Goal: Transaction & Acquisition: Download file/media

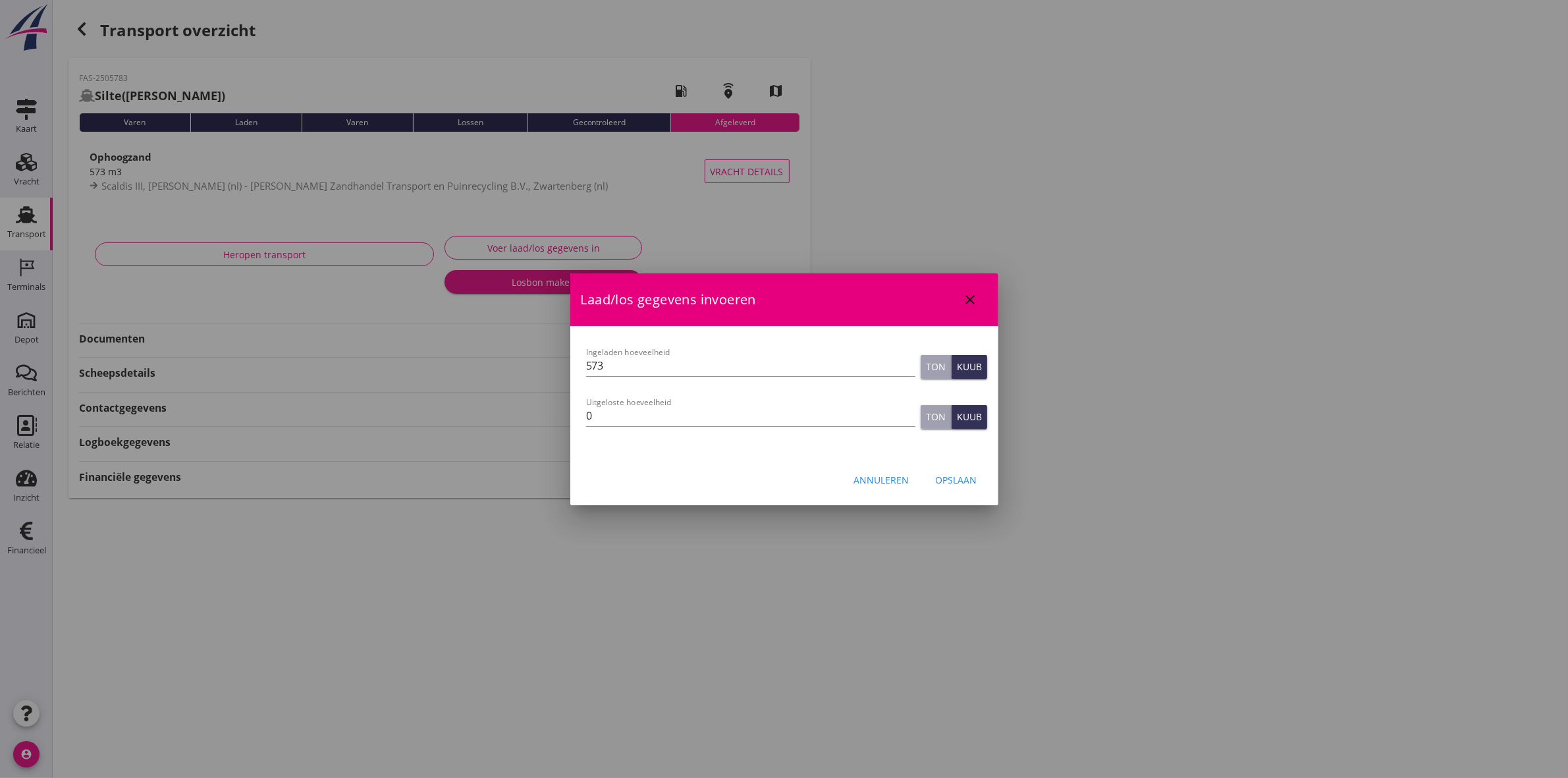
click at [32, 227] on div at bounding box center [784, 389] width 1568 height 778
click at [979, 300] on div "close" at bounding box center [970, 300] width 23 height 16
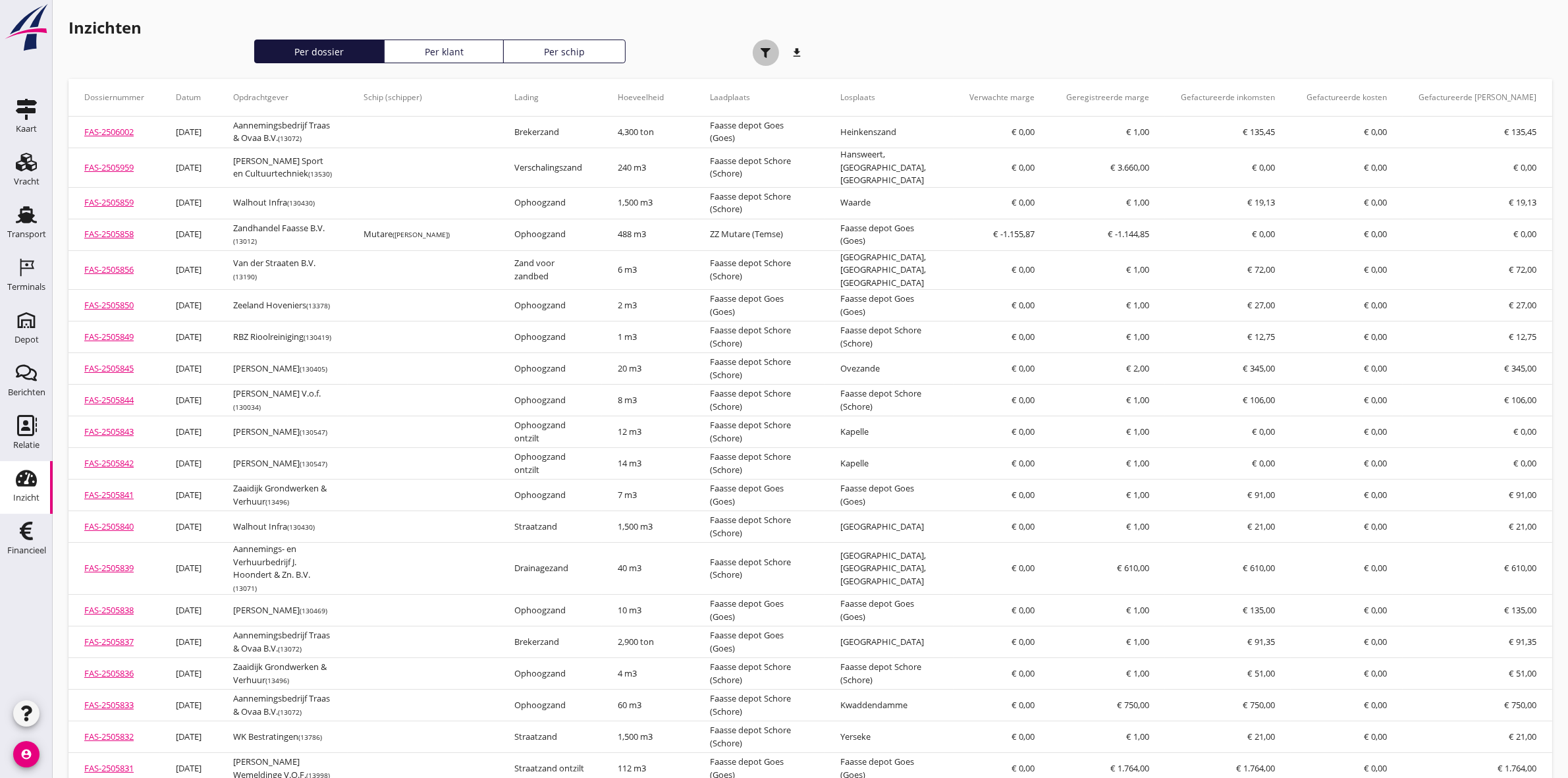
click at [770, 48] on icon "button" at bounding box center [765, 52] width 10 height 10
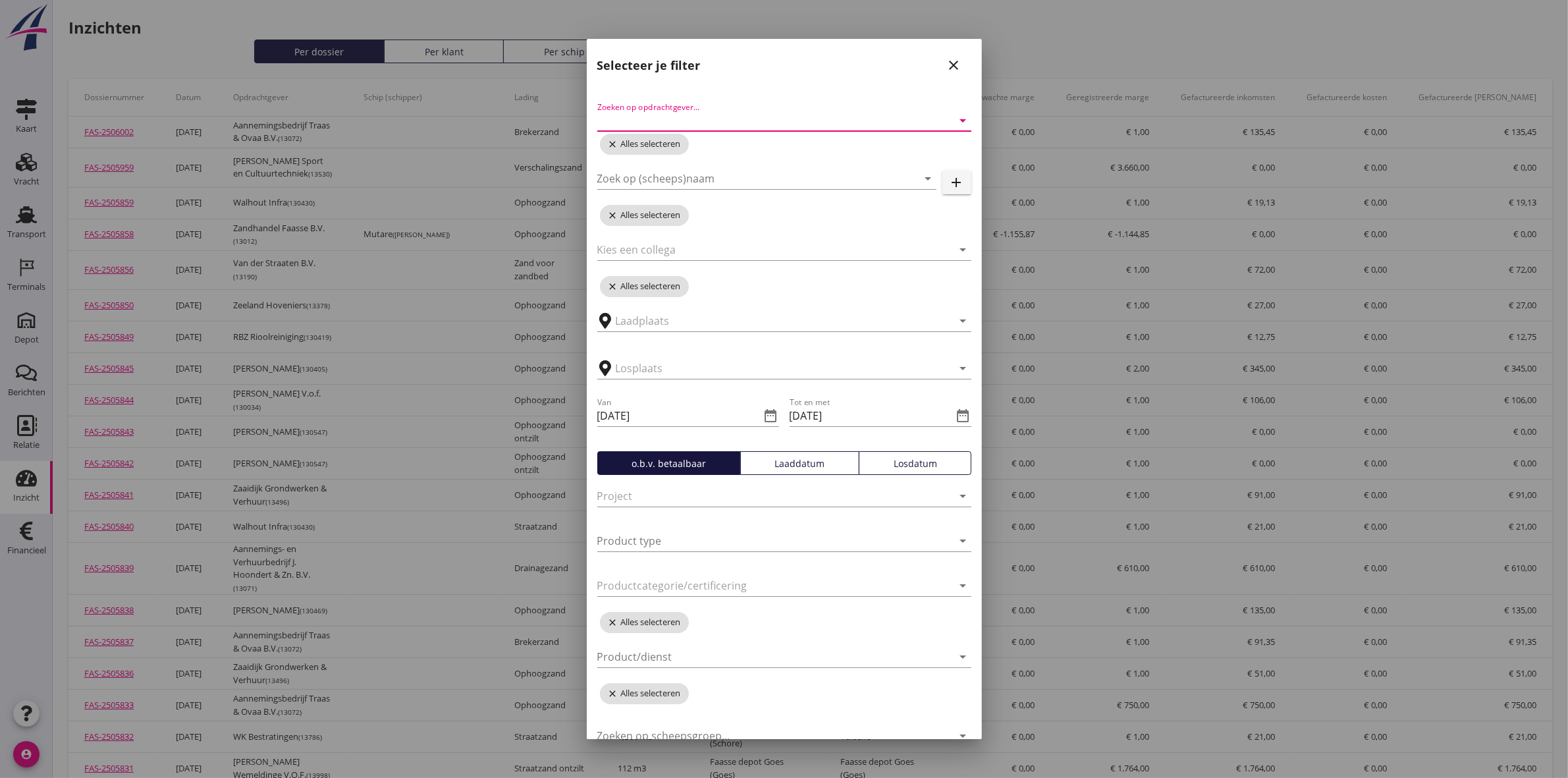
click at [697, 113] on input "Zoeken op opdrachtgever..." at bounding box center [765, 120] width 337 height 21
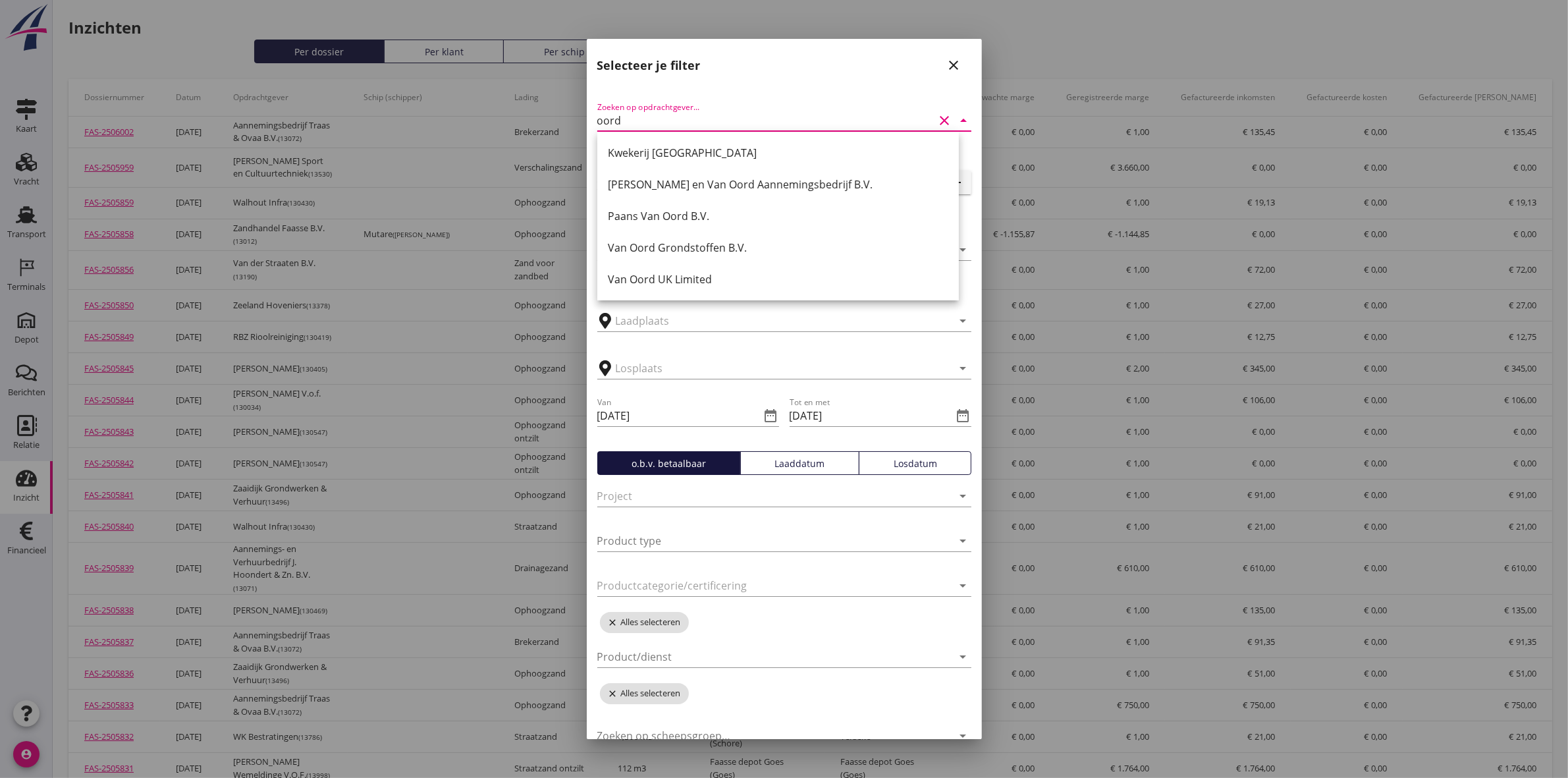
scroll to position [61, 0]
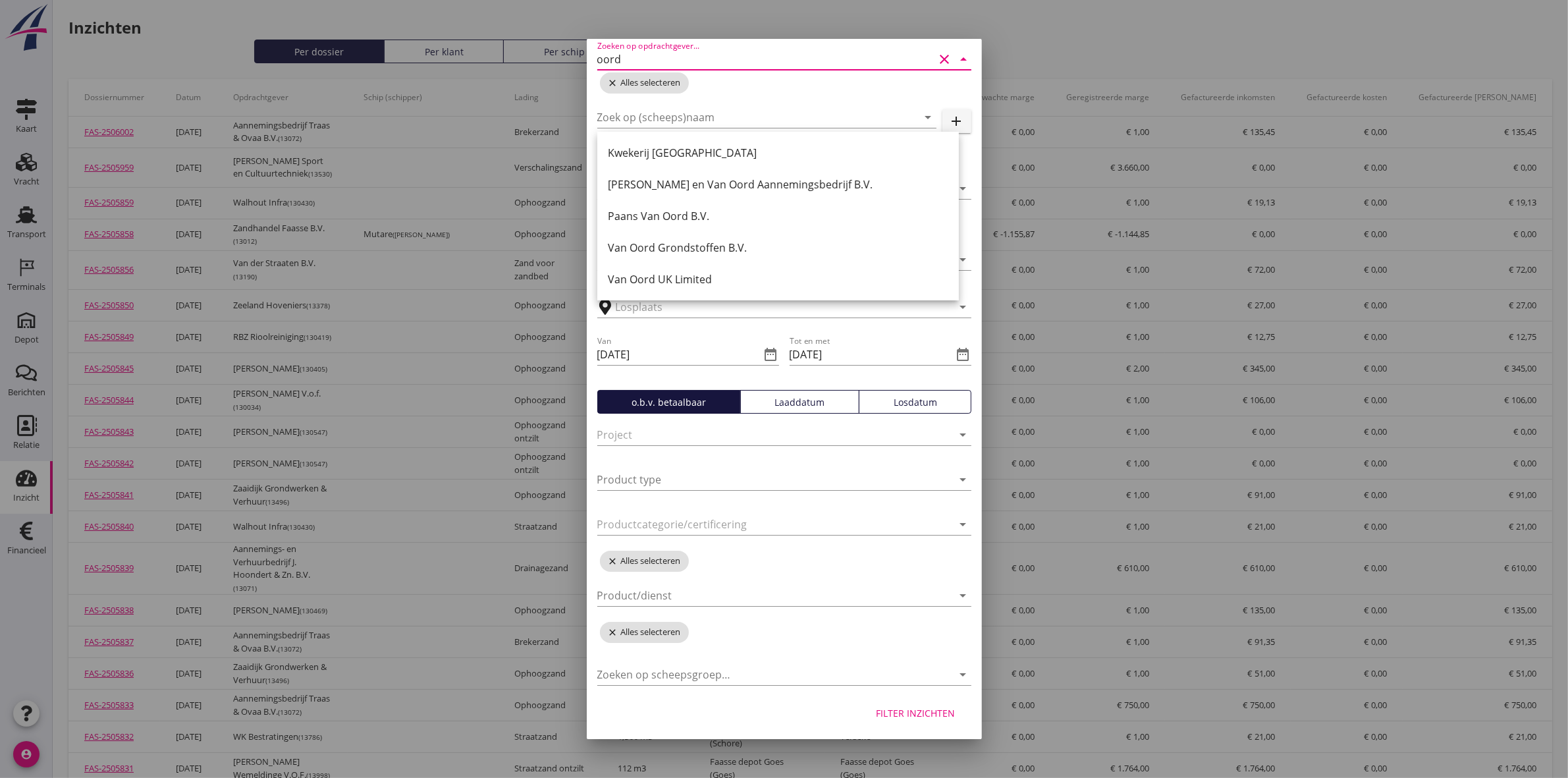
type input "oord"
click at [901, 709] on div "Filter inzichten" at bounding box center [916, 712] width 79 height 14
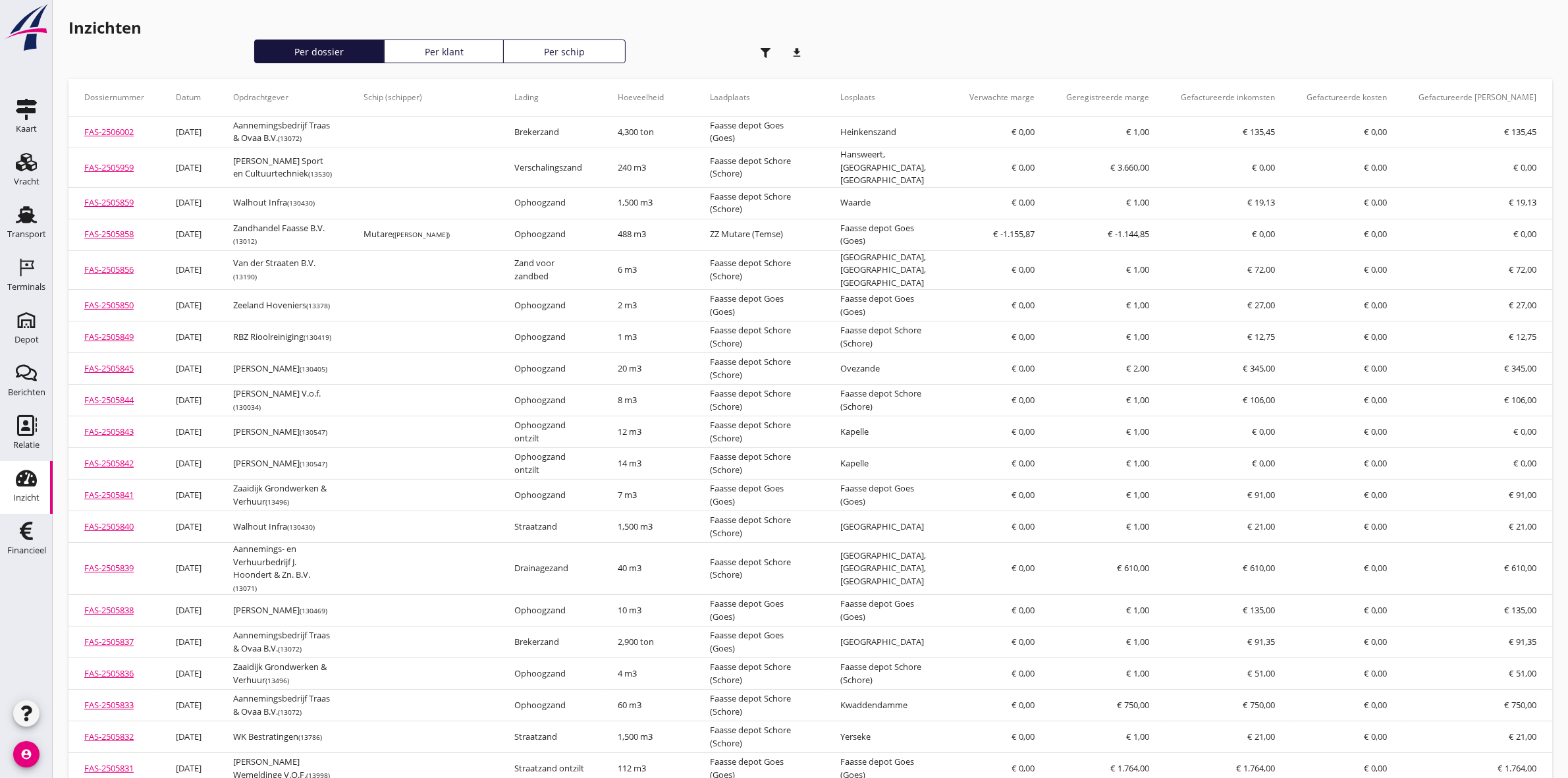
click at [765, 43] on div "button" at bounding box center [765, 52] width 26 height 26
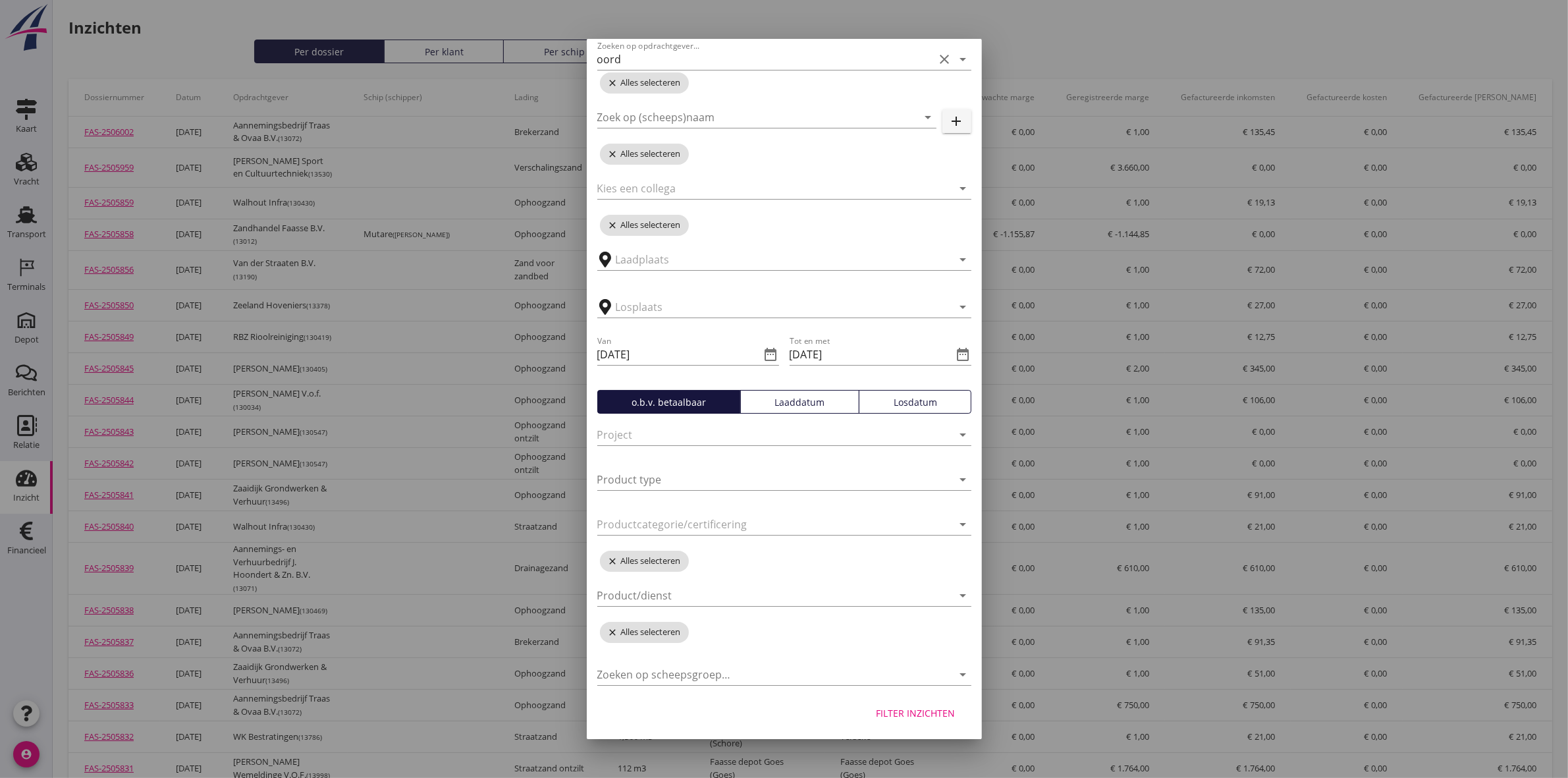
click at [912, 716] on div "Filter inzichten" at bounding box center [916, 712] width 79 height 14
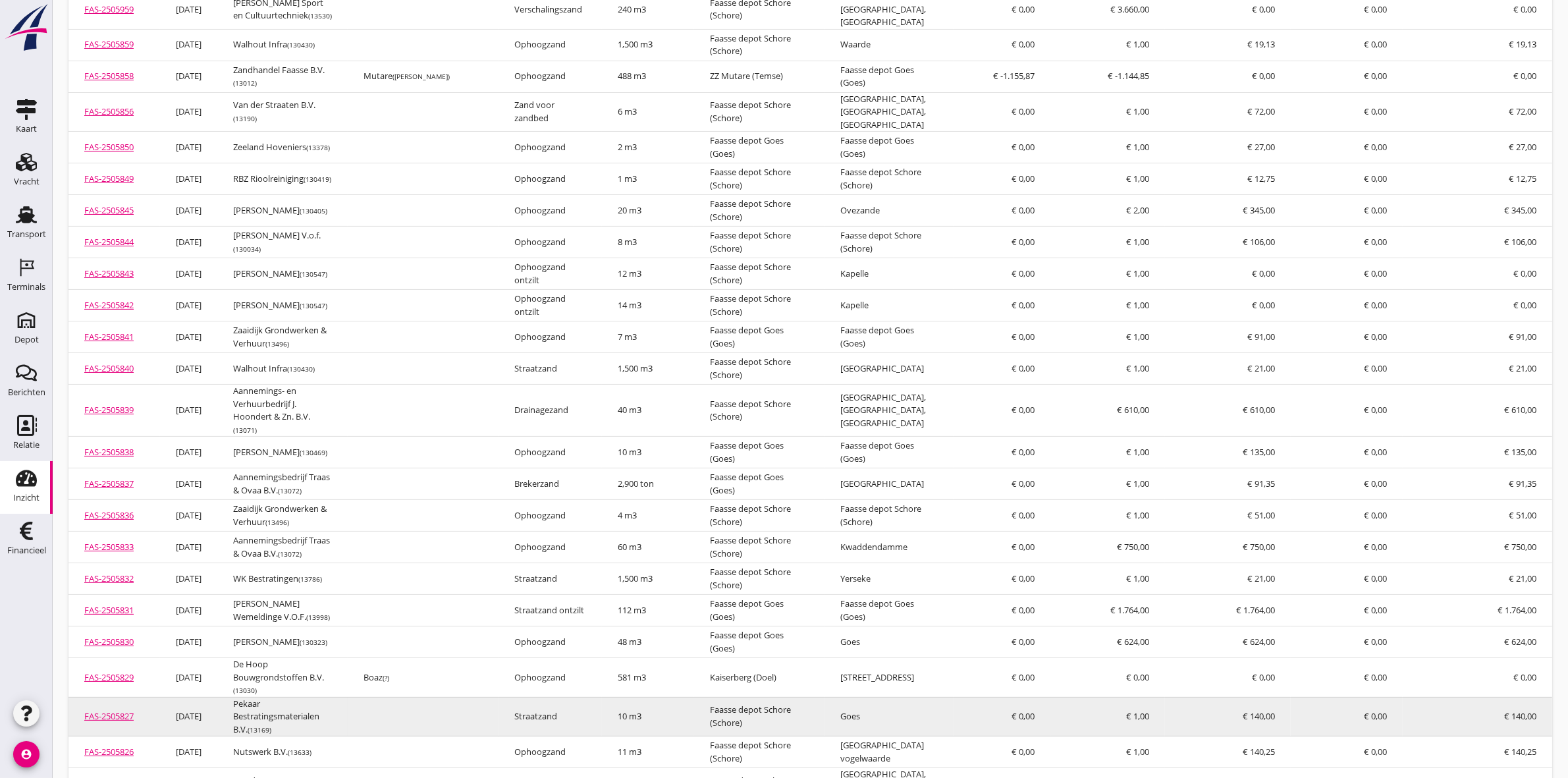
scroll to position [0, 0]
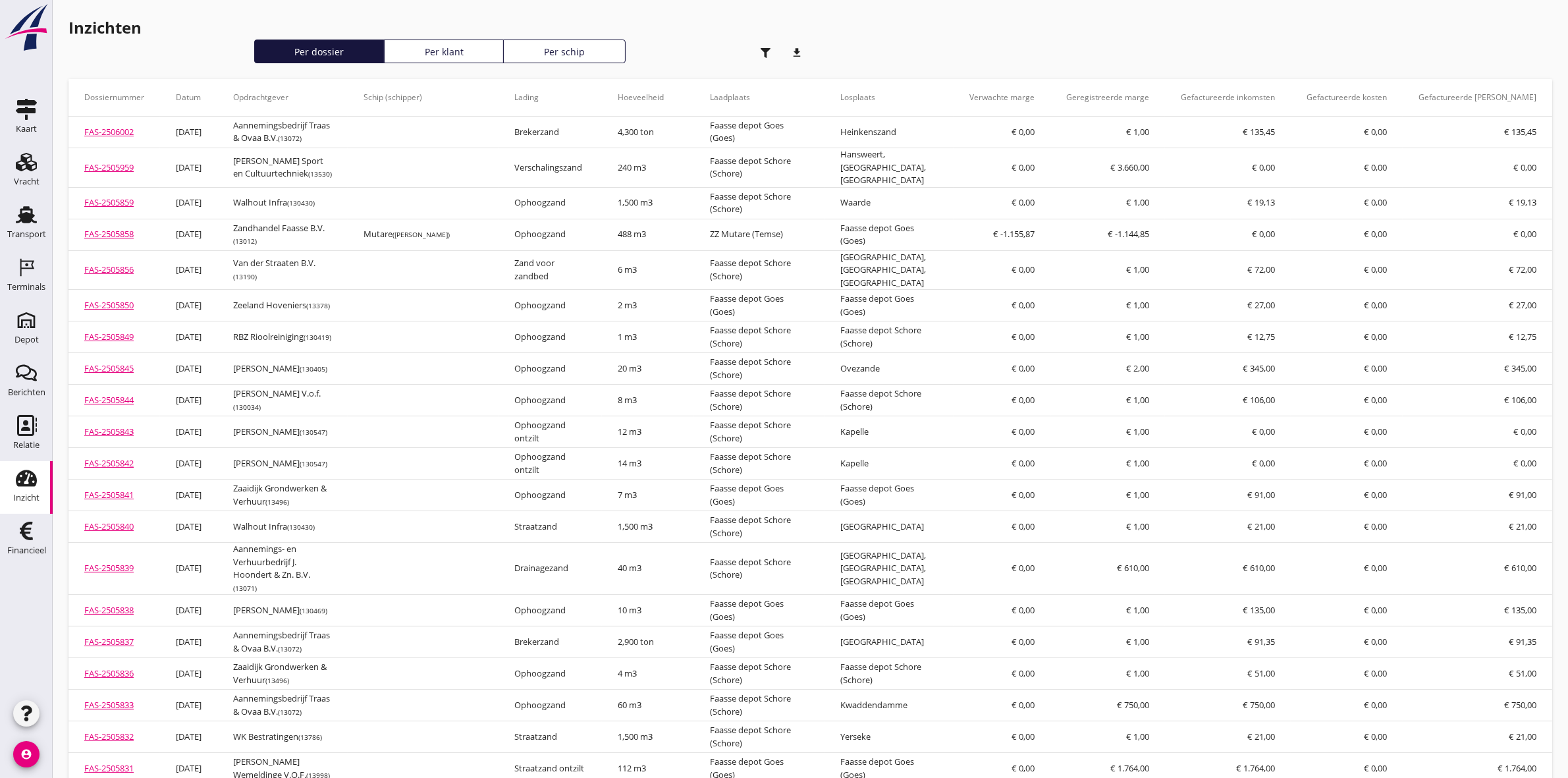
click at [274, 84] on th "Opdrachtgever" at bounding box center [283, 97] width 130 height 37
click at [281, 94] on th "Opdrachtgever" at bounding box center [283, 97] width 130 height 37
click at [21, 199] on link "Transport Transport" at bounding box center [26, 224] width 52 height 52
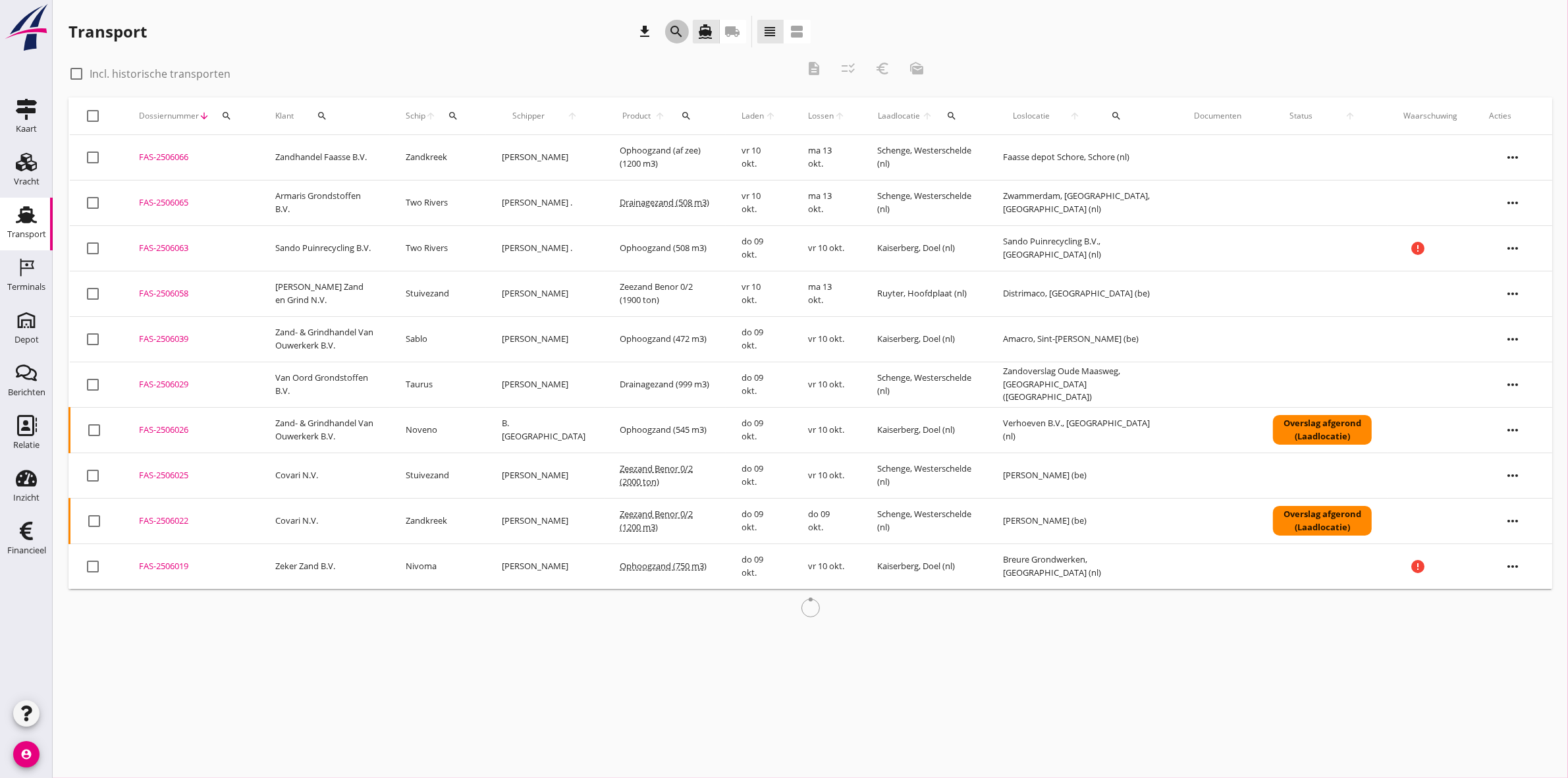
click at [680, 37] on icon "search" at bounding box center [677, 32] width 16 height 16
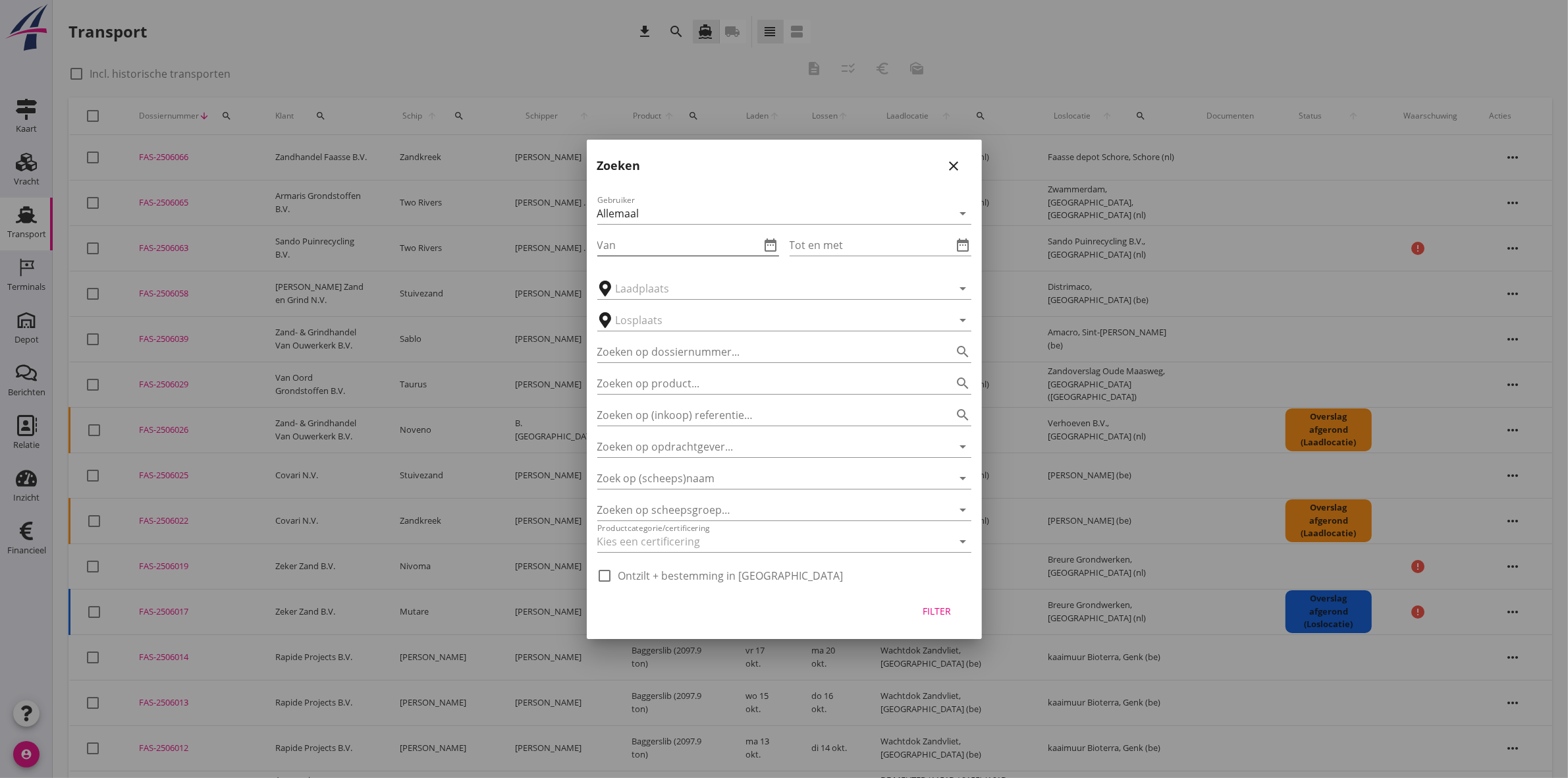
click at [768, 245] on icon "date_range" at bounding box center [771, 245] width 16 height 16
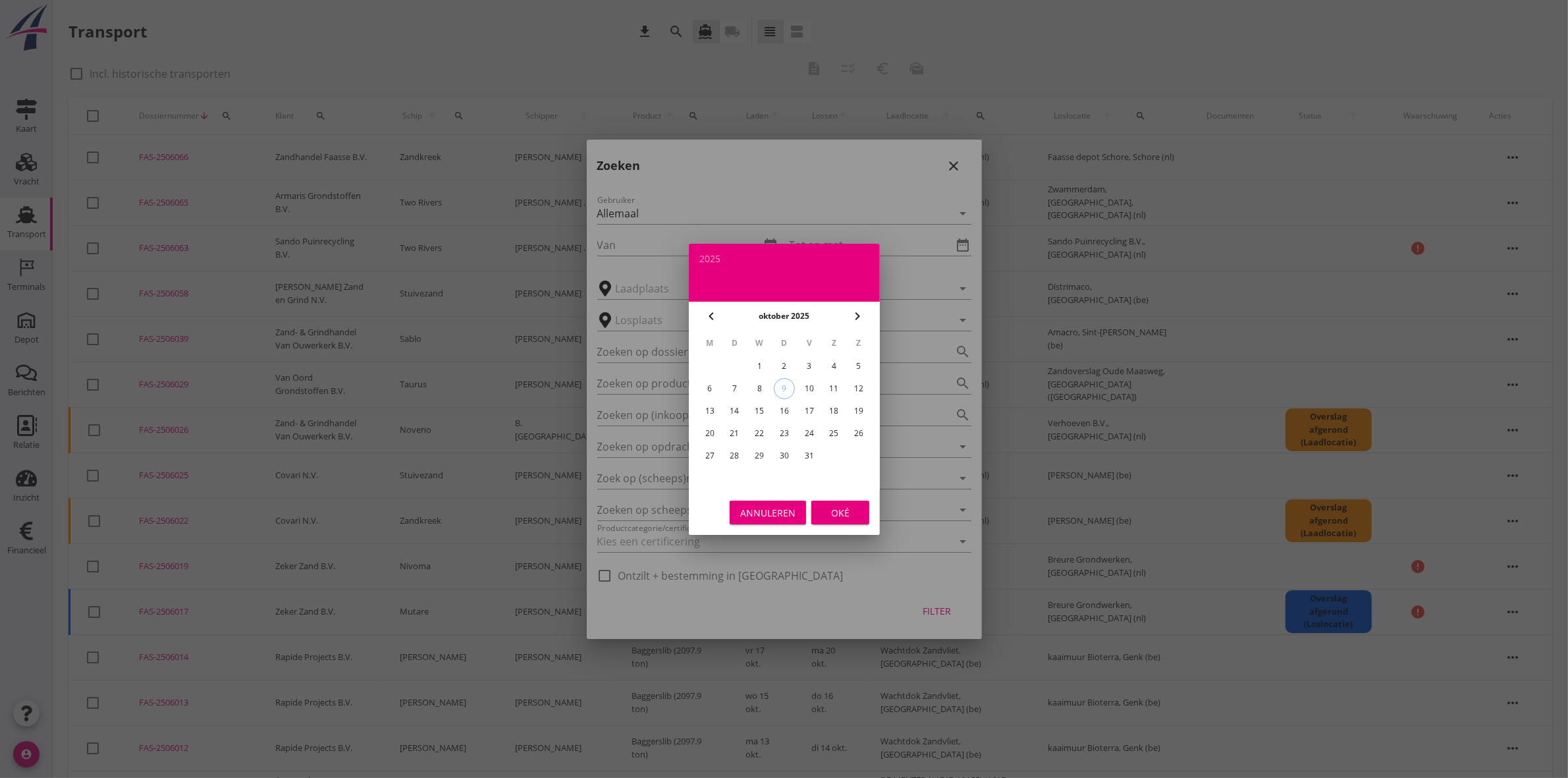
click at [716, 320] on icon "chevron_left" at bounding box center [711, 316] width 16 height 16
click at [719, 362] on div "1" at bounding box center [709, 366] width 21 height 21
type input "[DATE]"
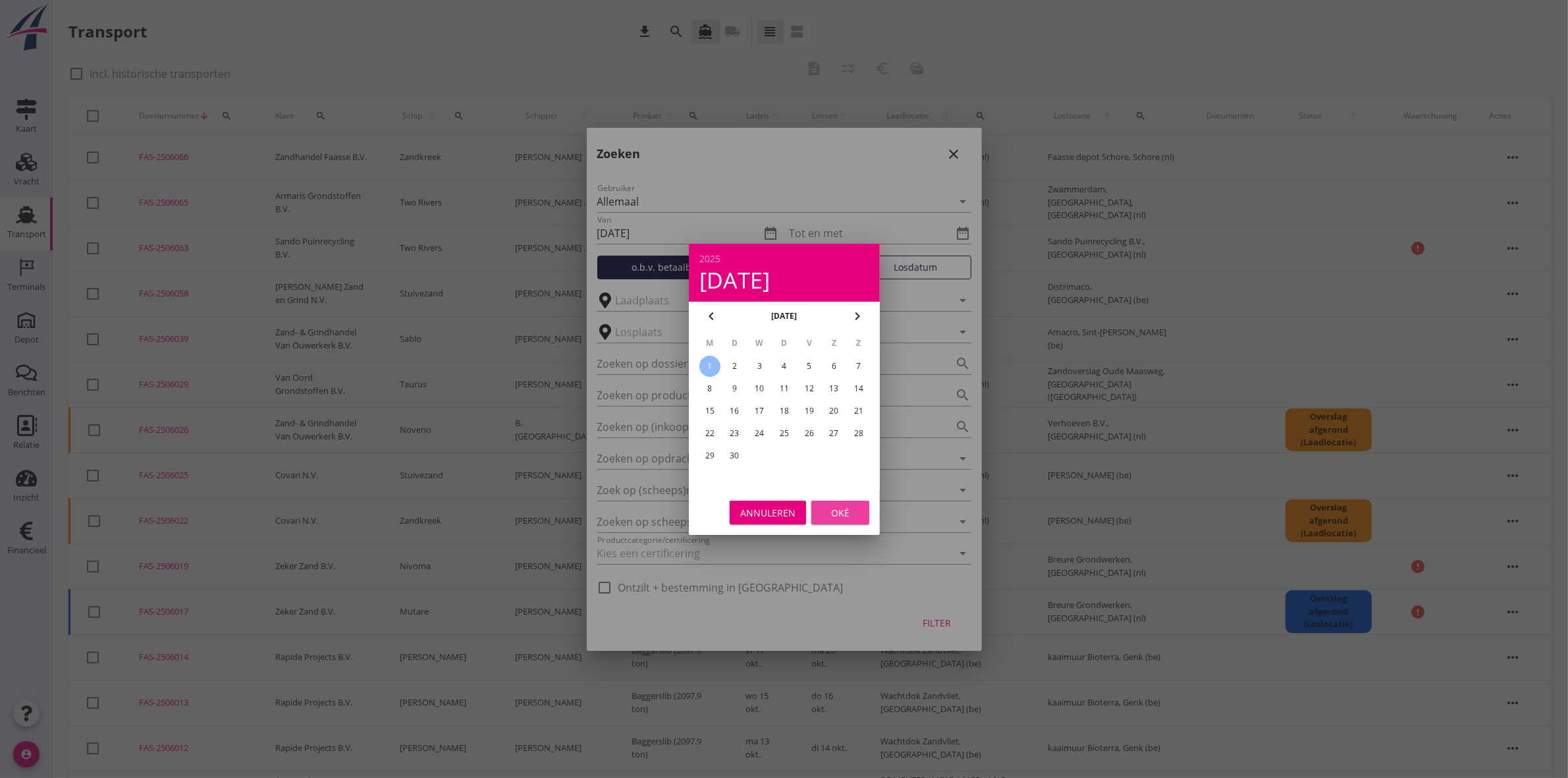
click at [838, 512] on div "Oké" at bounding box center [840, 512] width 37 height 14
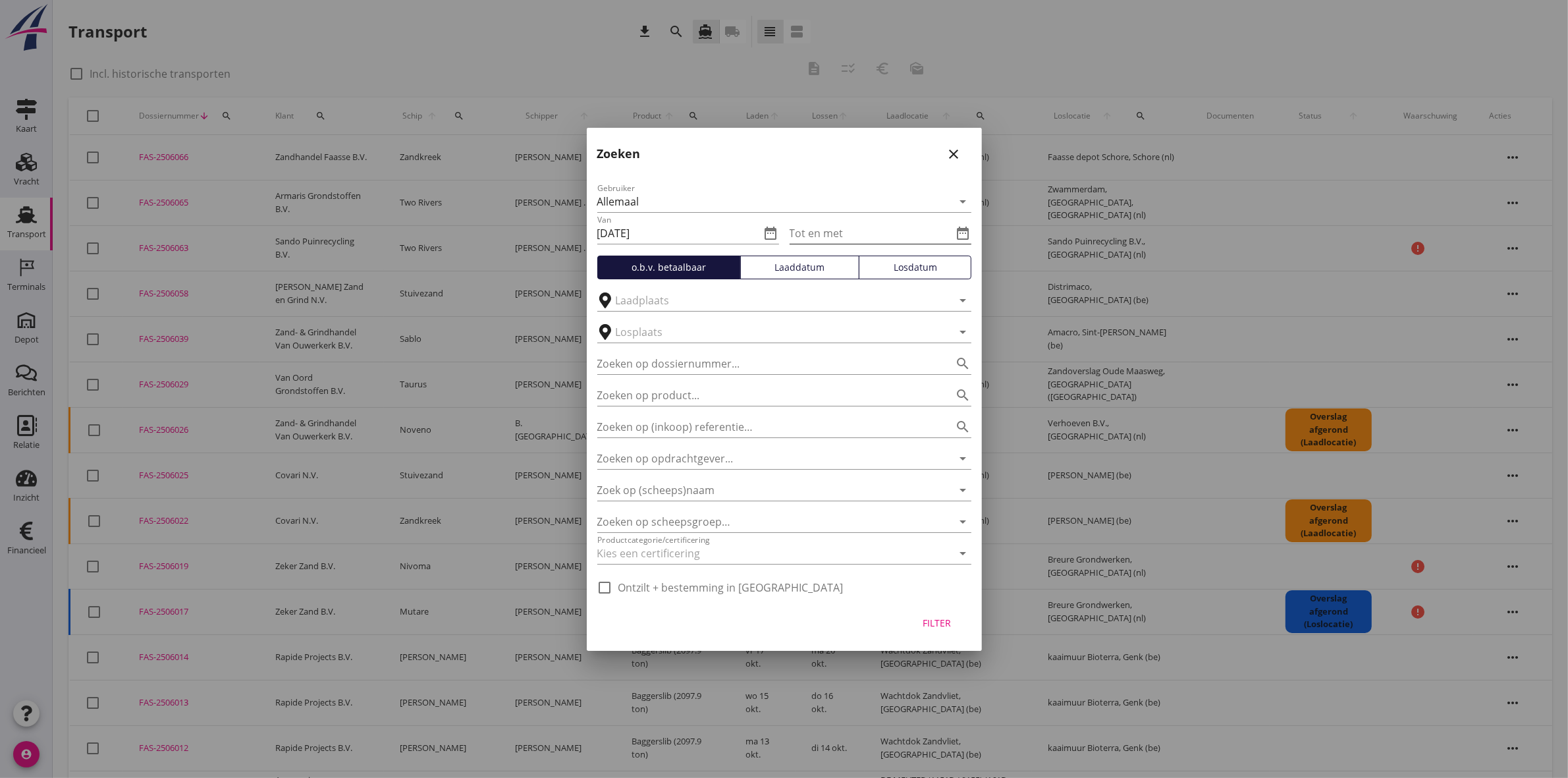
click at [965, 234] on icon "date_range" at bounding box center [963, 233] width 16 height 16
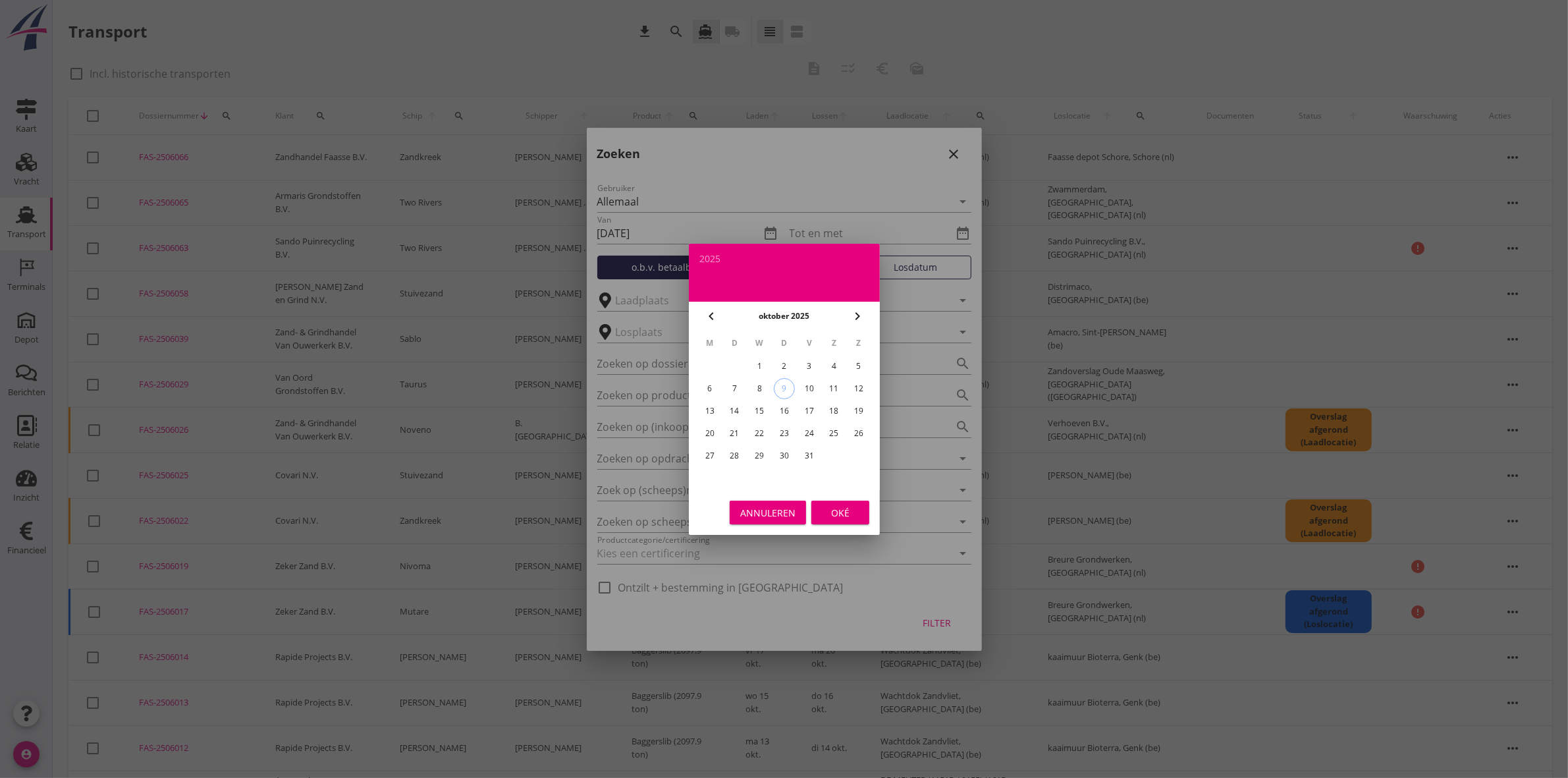
click at [813, 449] on div "31" at bounding box center [808, 455] width 21 height 21
click at [719, 316] on div "chevron_left" at bounding box center [711, 316] width 23 height 16
click at [734, 447] on div "30" at bounding box center [734, 455] width 21 height 21
type input "2025-09-30"
drag, startPoint x: 831, startPoint y: 508, endPoint x: 864, endPoint y: 524, distance: 36.7
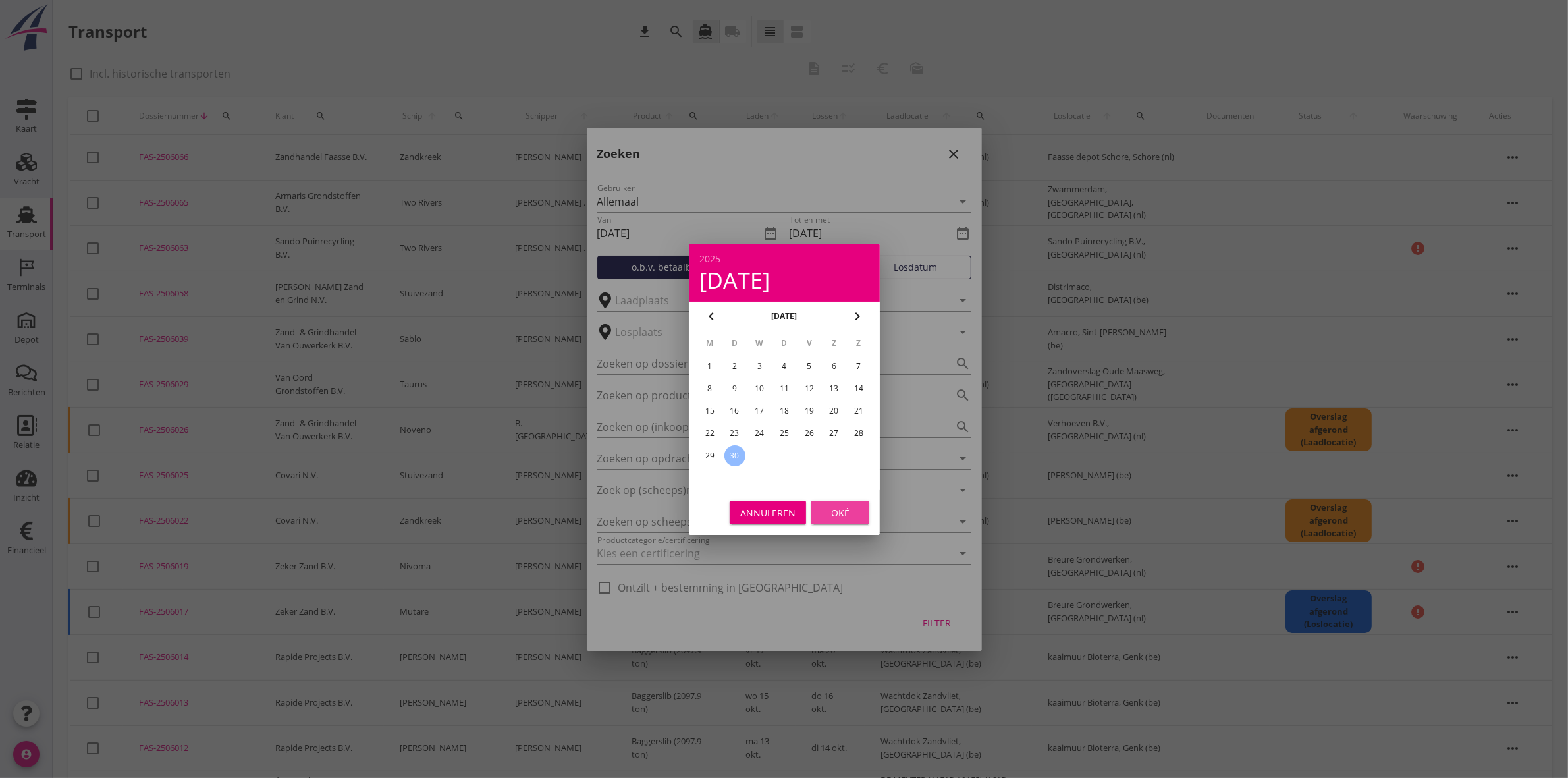
click at [833, 511] on div "Oké" at bounding box center [840, 512] width 37 height 14
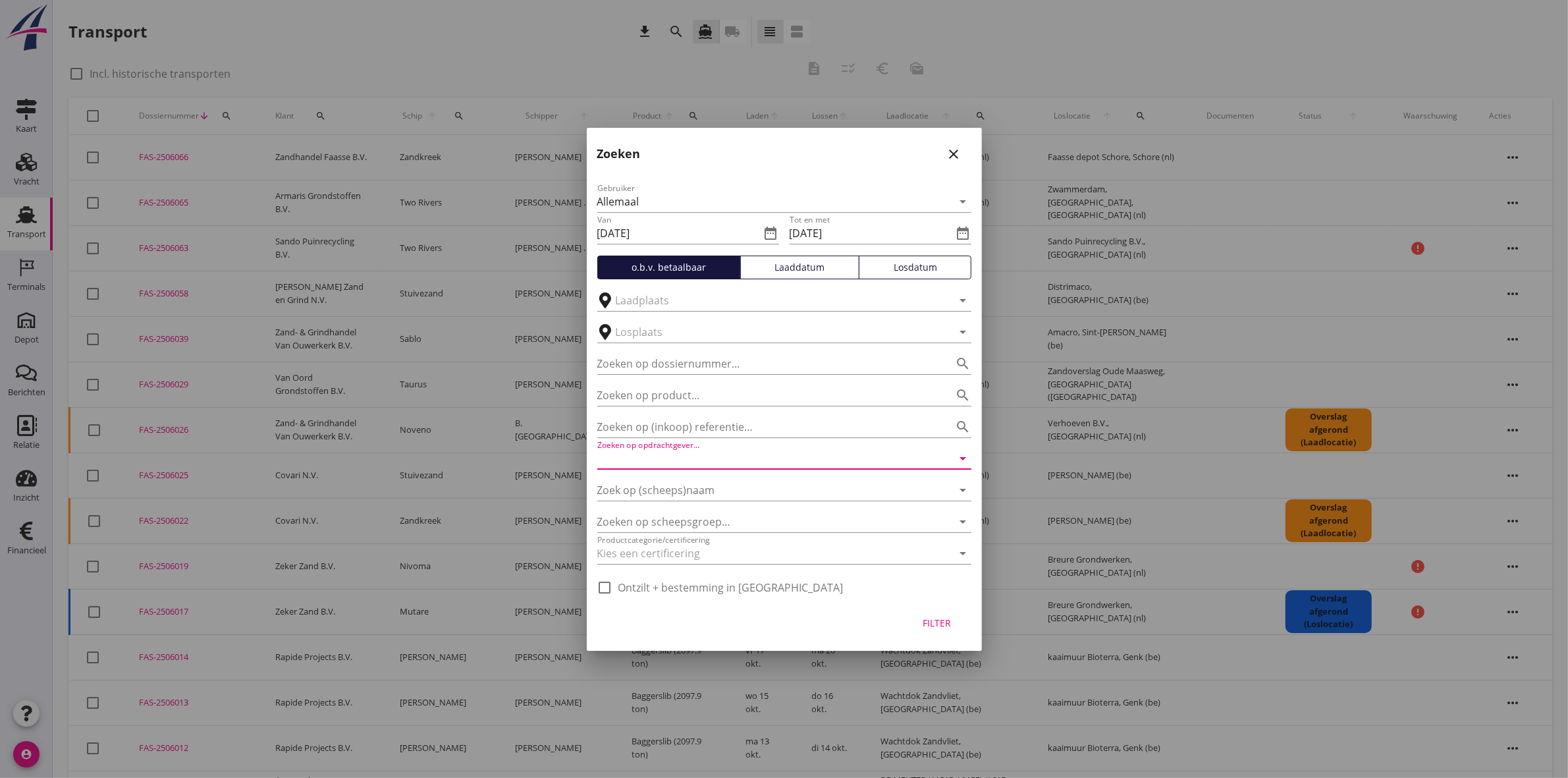
click at [771, 449] on input "Zoeken op opdrachtgever..." at bounding box center [765, 458] width 337 height 21
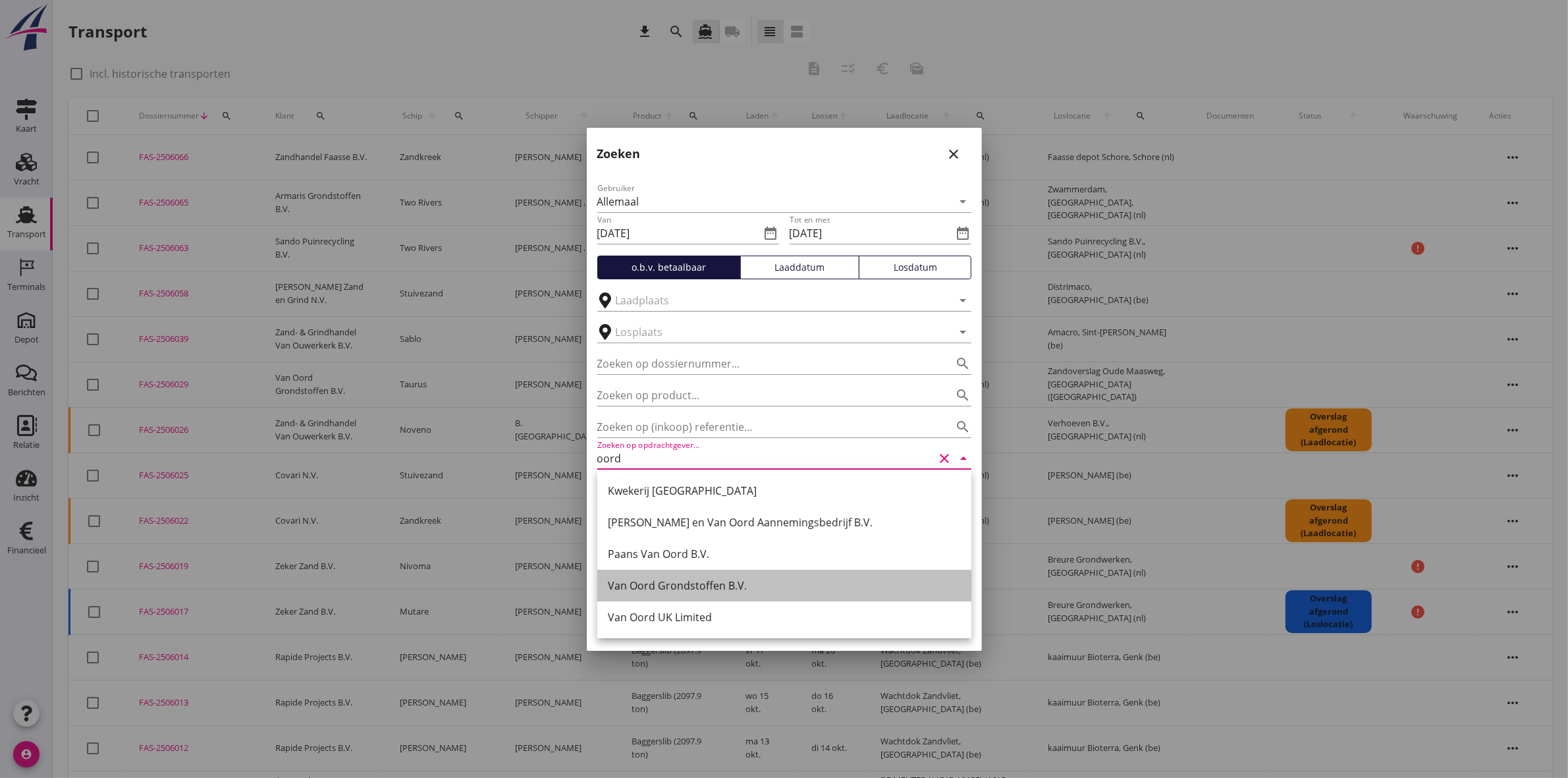
click at [747, 591] on div "Van Oord Grondstoffen B.V." at bounding box center [784, 586] width 353 height 16
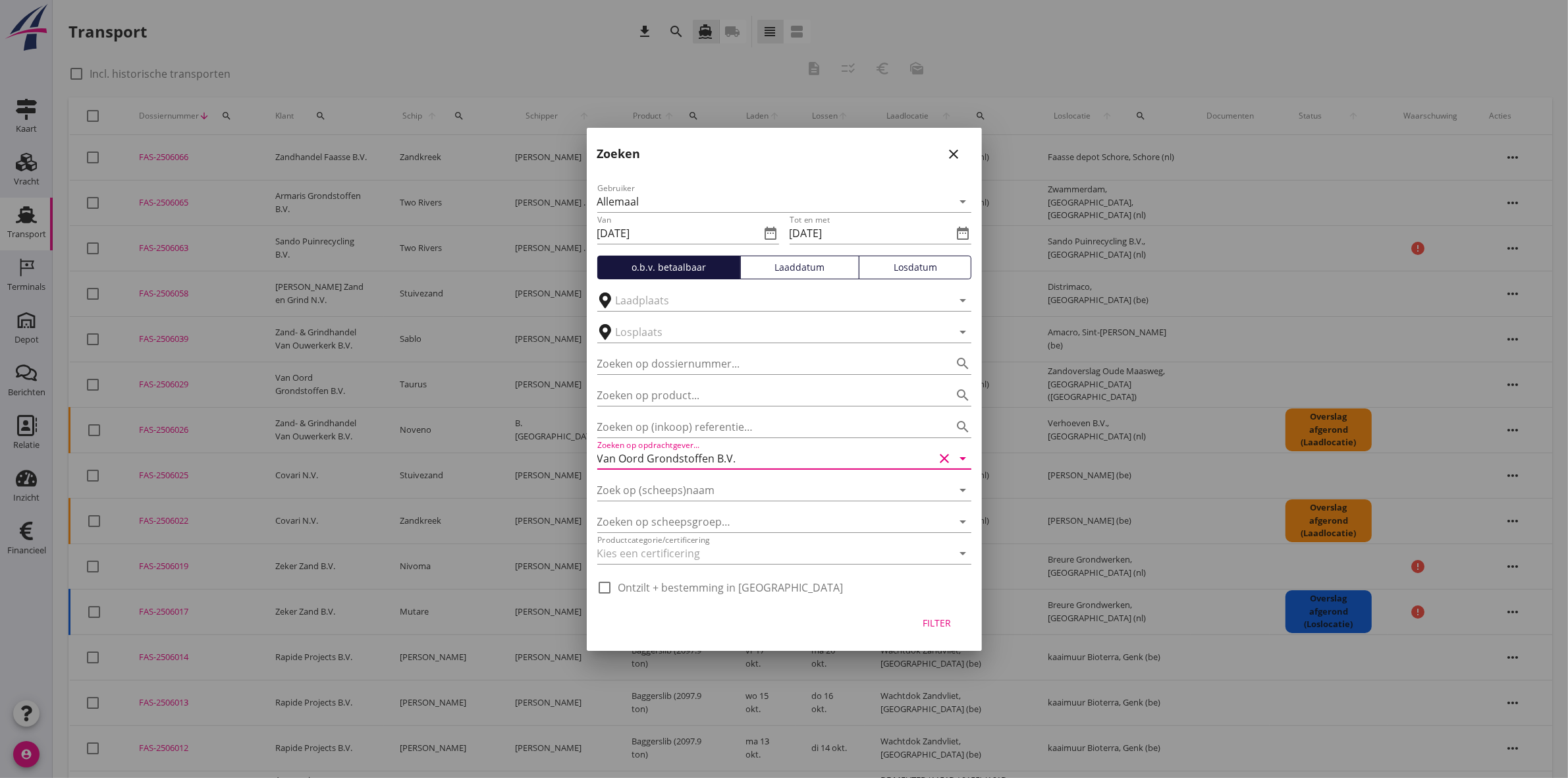
type input "Van Oord Grondstoffen B.V."
click at [939, 626] on div "Filter" at bounding box center [937, 622] width 37 height 14
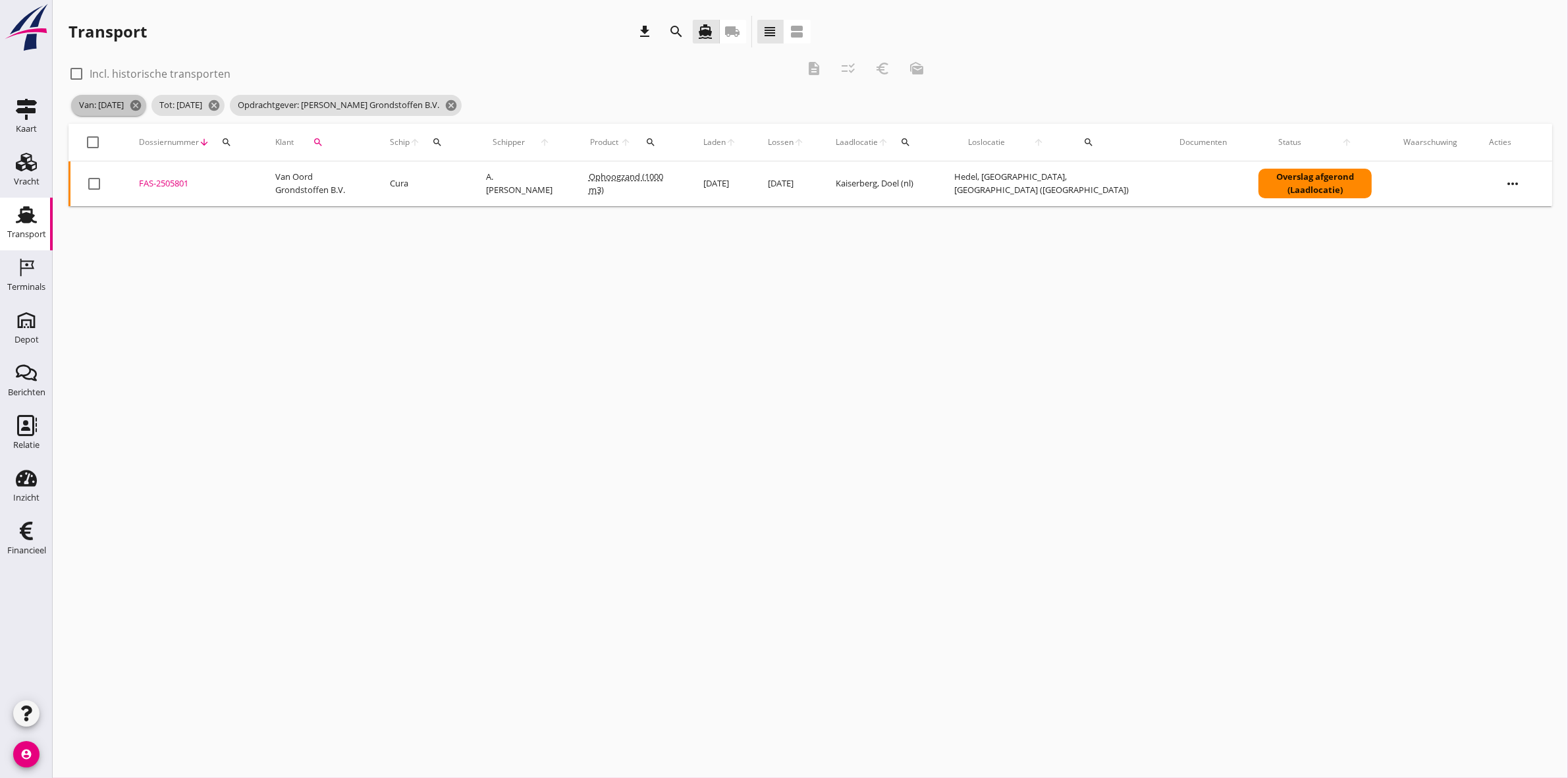
click at [107, 101] on span "Van: 01-09-2025 cancel" at bounding box center [108, 105] width 75 height 21
click at [673, 23] on icon "search" at bounding box center [677, 32] width 16 height 16
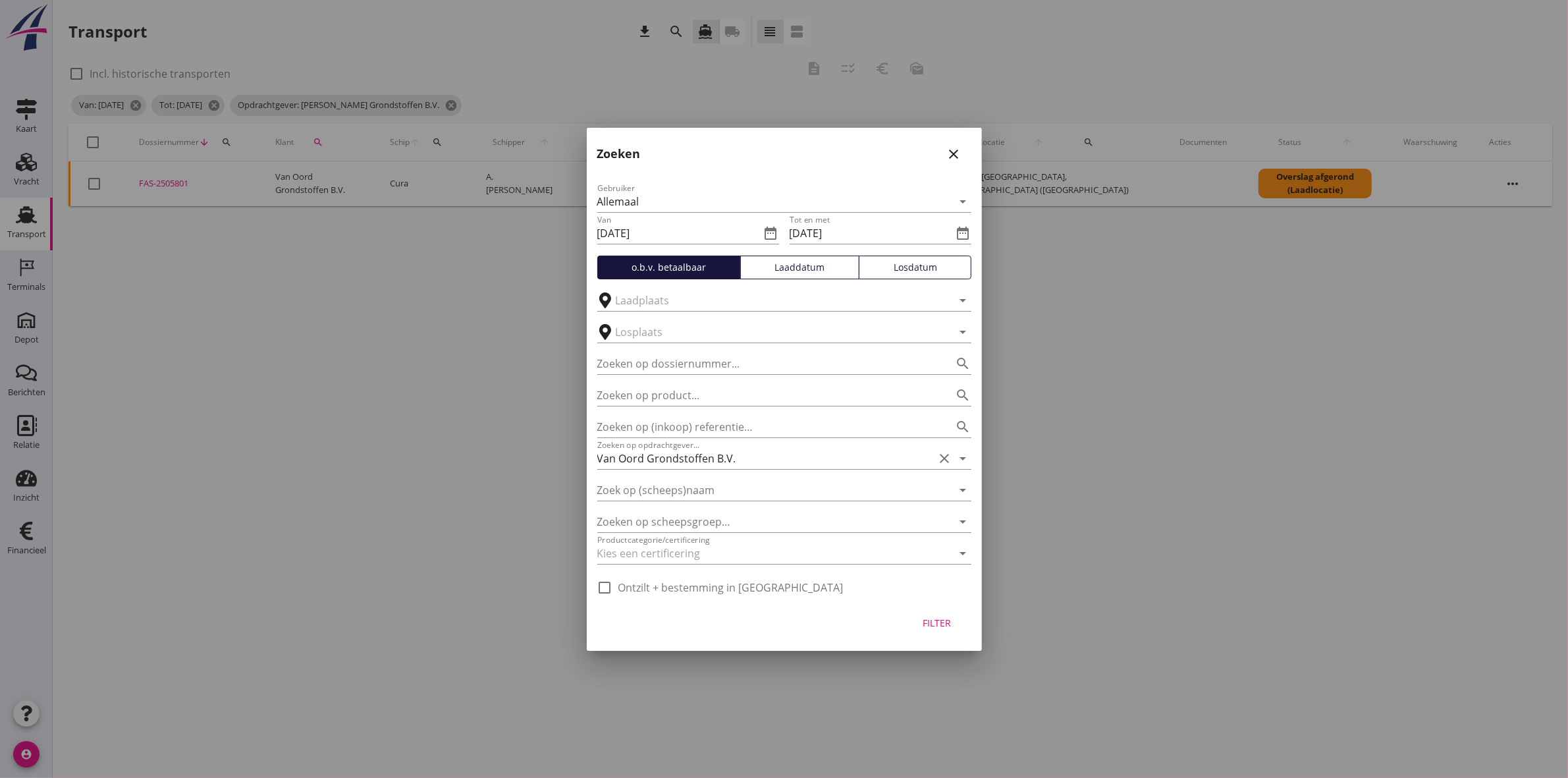
click at [939, 619] on div "Filter" at bounding box center [937, 622] width 37 height 14
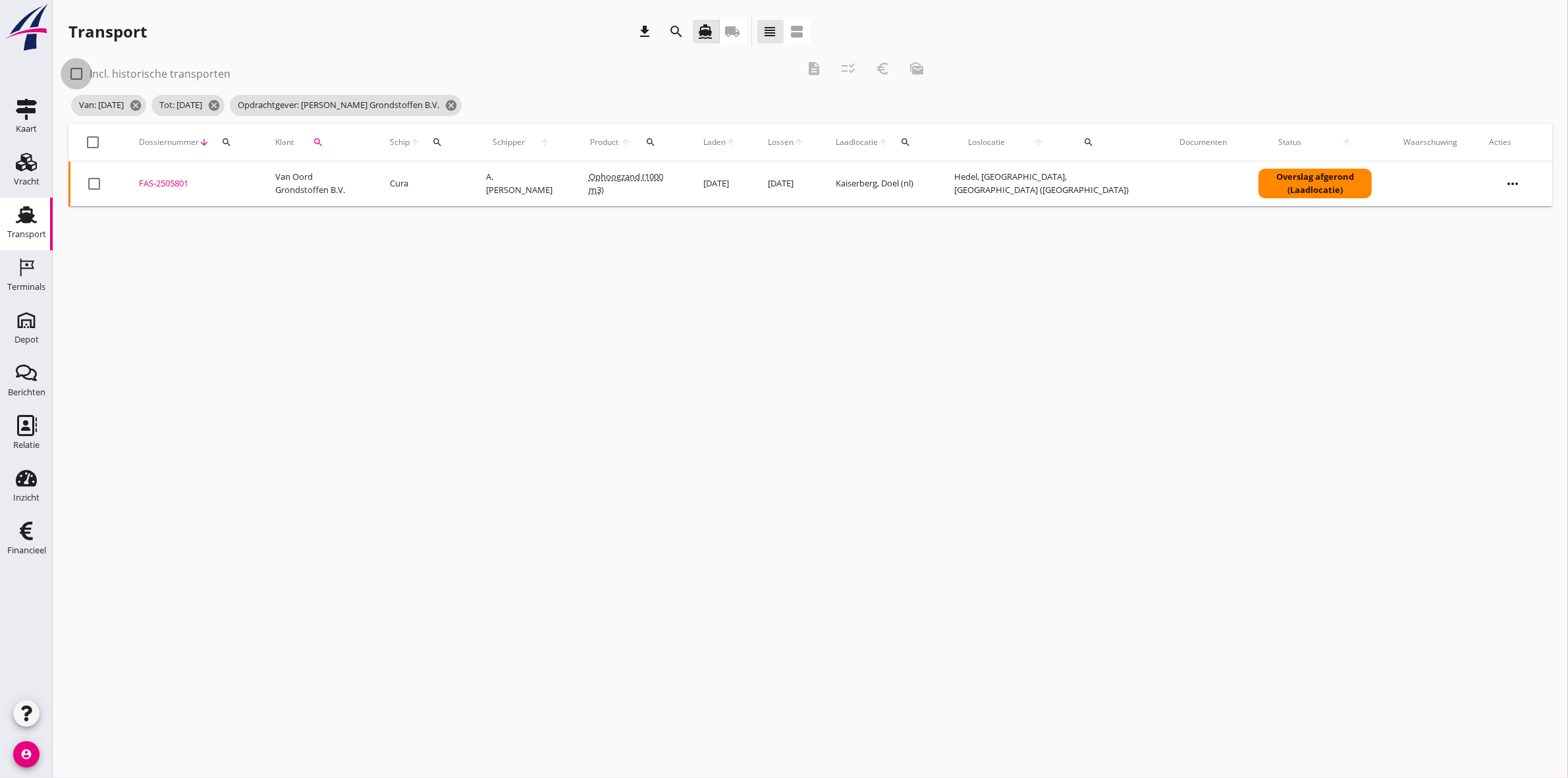
click at [74, 78] on div at bounding box center [76, 73] width 23 height 23
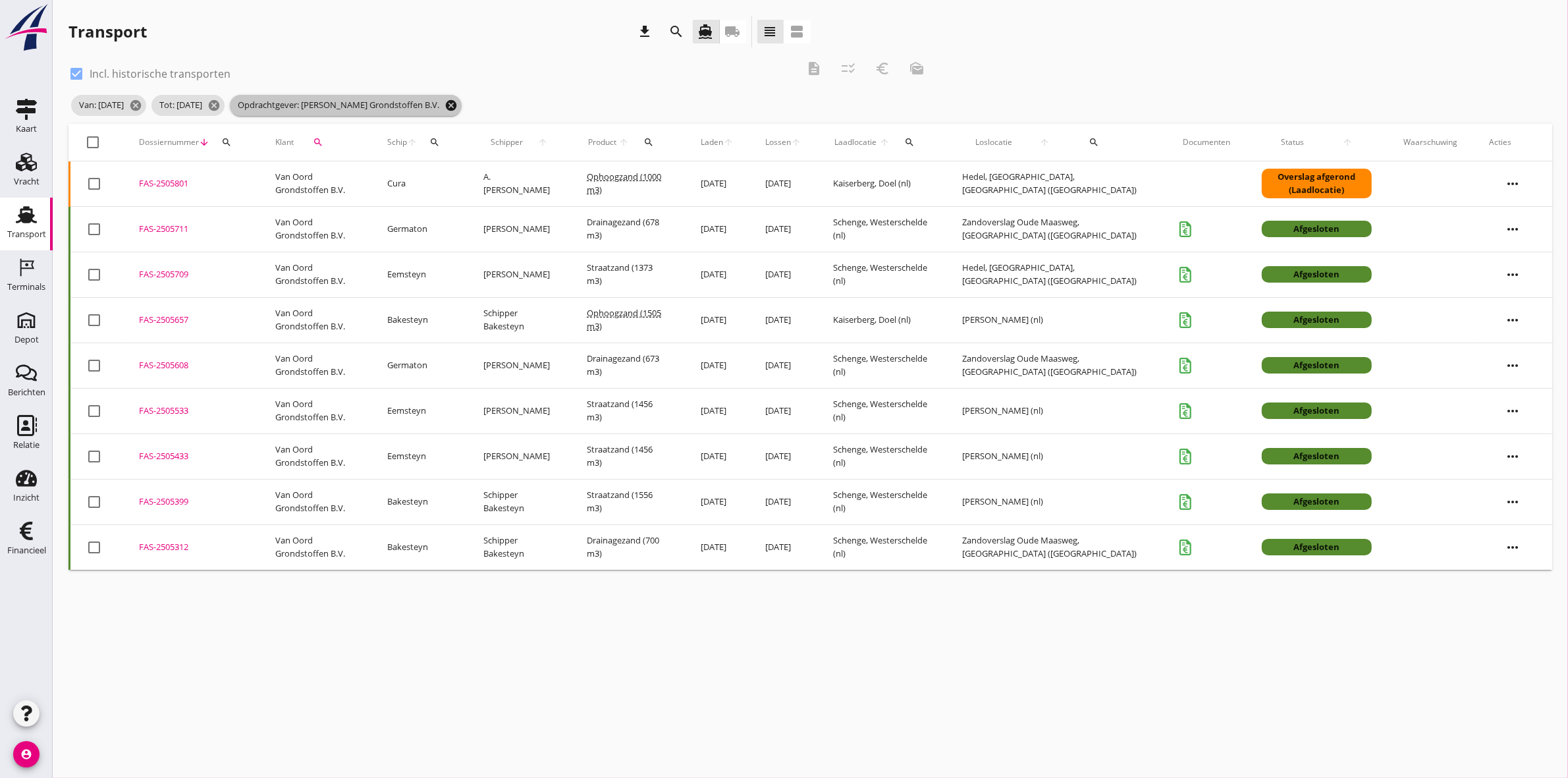
click at [458, 103] on icon "cancel" at bounding box center [450, 105] width 14 height 14
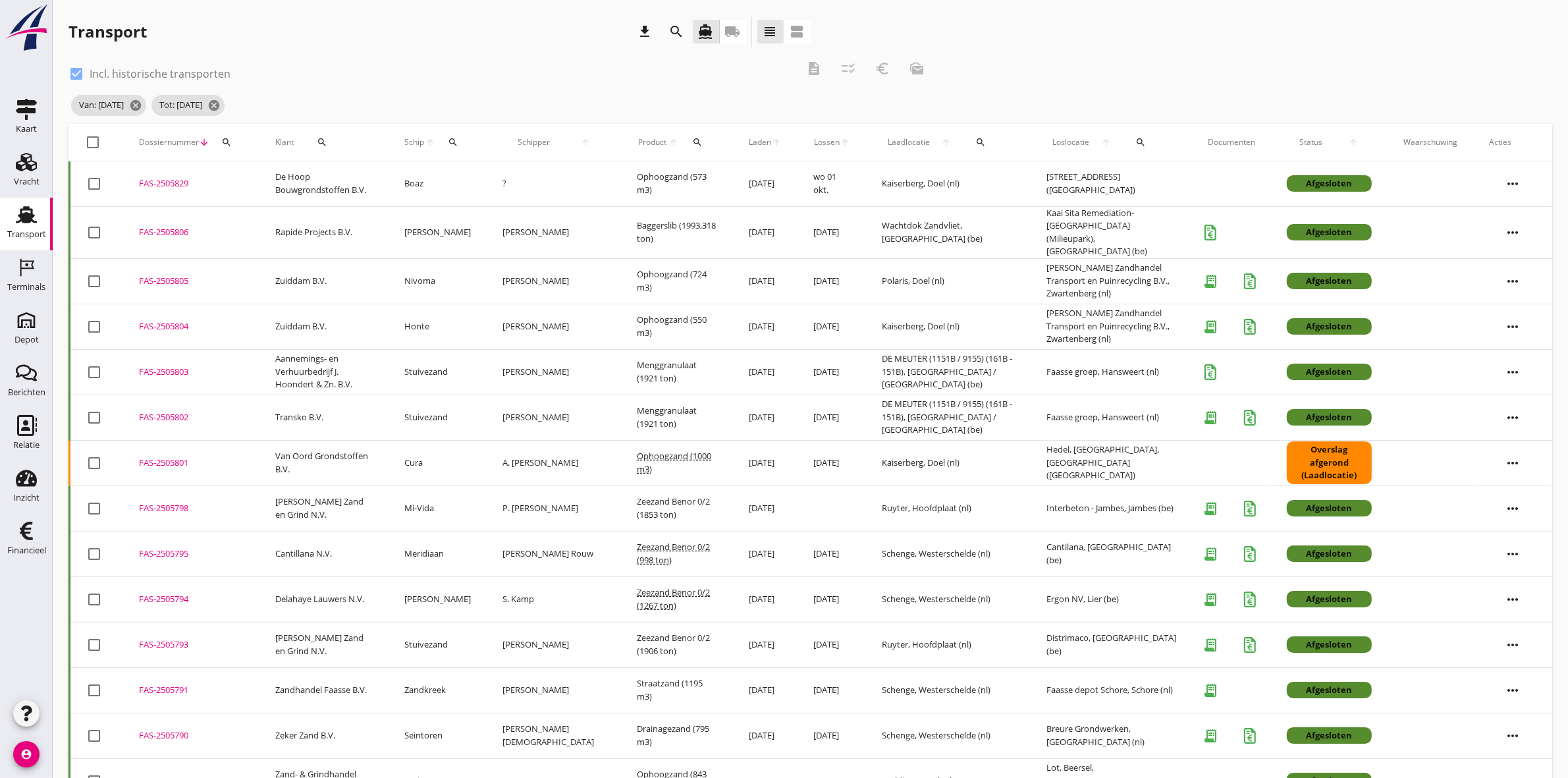
click at [469, 58] on div "check_box Incl. historische transporten description checklist_rtl euro_symbol m…" at bounding box center [501, 72] width 866 height 40
click at [737, 28] on icon "local_shipping" at bounding box center [733, 32] width 16 height 16
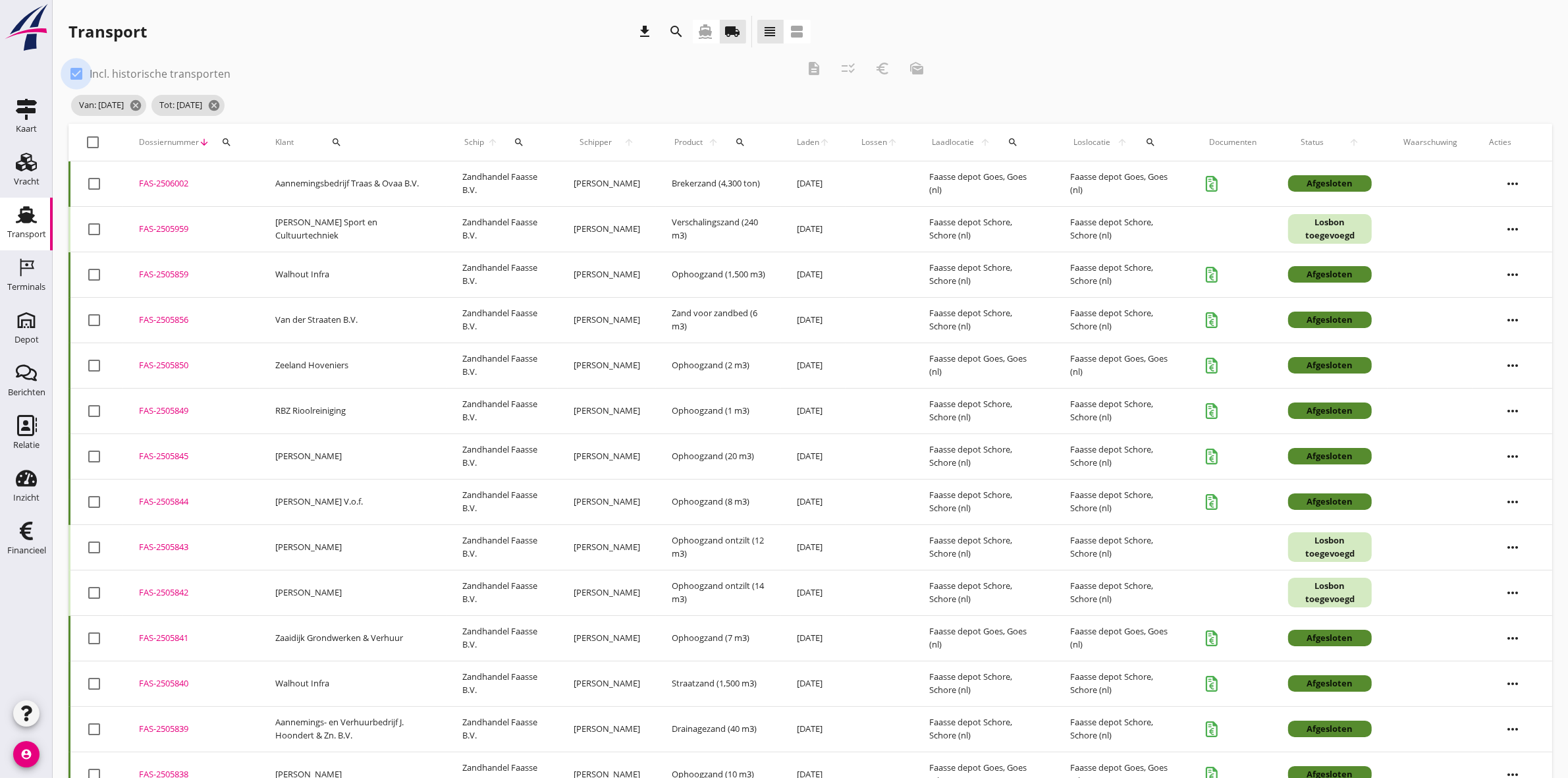
click at [77, 73] on div at bounding box center [76, 73] width 23 height 23
checkbox input "false"
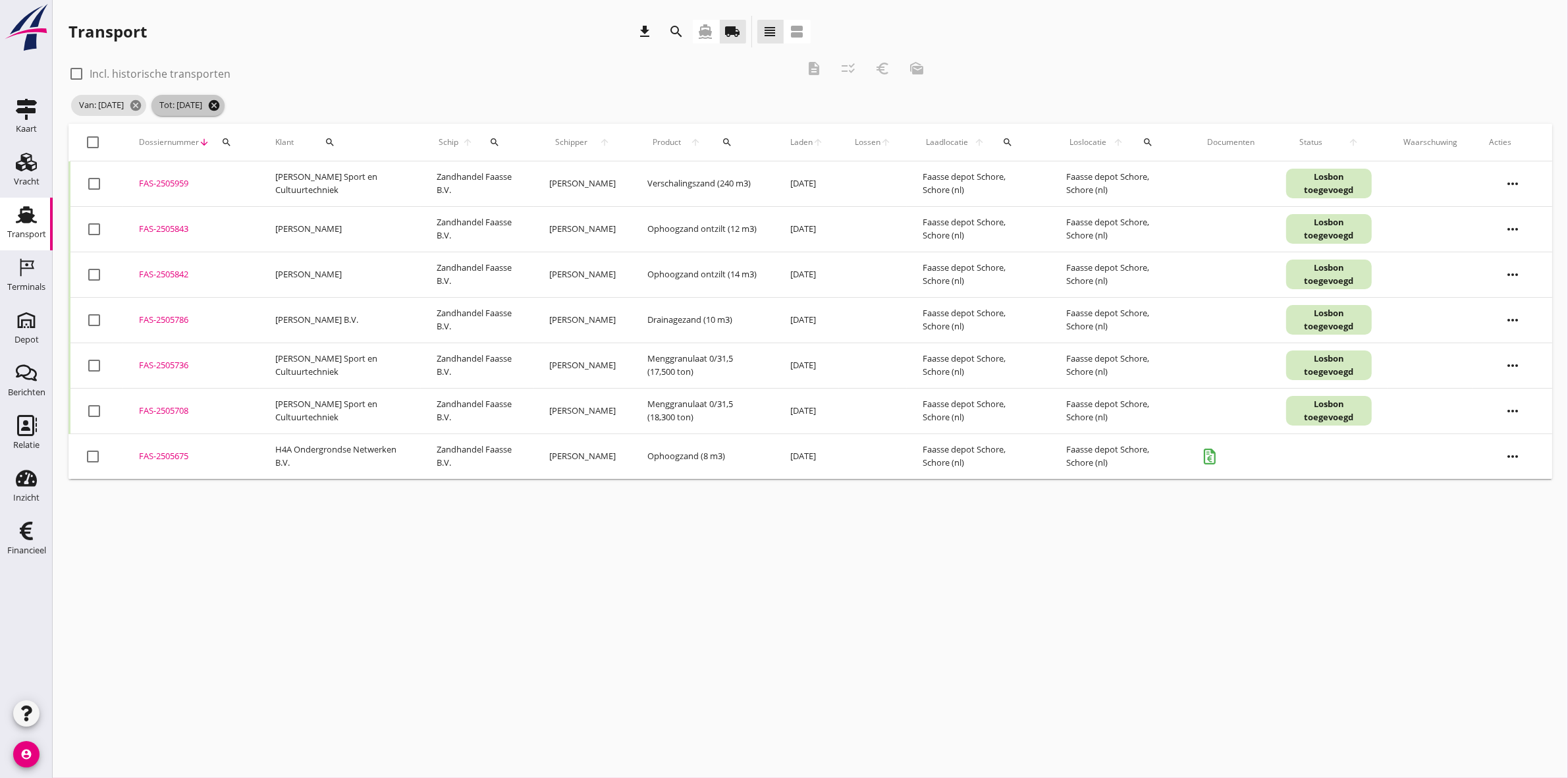
click at [220, 107] on icon "cancel" at bounding box center [214, 105] width 14 height 14
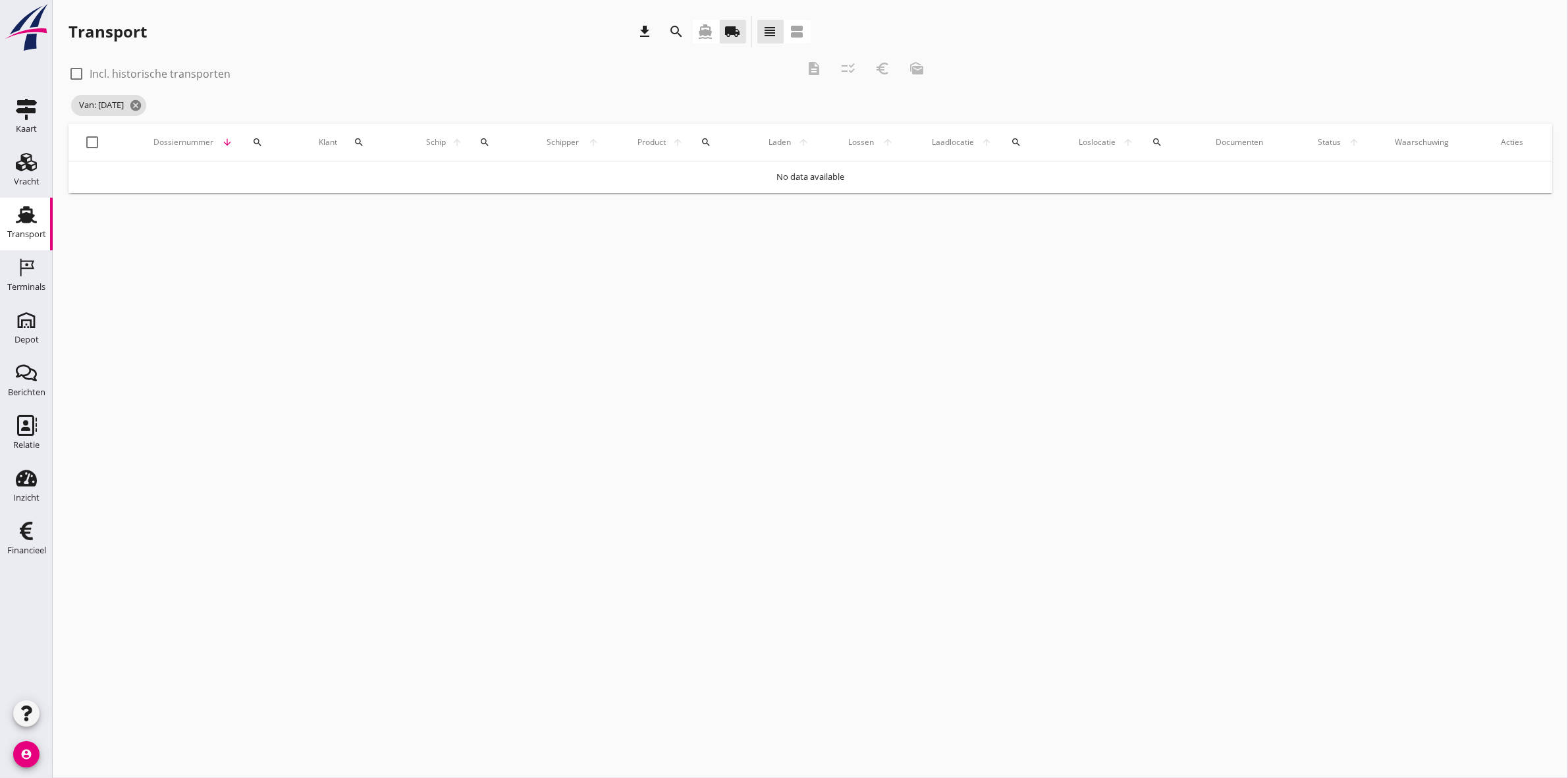
click at [675, 33] on icon "search" at bounding box center [677, 32] width 16 height 16
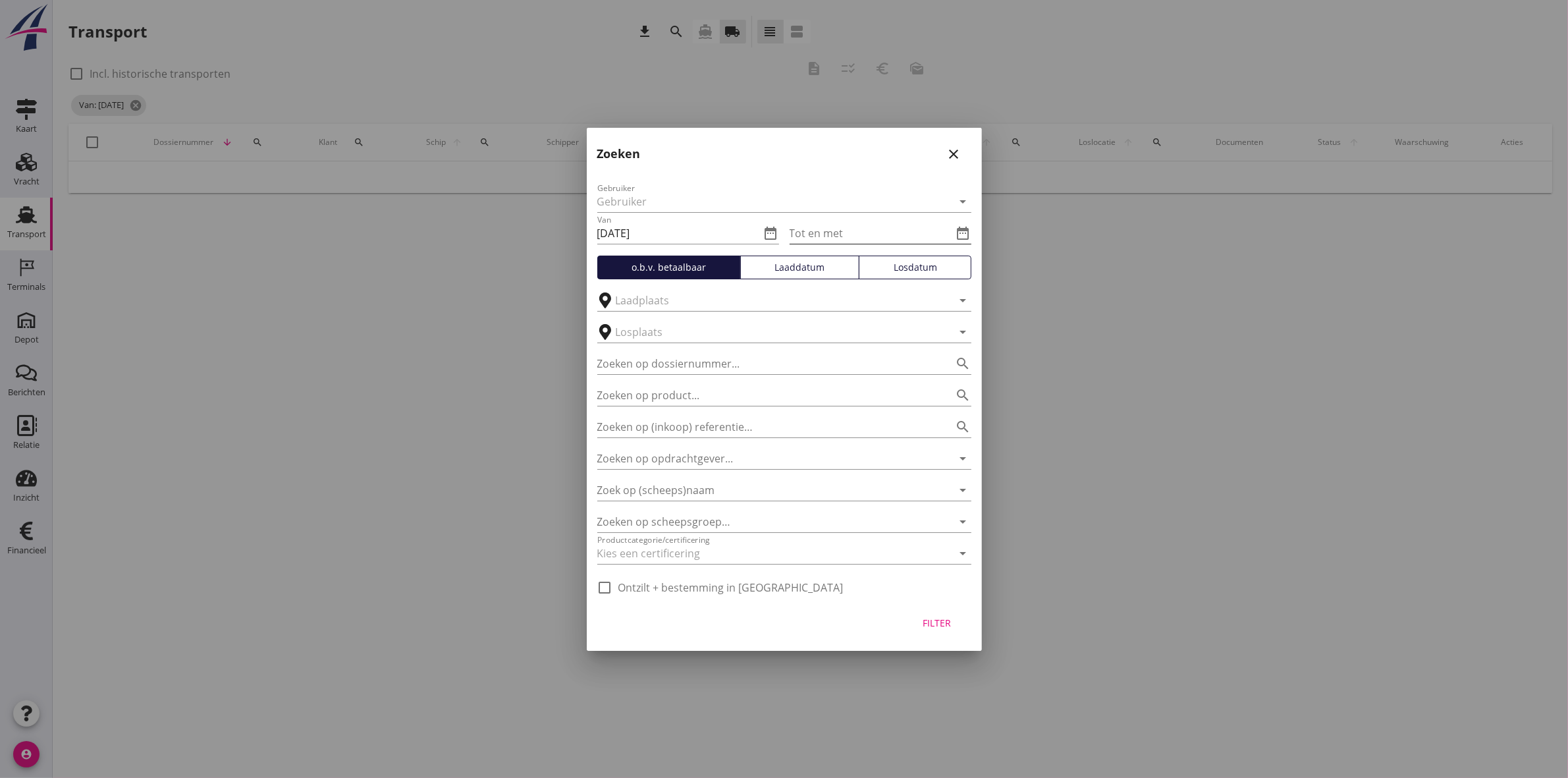
click at [966, 235] on icon "date_range" at bounding box center [963, 233] width 16 height 16
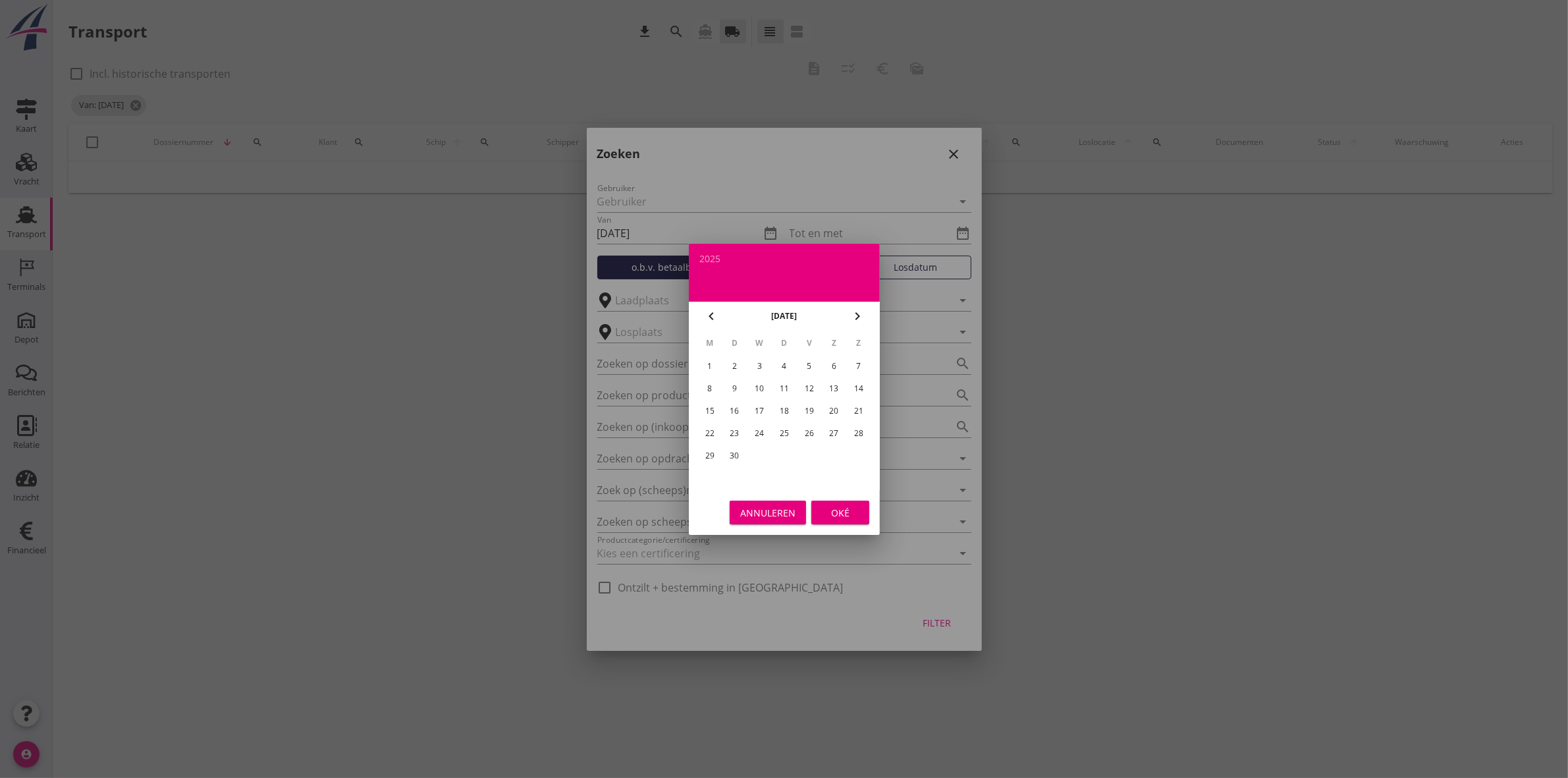
click at [850, 310] on icon "chevron_right" at bounding box center [858, 316] width 16 height 16
click at [817, 364] on div "3" at bounding box center [808, 366] width 21 height 21
type input "[DATE]"
click at [843, 521] on button "Oké" at bounding box center [840, 512] width 58 height 23
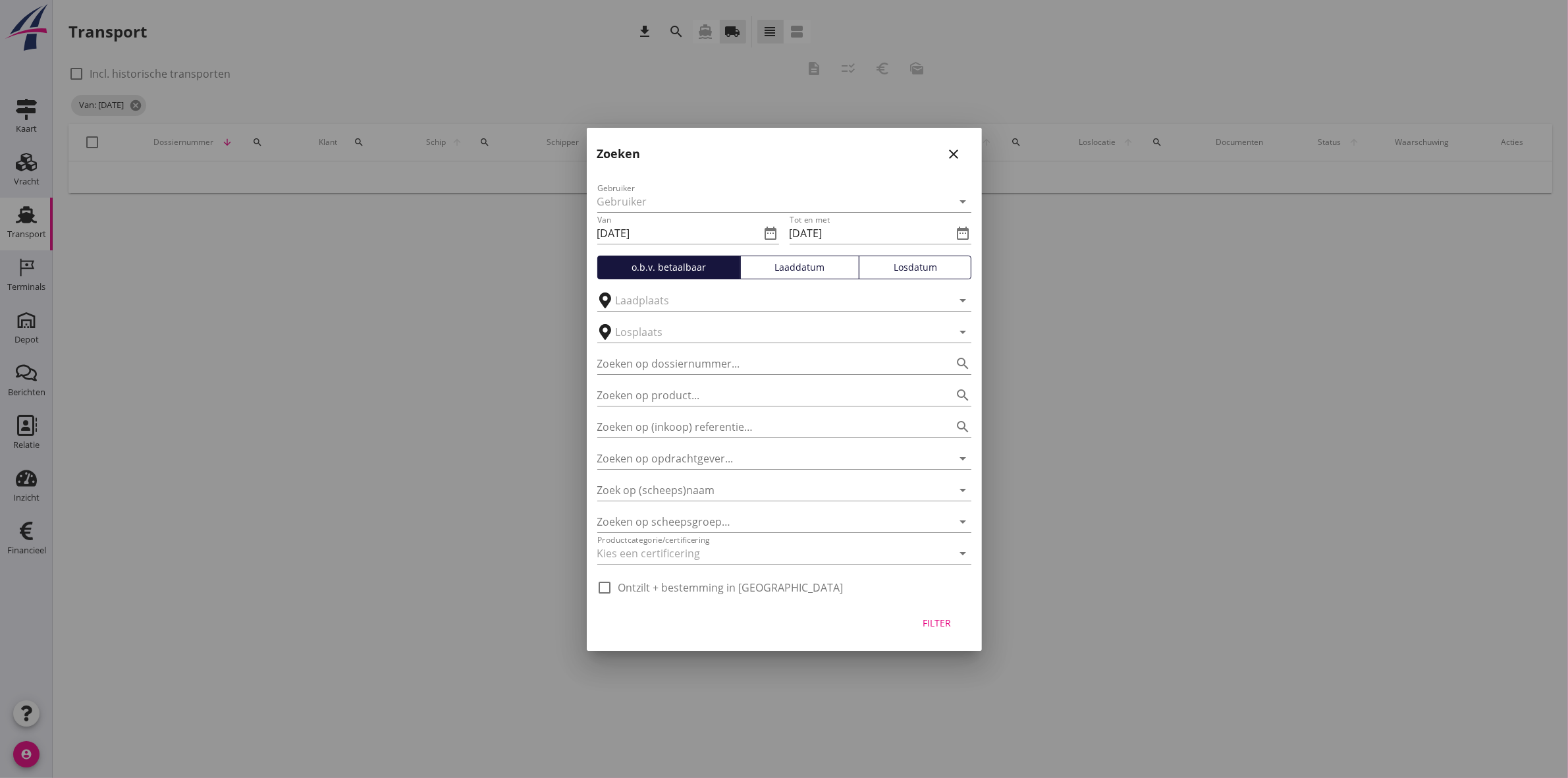
click at [953, 619] on div "Filter" at bounding box center [937, 622] width 37 height 14
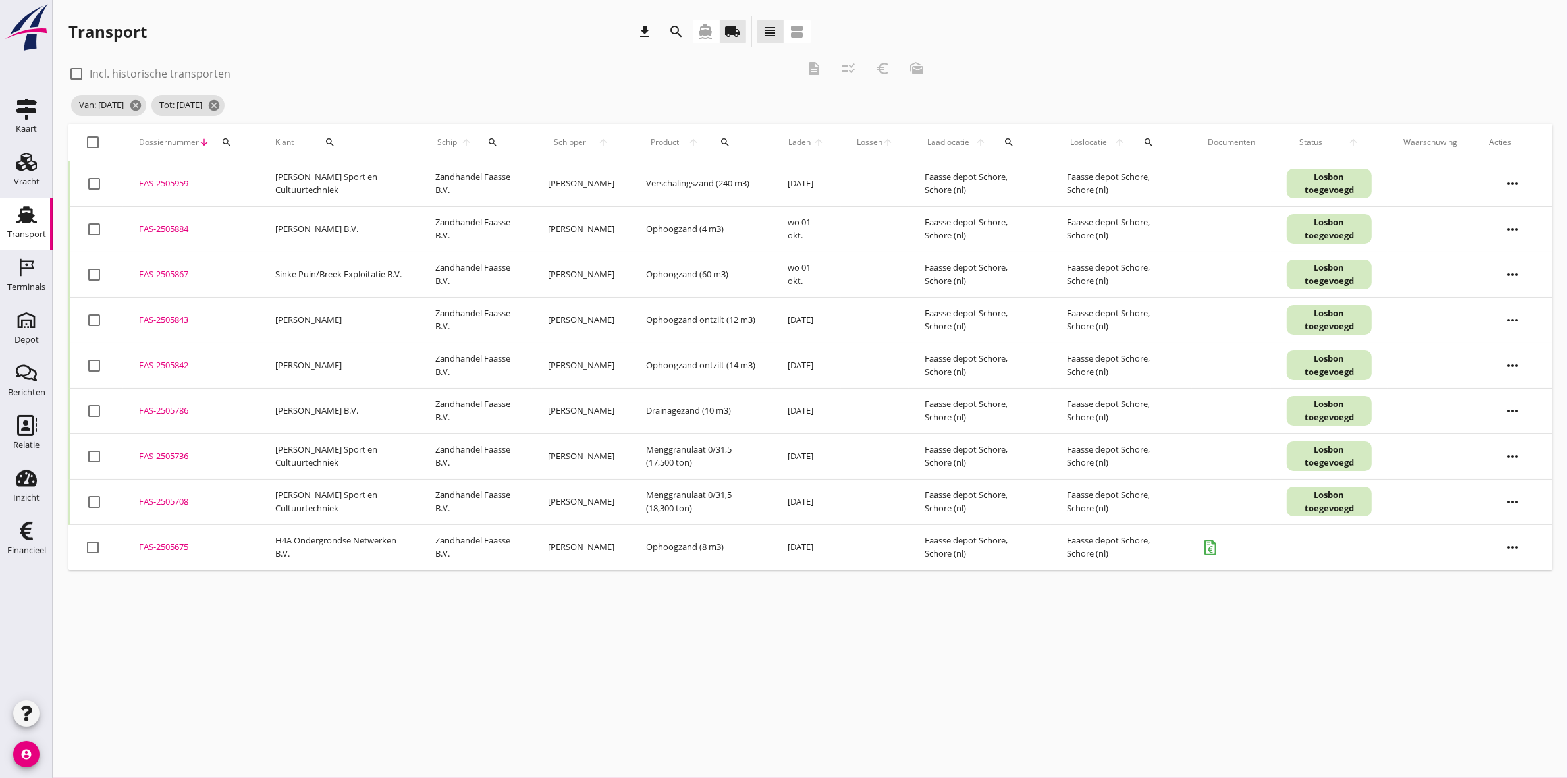
click at [22, 221] on use at bounding box center [26, 214] width 21 height 17
click at [168, 546] on div "FAS-2505675" at bounding box center [191, 547] width 105 height 14
click at [179, 546] on div "FAS-2505675" at bounding box center [191, 547] width 105 height 14
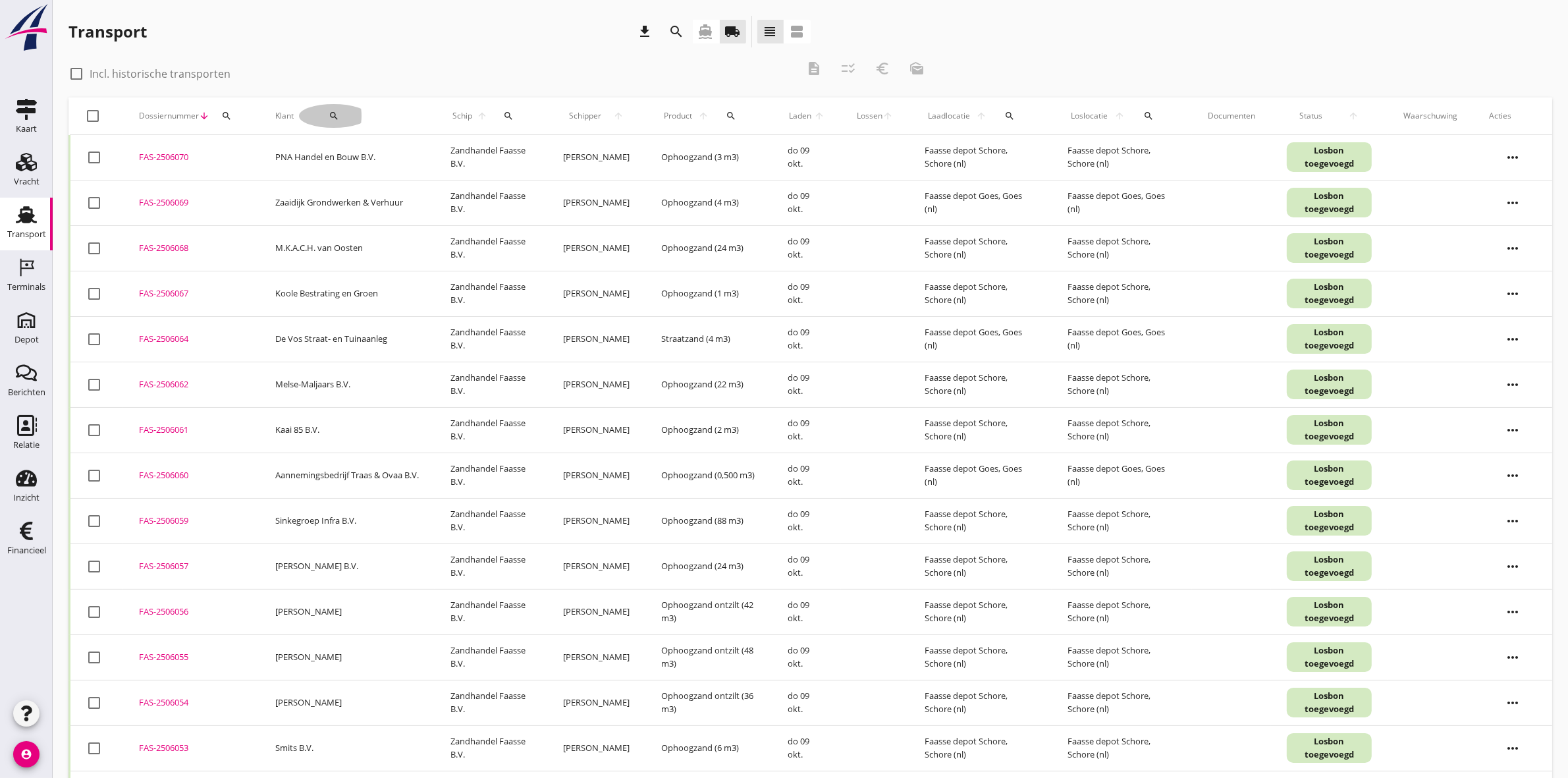
click at [321, 111] on div "search" at bounding box center [333, 116] width 70 height 11
click at [698, 23] on icon "directions_boat" at bounding box center [706, 32] width 16 height 16
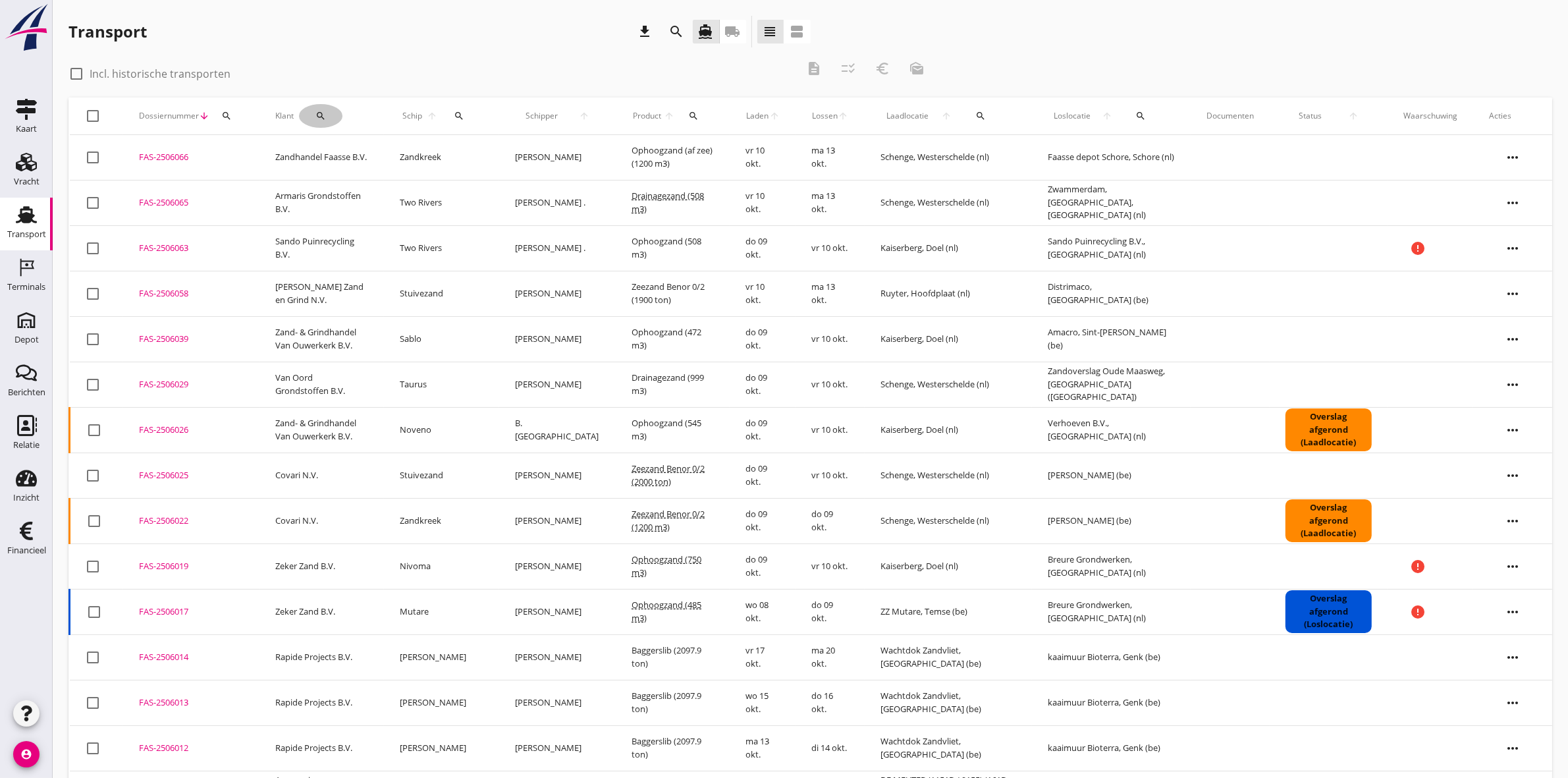
click at [322, 111] on icon "search" at bounding box center [320, 116] width 11 height 11
click at [362, 150] on input "Zoeken op opdrachtgever..." at bounding box center [373, 153] width 137 height 21
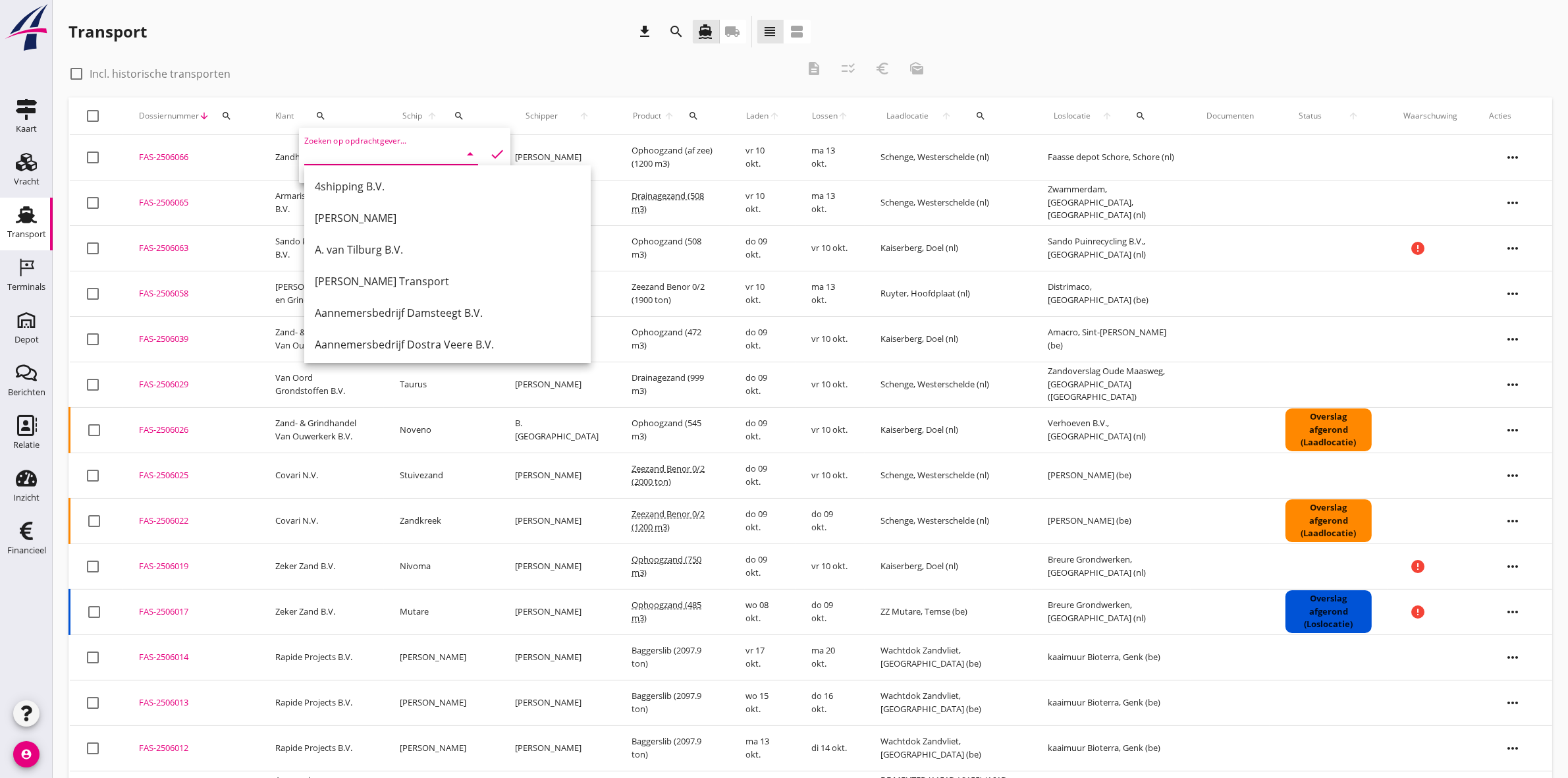
click at [469, 104] on div "Schip arrow_upward search" at bounding box center [441, 116] width 84 height 32
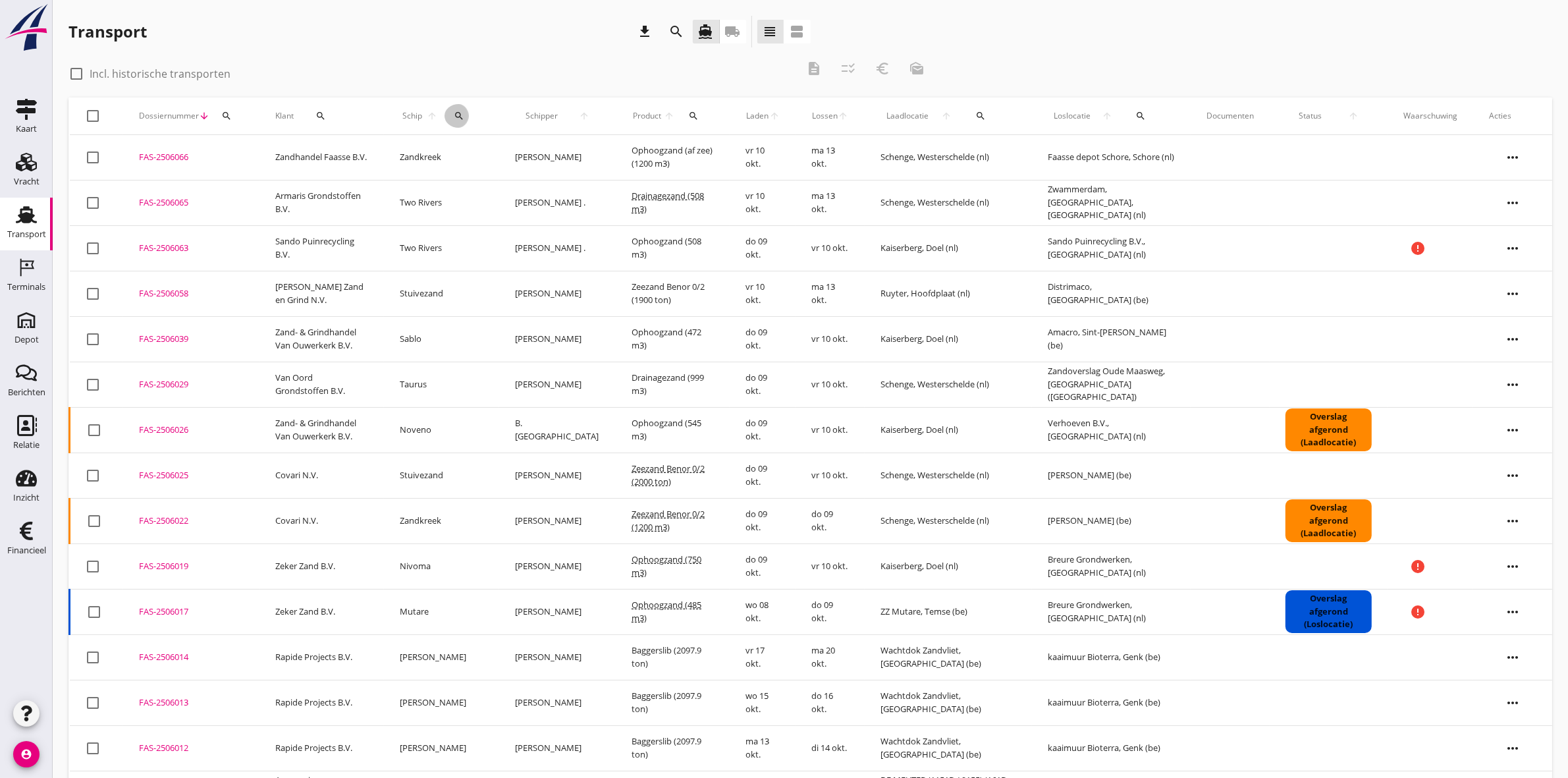
click at [456, 114] on icon "search" at bounding box center [459, 116] width 11 height 11
click at [539, 153] on input "Zoek op (scheeps)naam" at bounding box center [520, 153] width 137 height 21
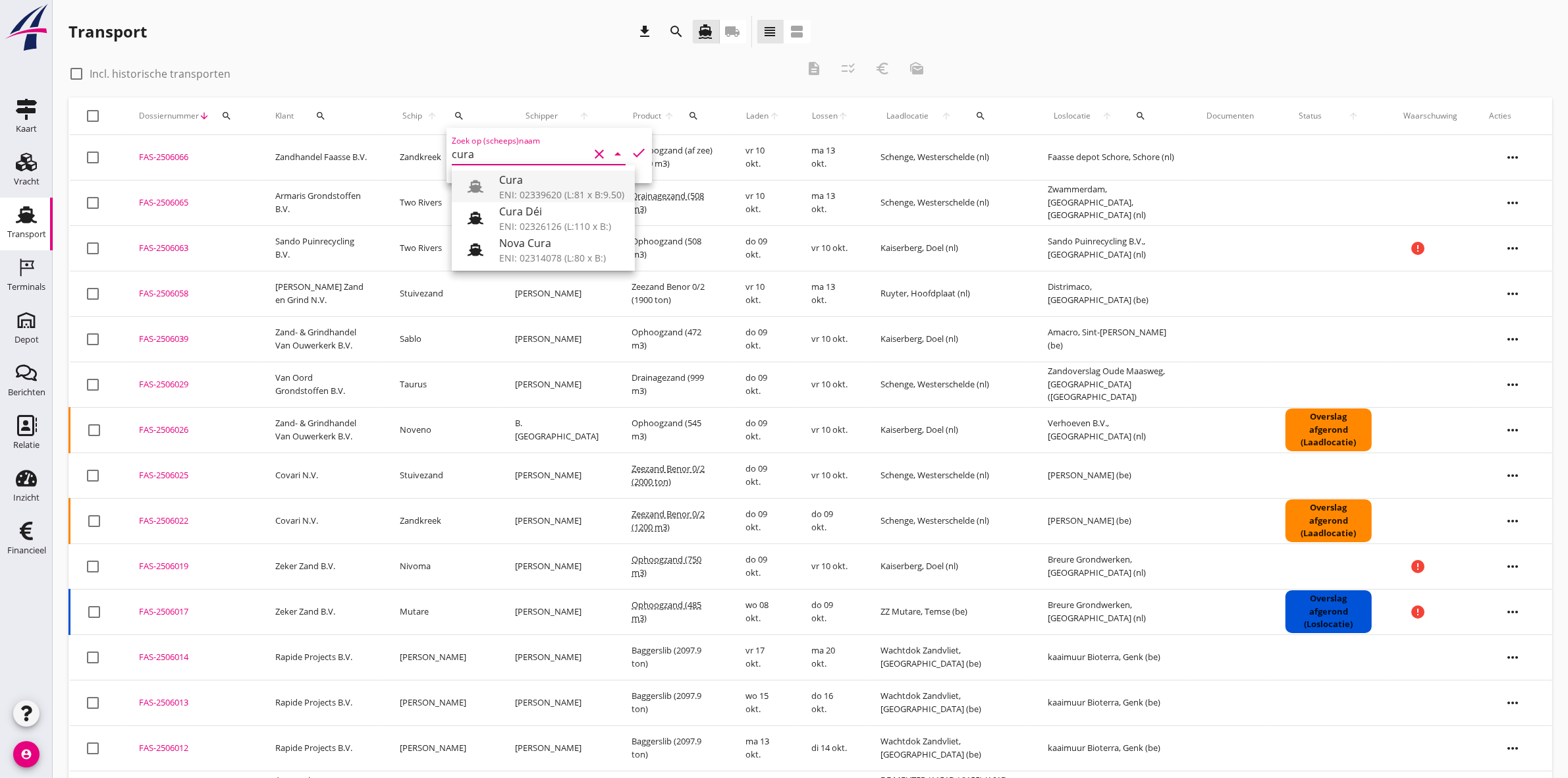
click at [549, 179] on div "Cura" at bounding box center [561, 180] width 125 height 16
click at [631, 148] on icon "check" at bounding box center [639, 153] width 16 height 16
type input "Cura"
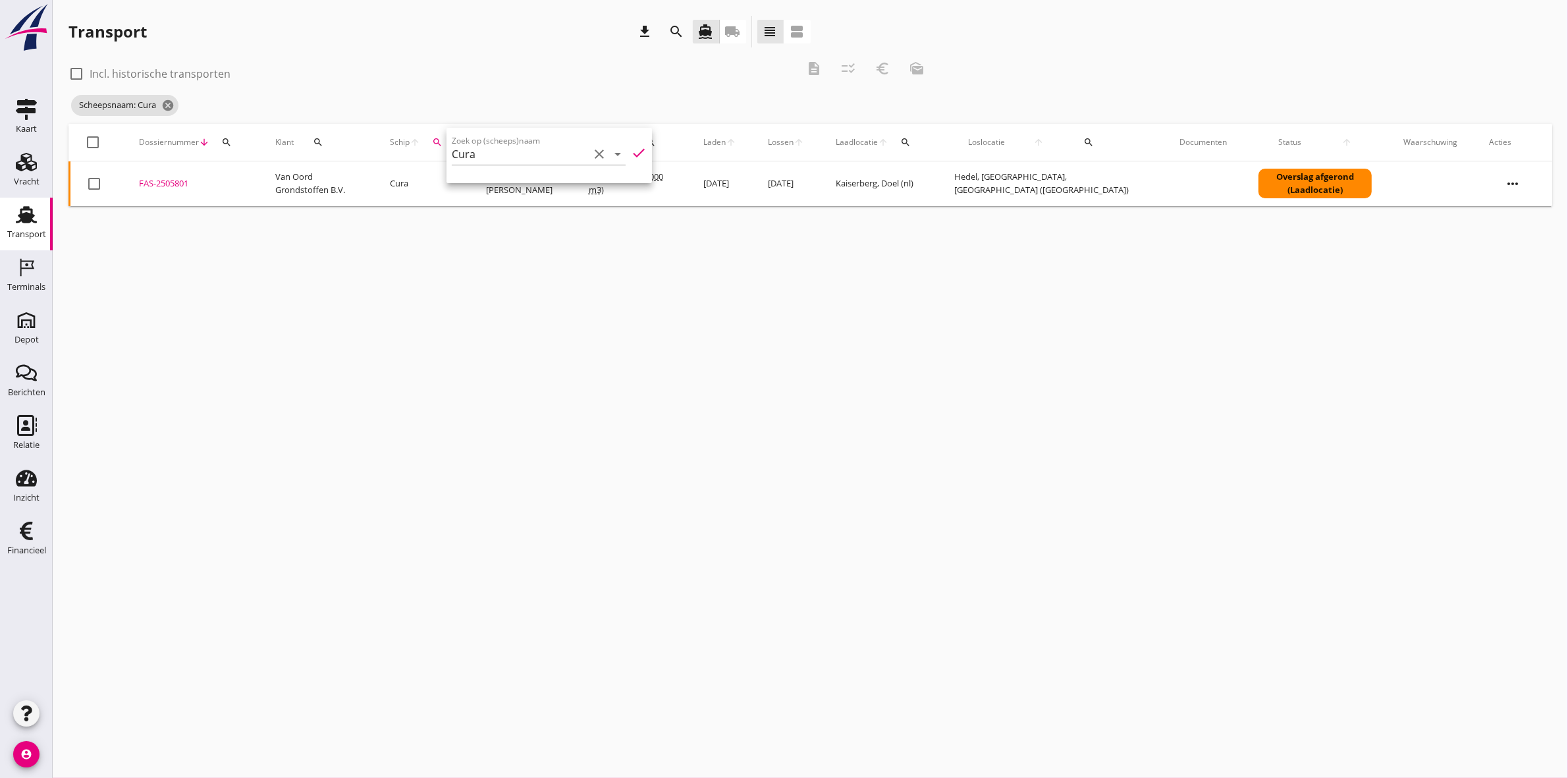
click at [175, 177] on div "FAS-2505801" at bounding box center [191, 183] width 105 height 14
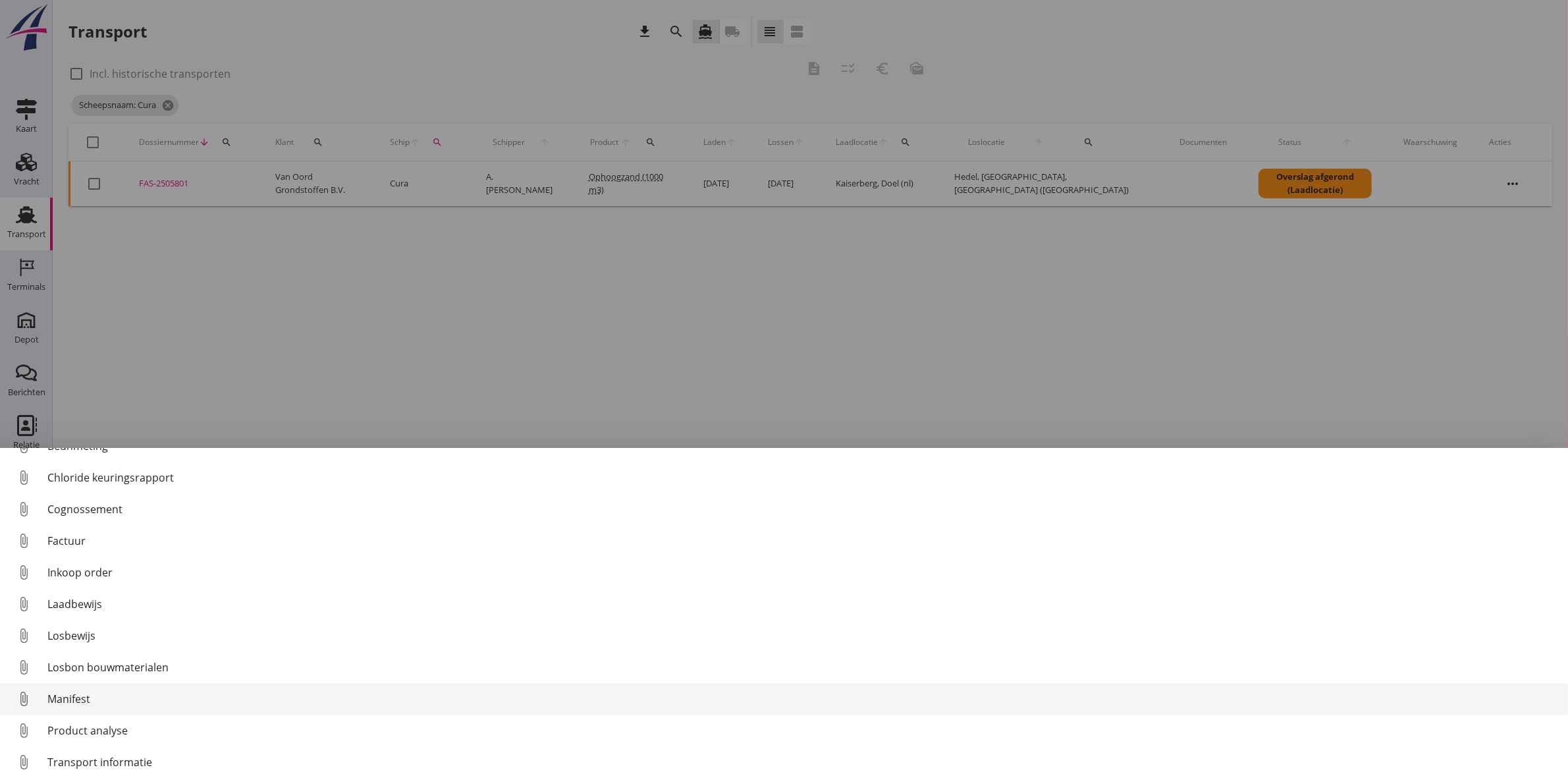
scroll to position [60, 0]
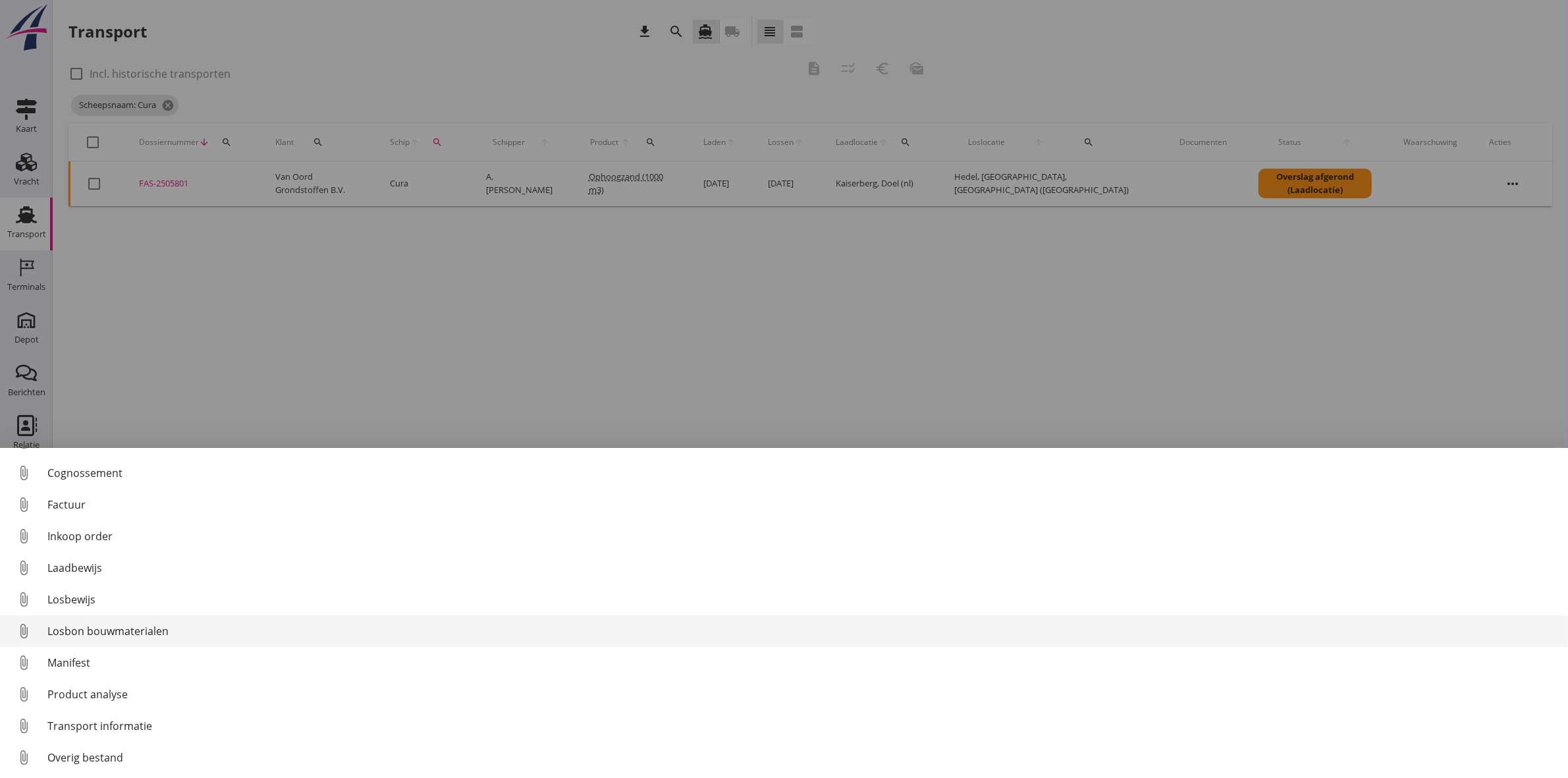
click at [325, 630] on div "Losbon bouwmaterialen" at bounding box center [803, 631] width 1510 height 16
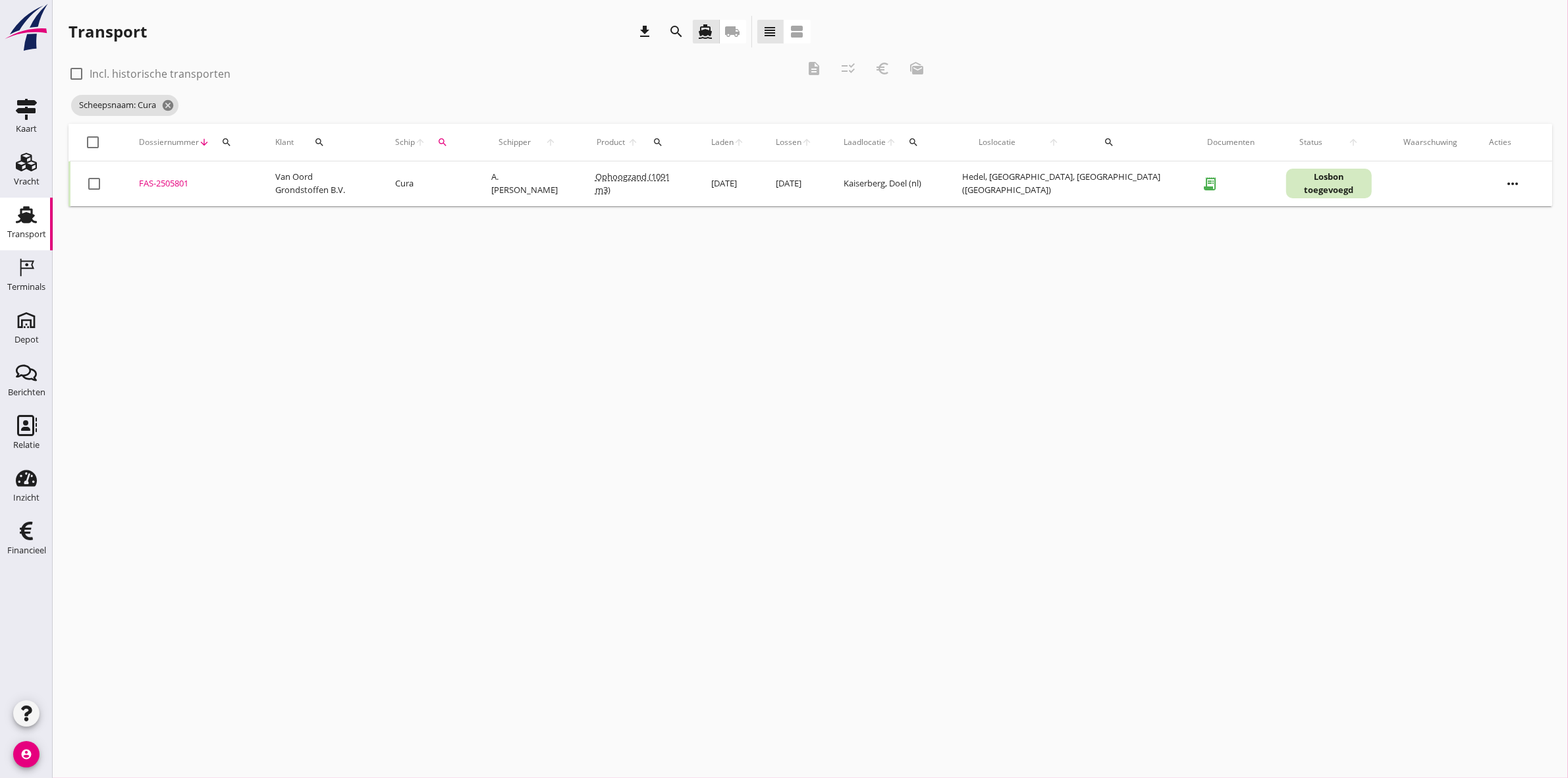
click at [160, 181] on div "FAS-2505801" at bounding box center [191, 183] width 105 height 14
click at [167, 106] on icon "cancel" at bounding box center [168, 105] width 14 height 14
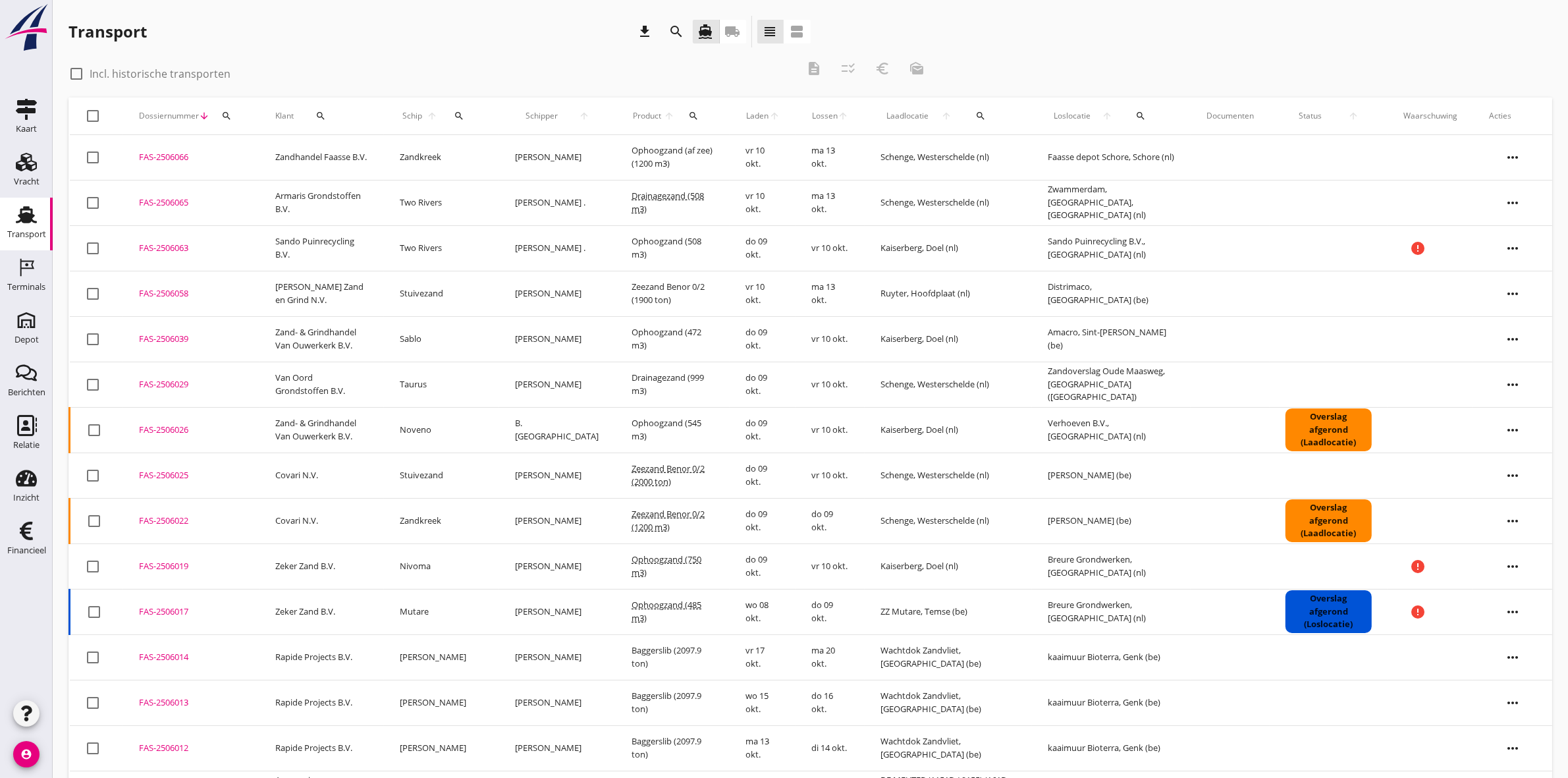
click at [321, 120] on icon "search" at bounding box center [320, 116] width 11 height 11
click at [335, 145] on input "Zoeken op opdrachtgever..." at bounding box center [373, 153] width 137 height 21
click at [360, 189] on div "Gebr. Van de Maagdenberg" at bounding box center [386, 187] width 144 height 16
type input "Gebr. Van de Maagdenberg"
click at [489, 146] on icon "check" at bounding box center [497, 154] width 16 height 16
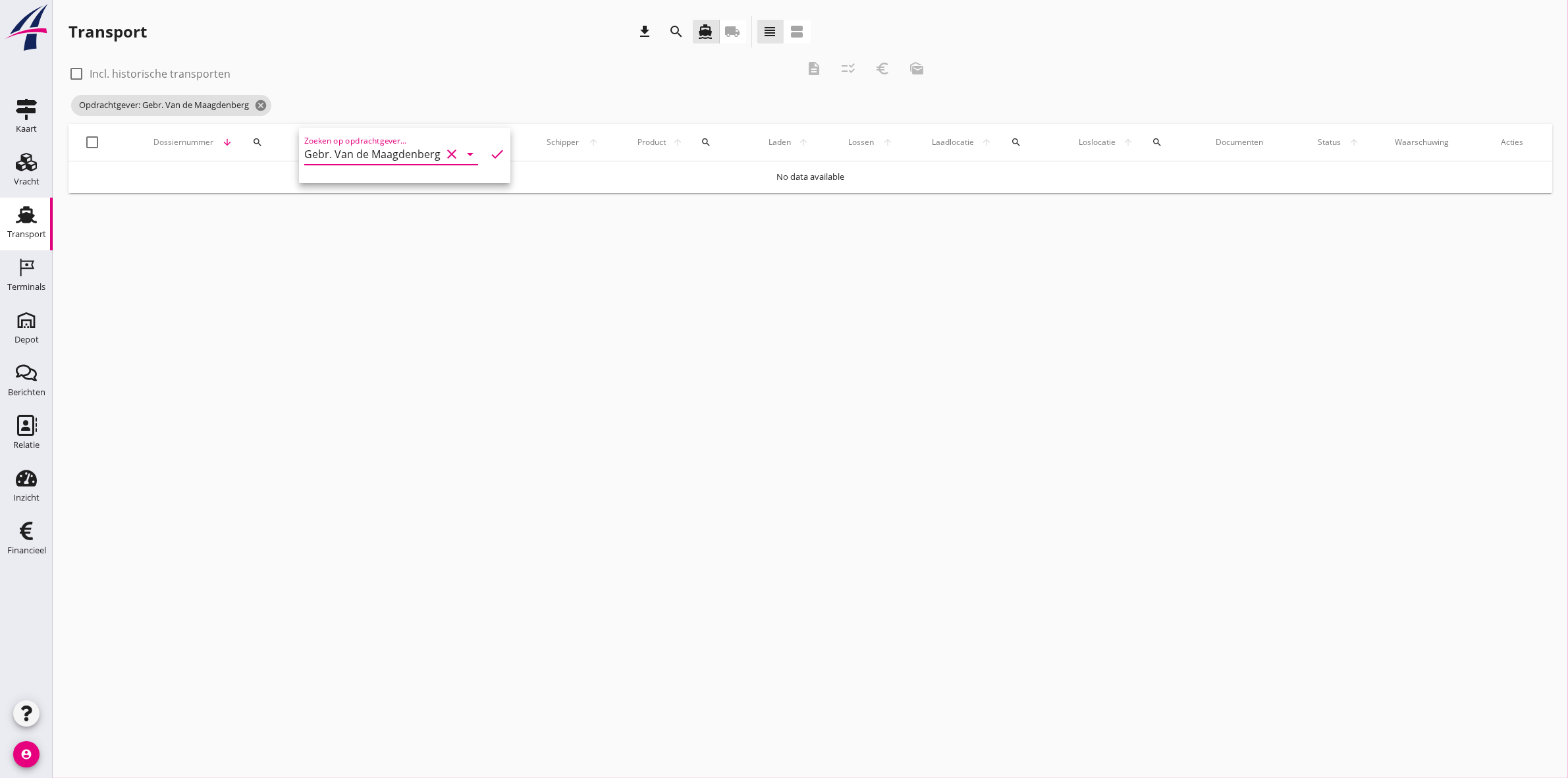
click at [74, 74] on div at bounding box center [76, 73] width 23 height 23
checkbox input "true"
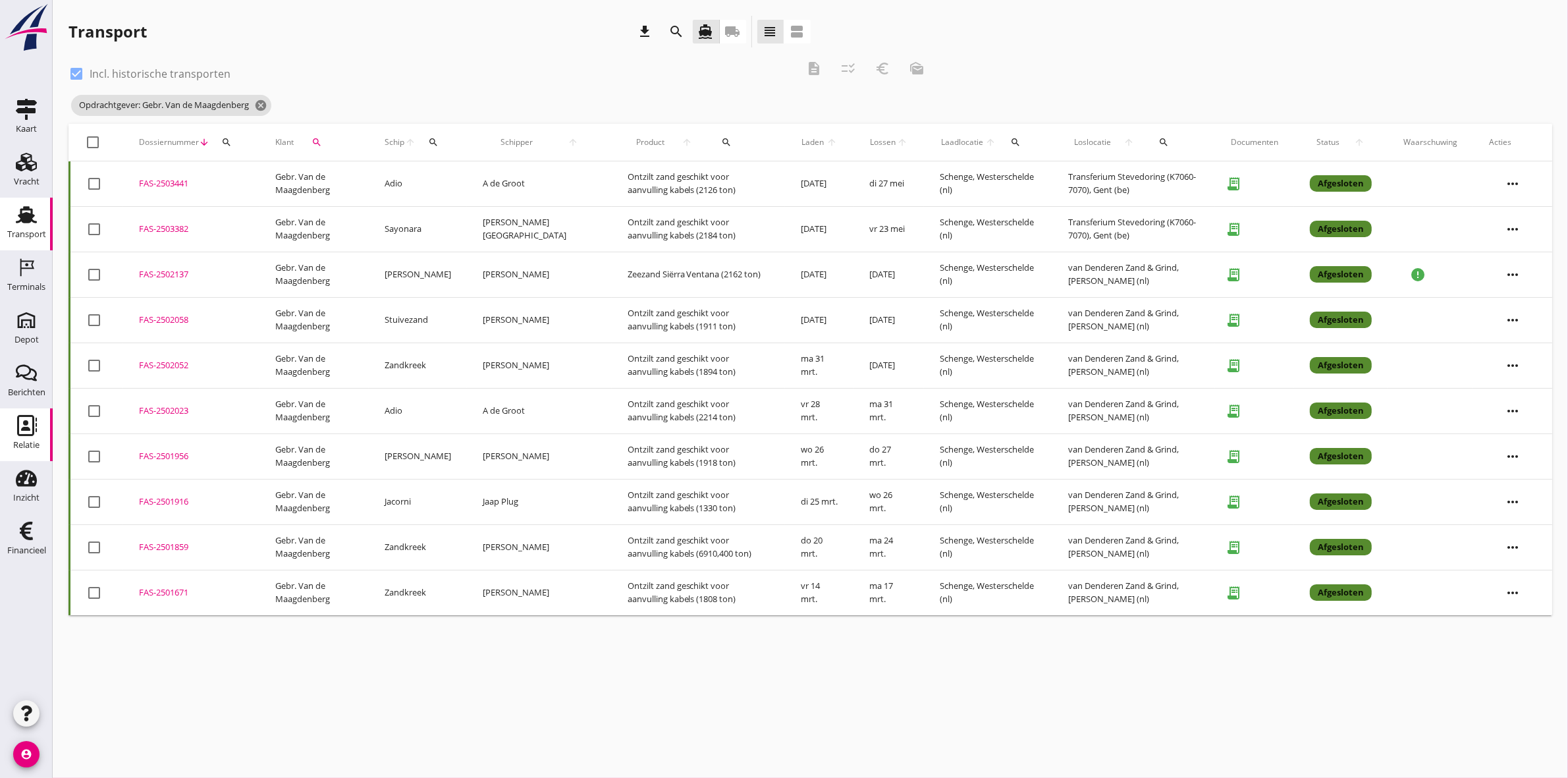
click at [32, 432] on use at bounding box center [27, 425] width 20 height 21
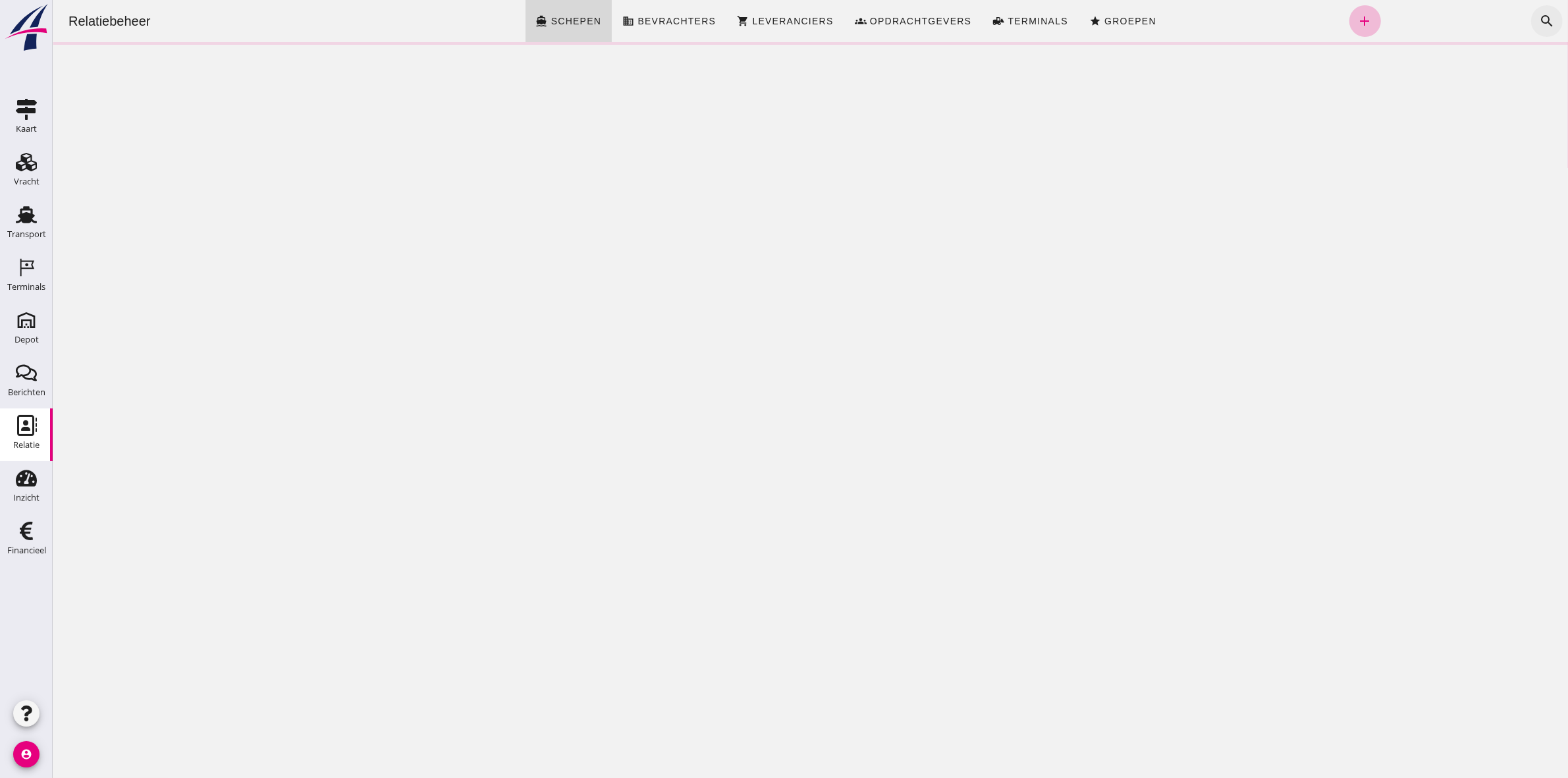
click at [1539, 20] on icon "search" at bounding box center [1546, 22] width 16 height 16
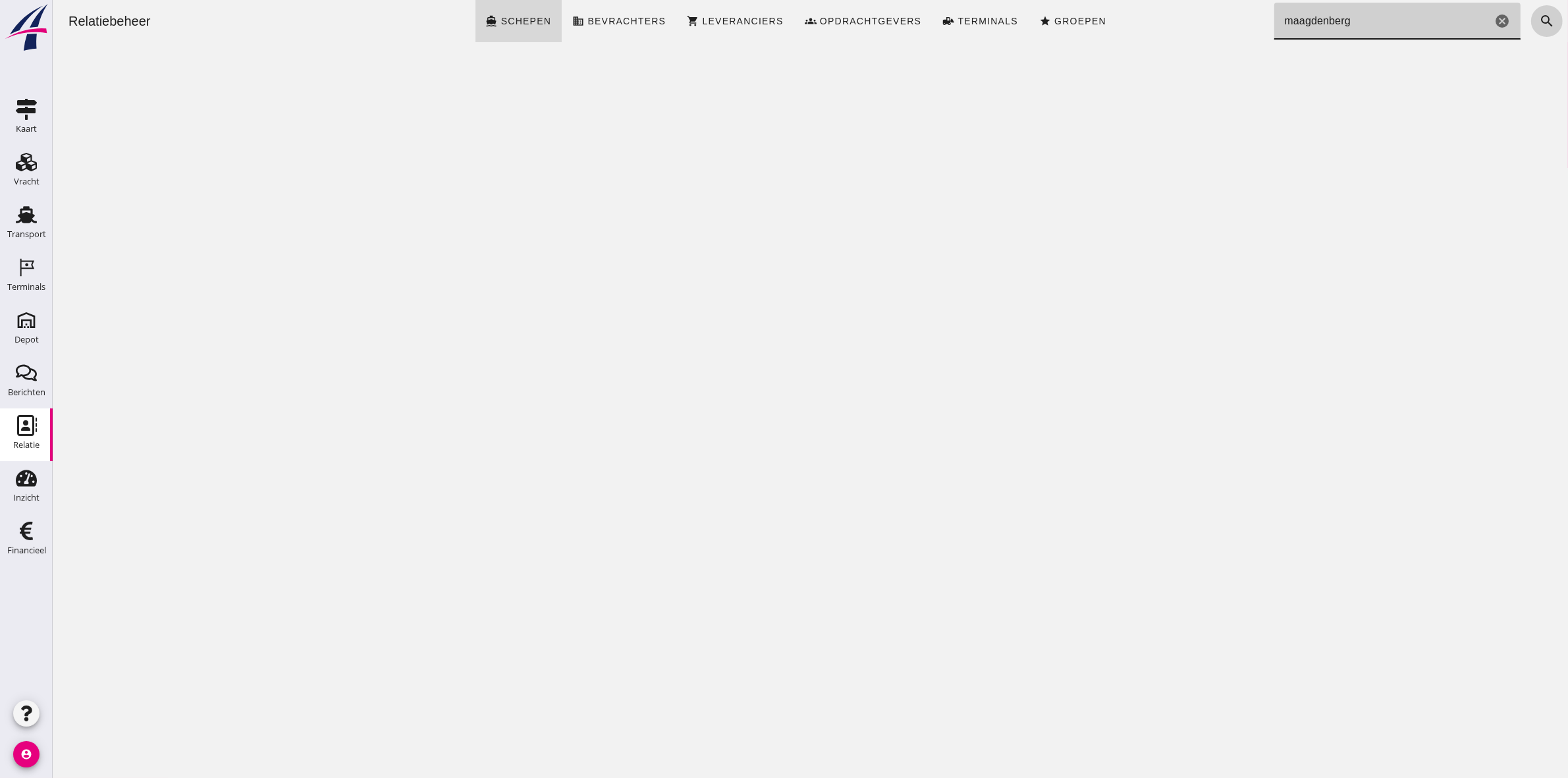
type input "maagdenberg"
click at [1538, 20] on icon "search" at bounding box center [1546, 22] width 16 height 16
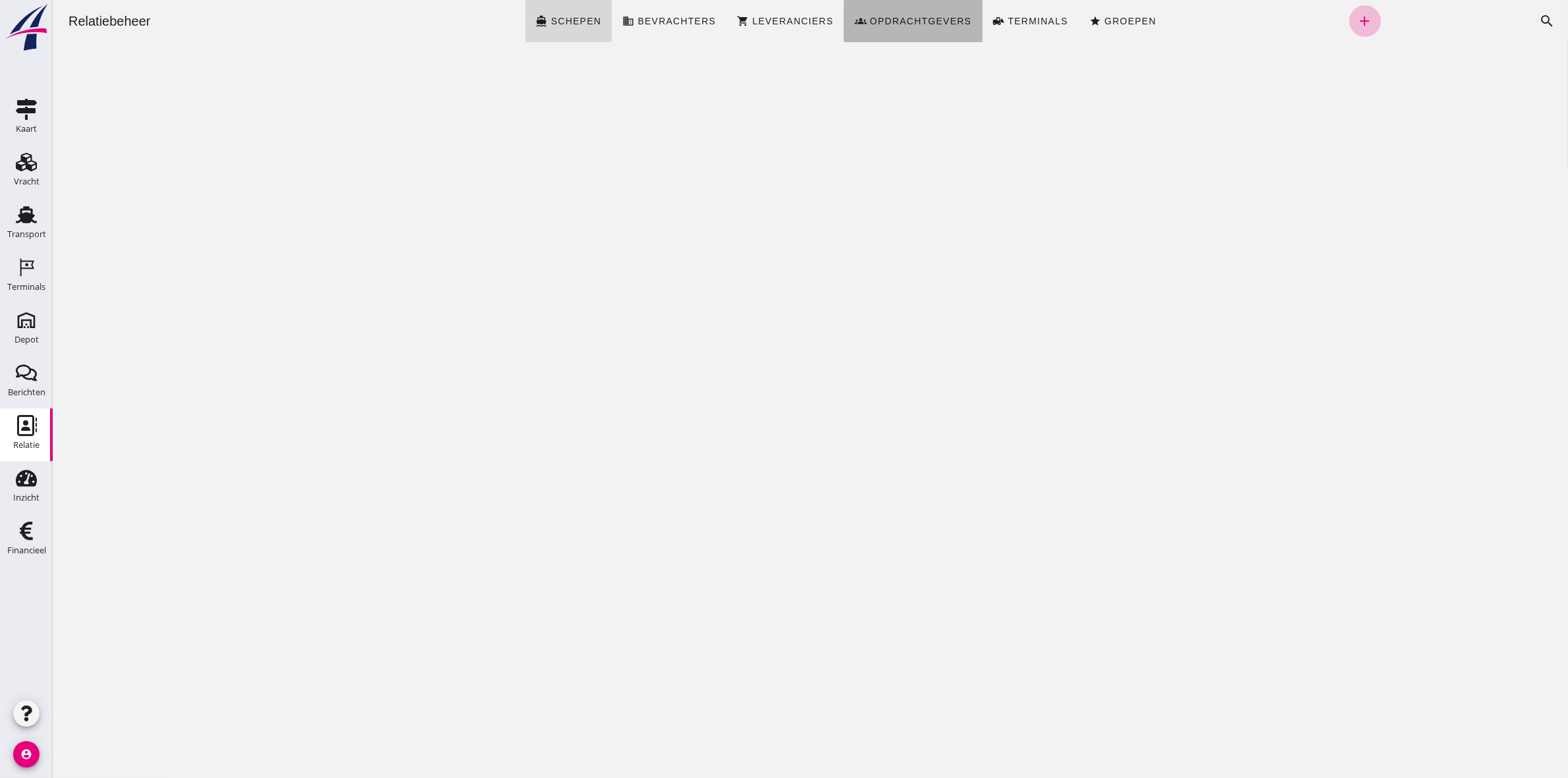
click at [912, 14] on link "groups Opdrachtgevers" at bounding box center [912, 21] width 138 height 42
click at [1538, 18] on icon "search" at bounding box center [1546, 22] width 16 height 16
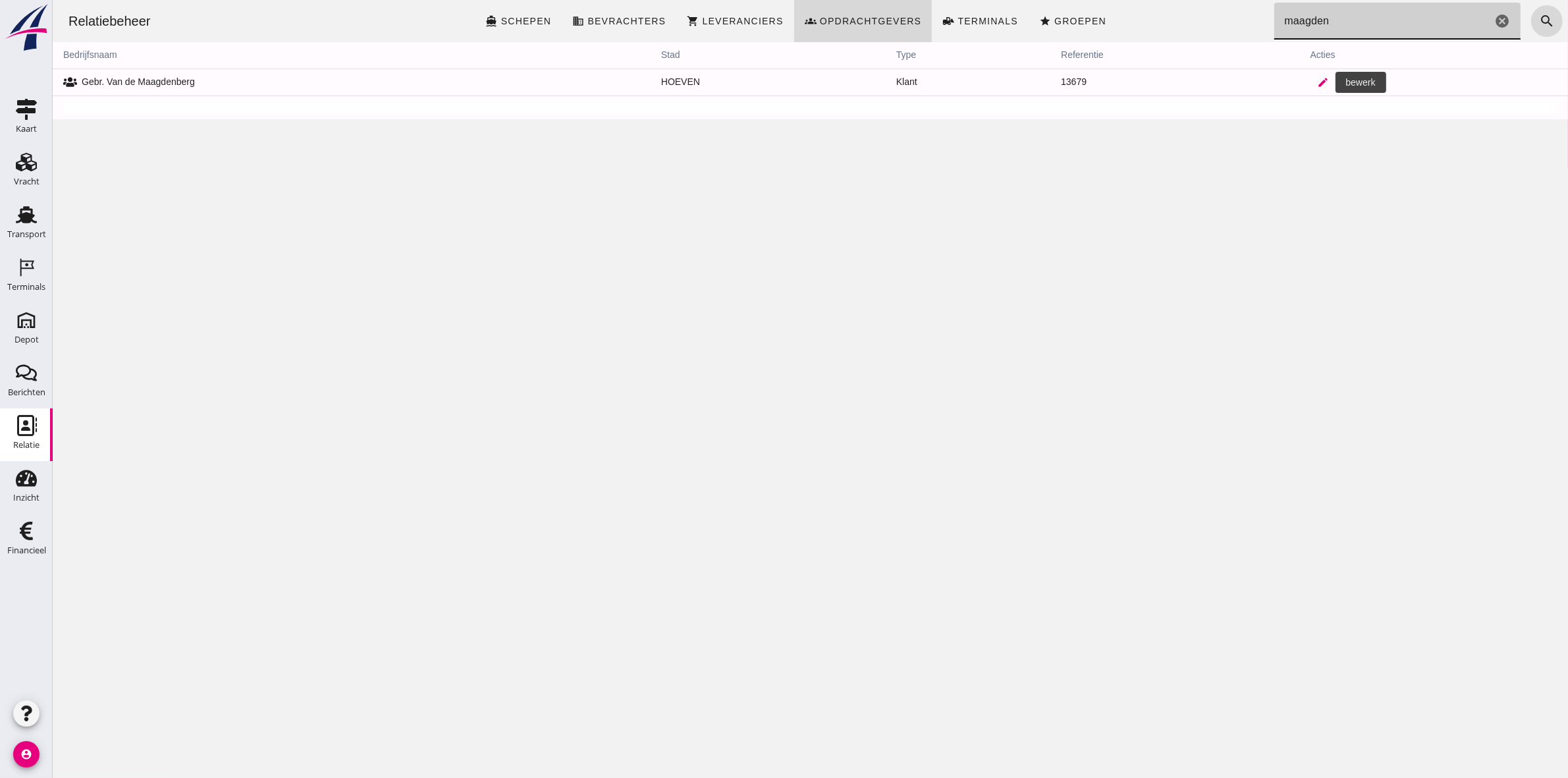
type input "maagden"
click at [1317, 80] on icon "edit" at bounding box center [1322, 82] width 12 height 12
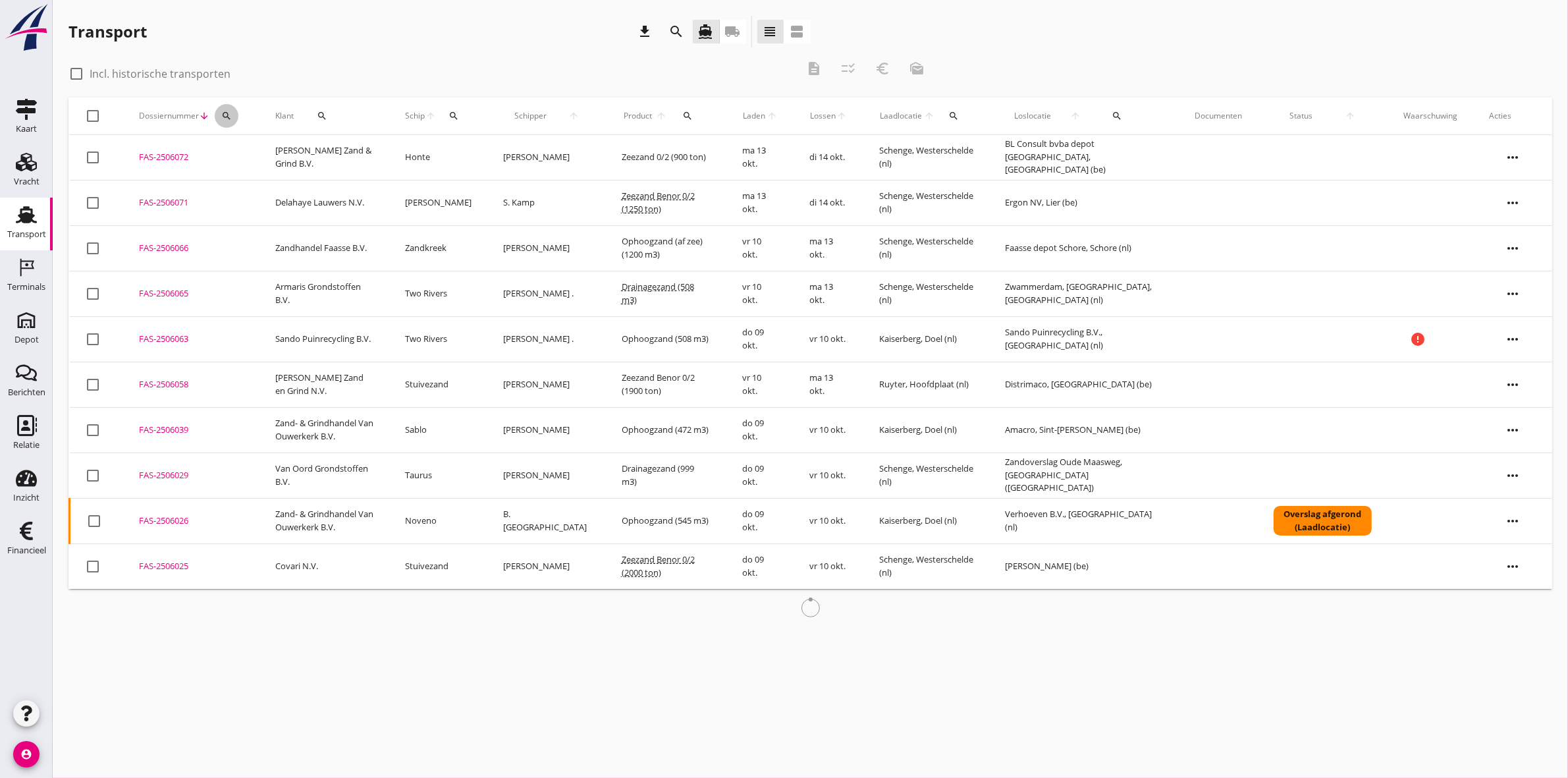
click at [225, 117] on icon "search" at bounding box center [227, 116] width 11 height 11
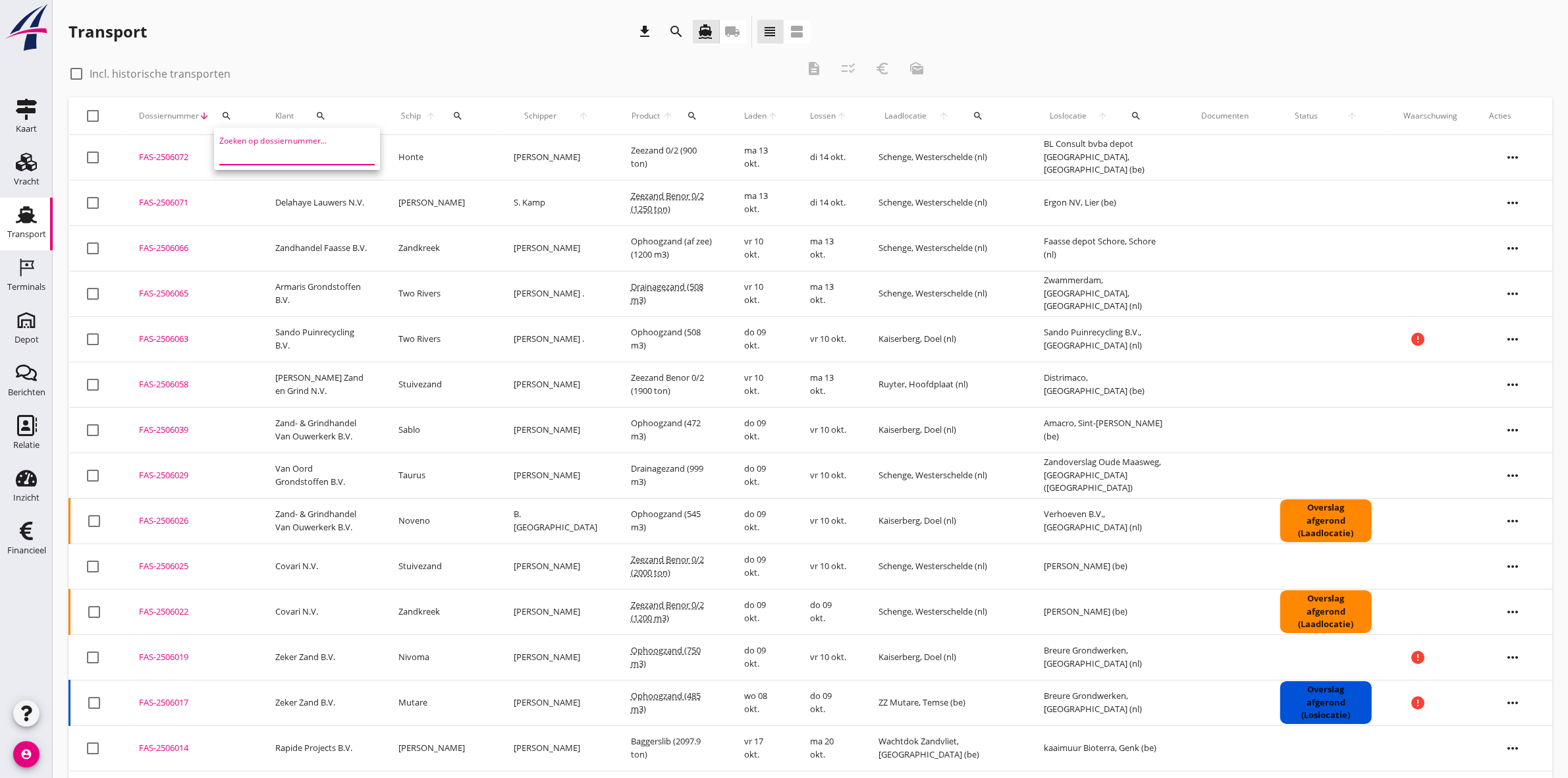
click at [264, 152] on input "Zoeken op dossiernummer..." at bounding box center [288, 153] width 137 height 21
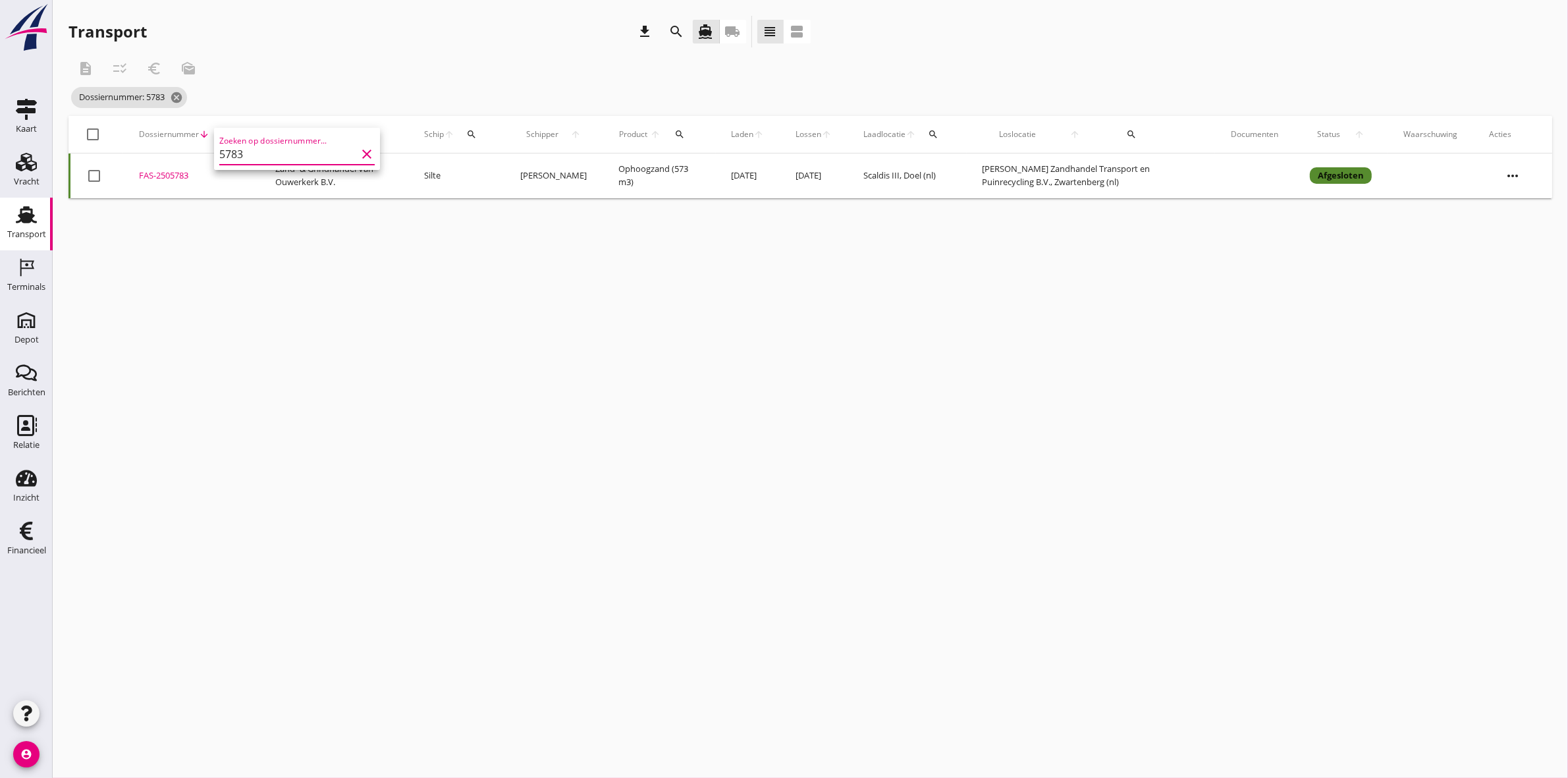
type input "5783"
click at [162, 170] on div "FAS-2505783" at bounding box center [191, 175] width 105 height 14
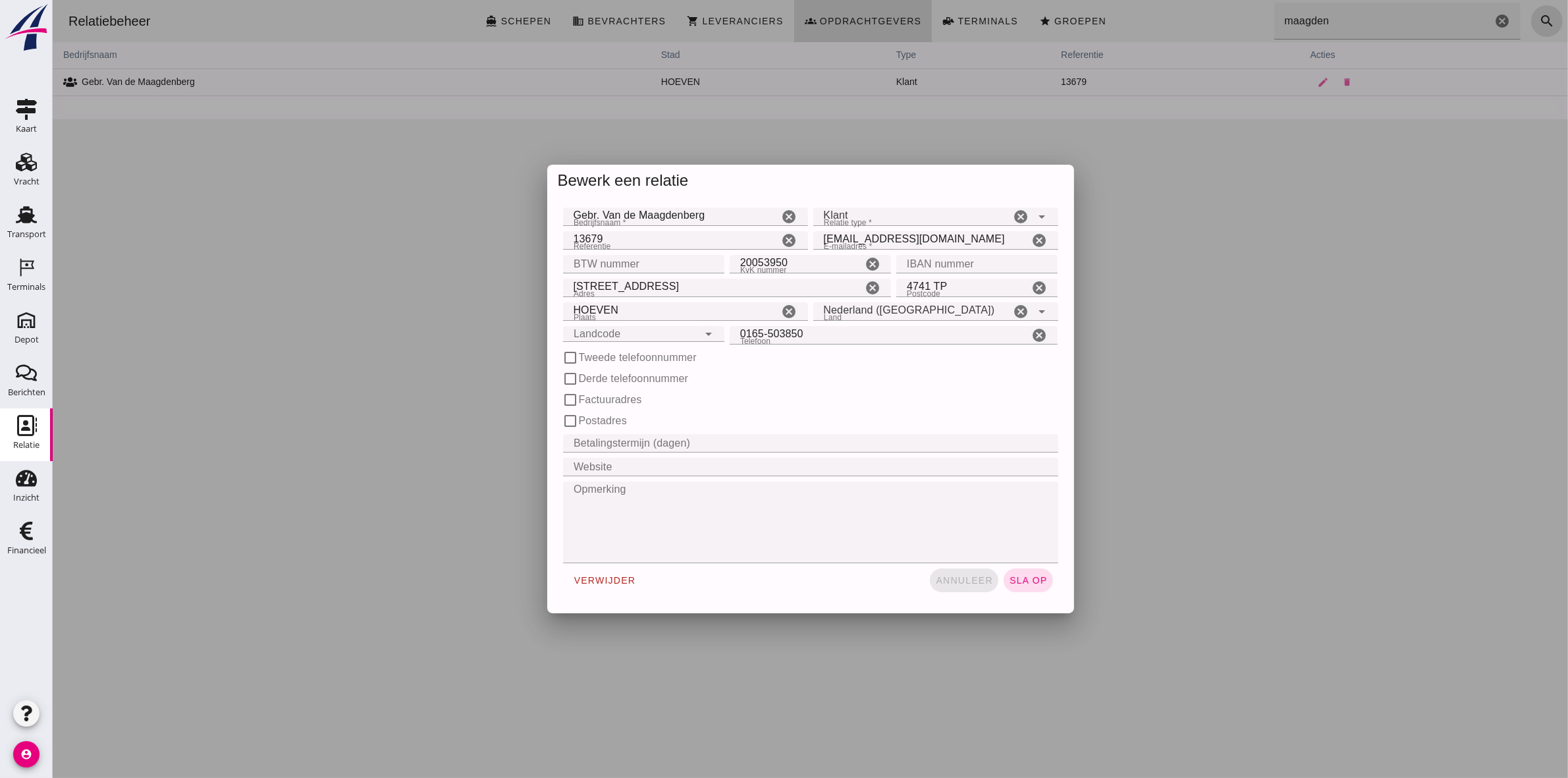
click at [968, 573] on button "annuleer" at bounding box center [963, 580] width 69 height 23
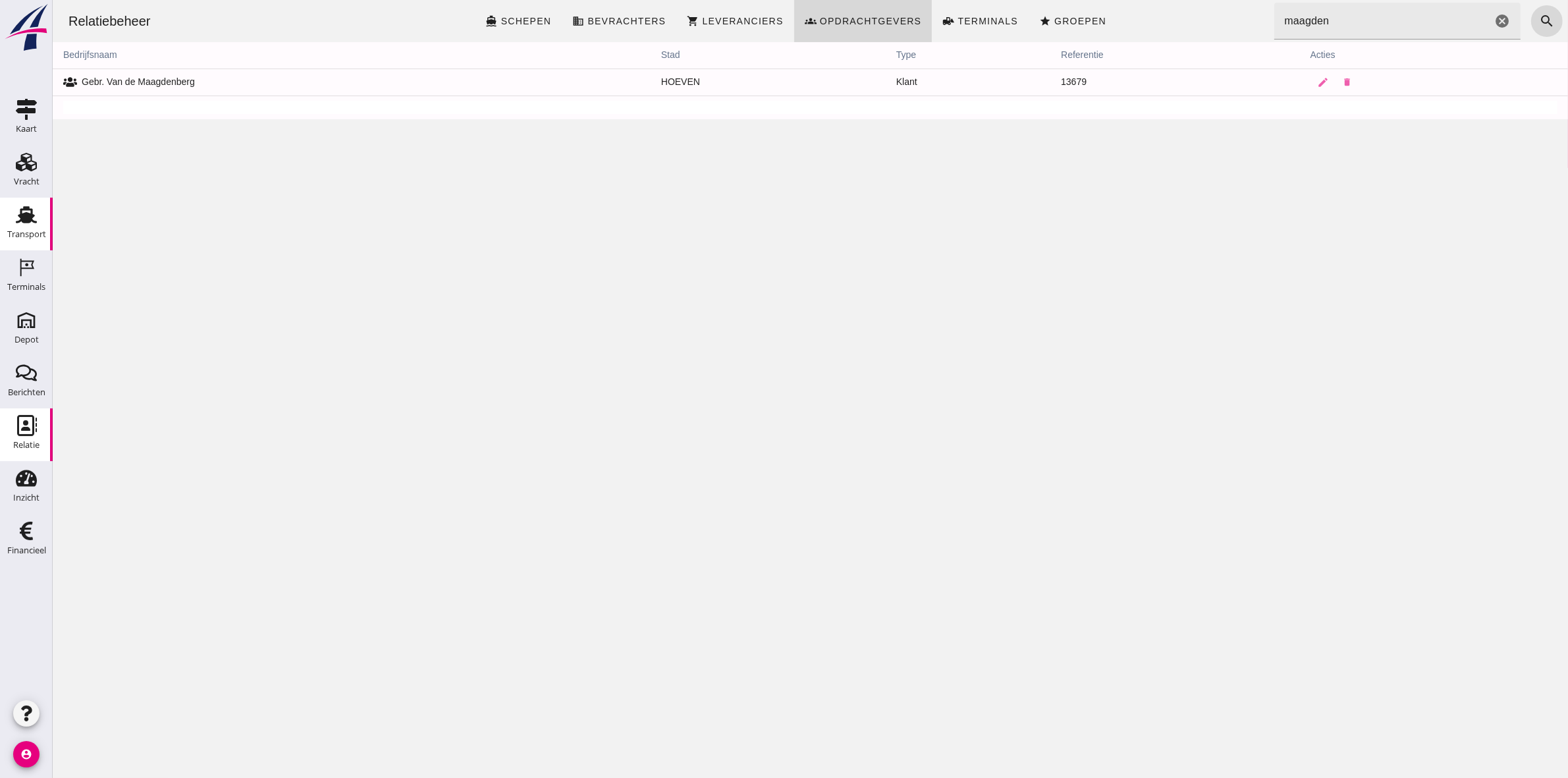
click at [22, 236] on div "Transport" at bounding box center [26, 234] width 39 height 8
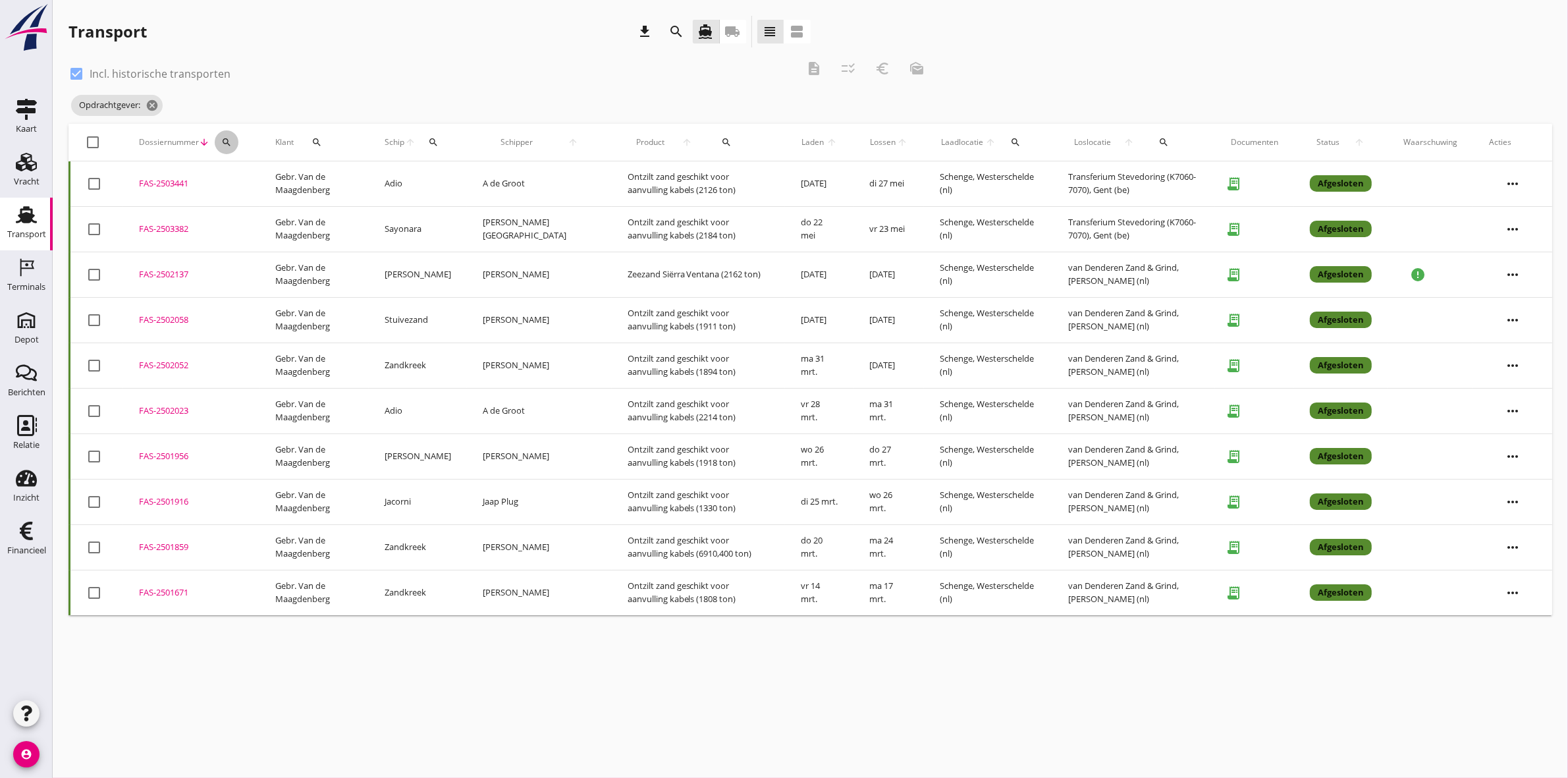
click at [227, 137] on icon "search" at bounding box center [227, 143] width 11 height 11
click at [283, 178] on input "Zoeken op dossiernummer..." at bounding box center [288, 180] width 137 height 21
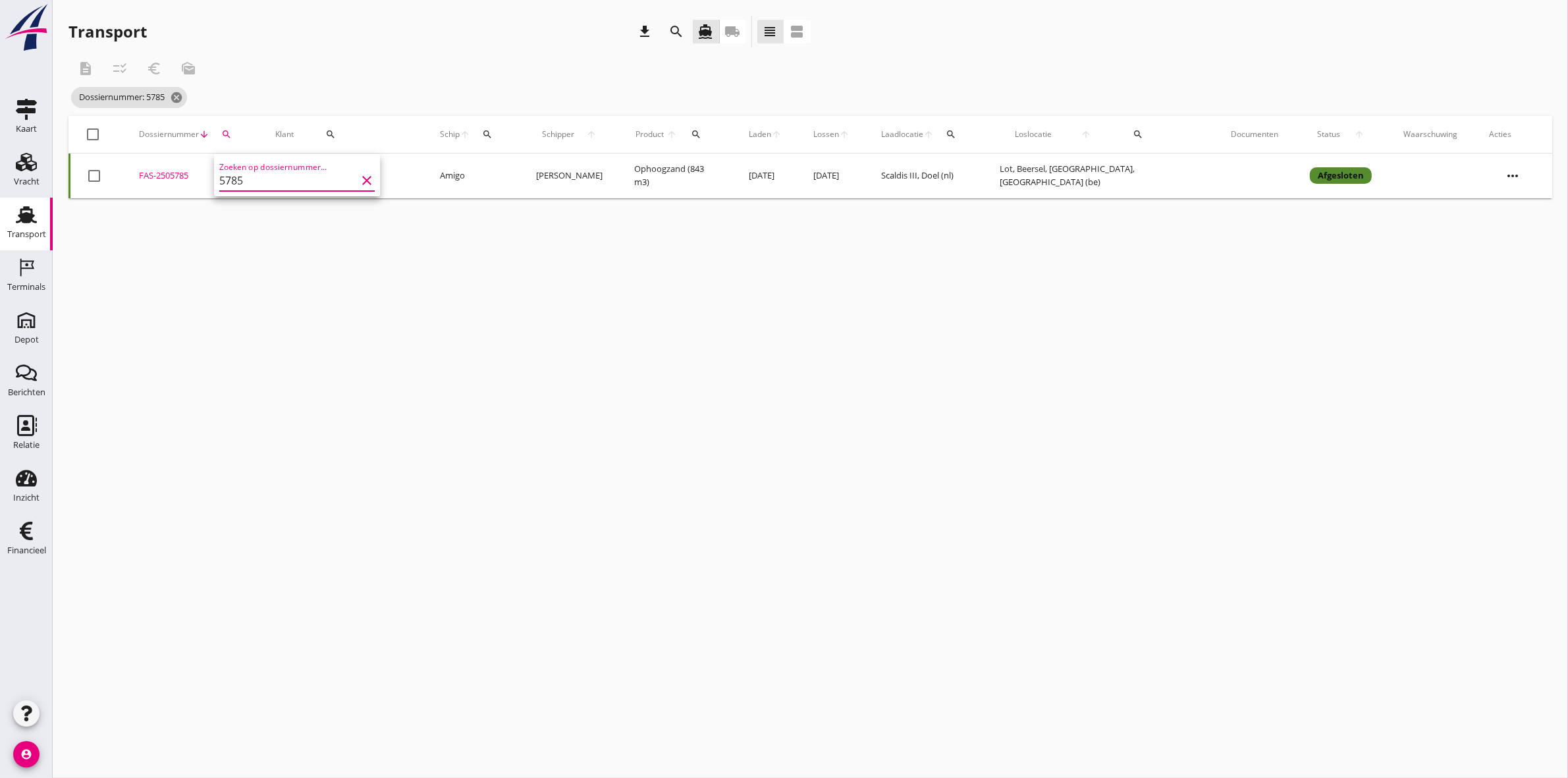
type input "5785"
click at [152, 179] on div "FAS-2505785" at bounding box center [191, 175] width 105 height 14
click at [176, 178] on div "FAS-2505785" at bounding box center [191, 175] width 105 height 14
click at [181, 96] on icon "cancel" at bounding box center [176, 97] width 14 height 14
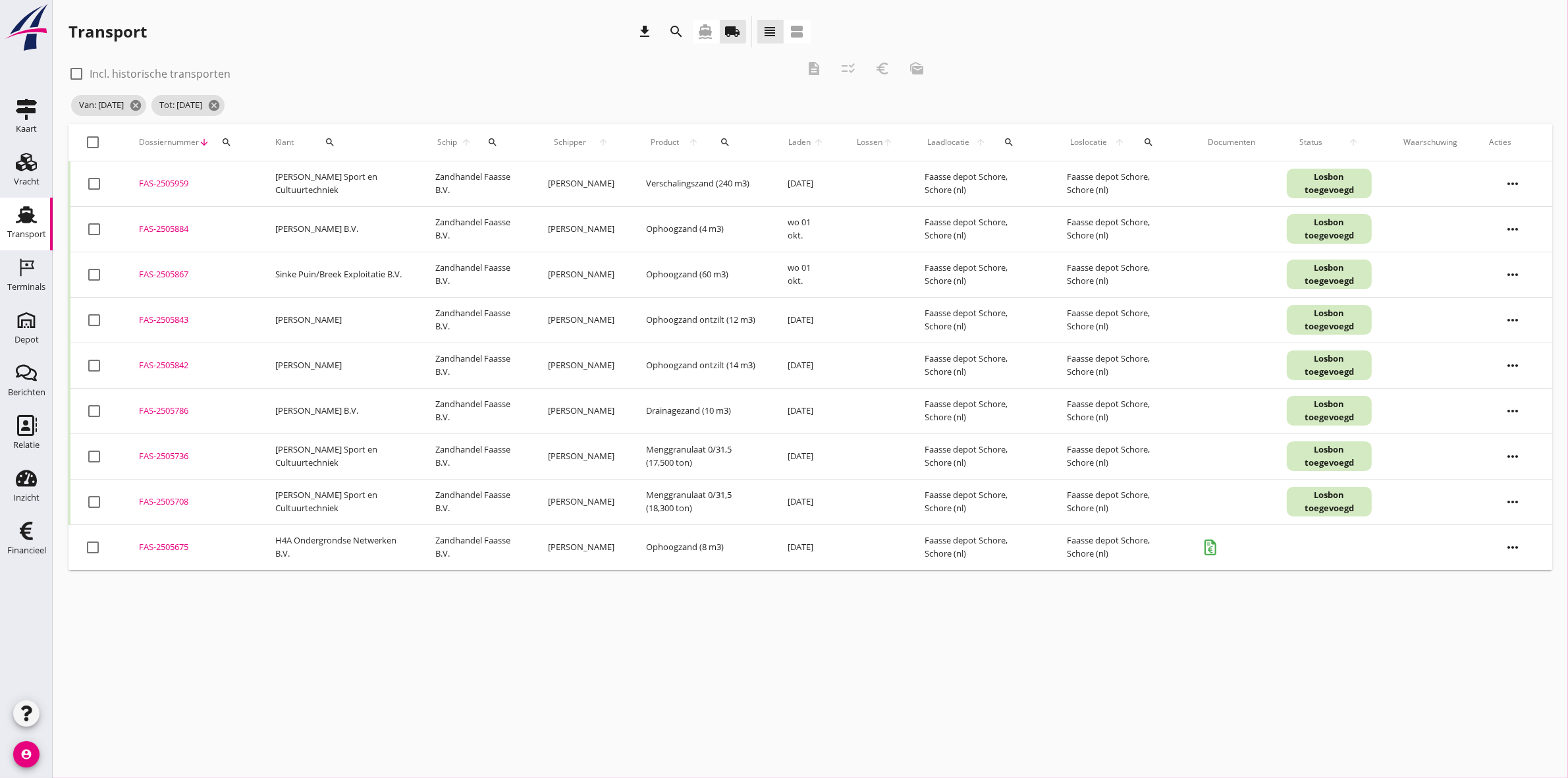
click at [97, 502] on div at bounding box center [94, 501] width 23 height 23
checkbox input "true"
click at [96, 458] on div at bounding box center [94, 456] width 23 height 23
checkbox input "true"
click at [98, 183] on div at bounding box center [94, 183] width 23 height 23
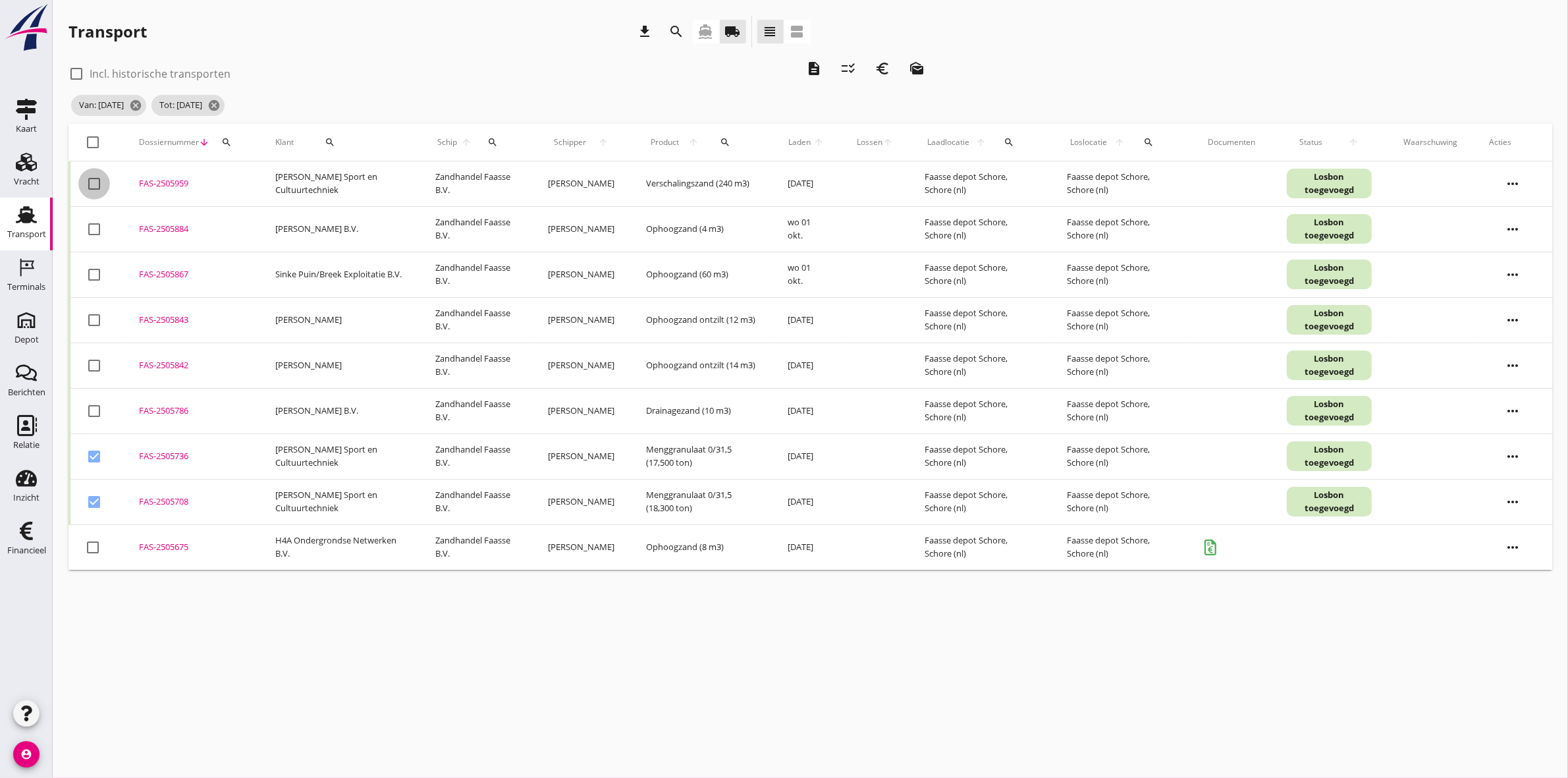
checkbox input "true"
click at [814, 70] on icon "description" at bounding box center [814, 69] width 16 height 16
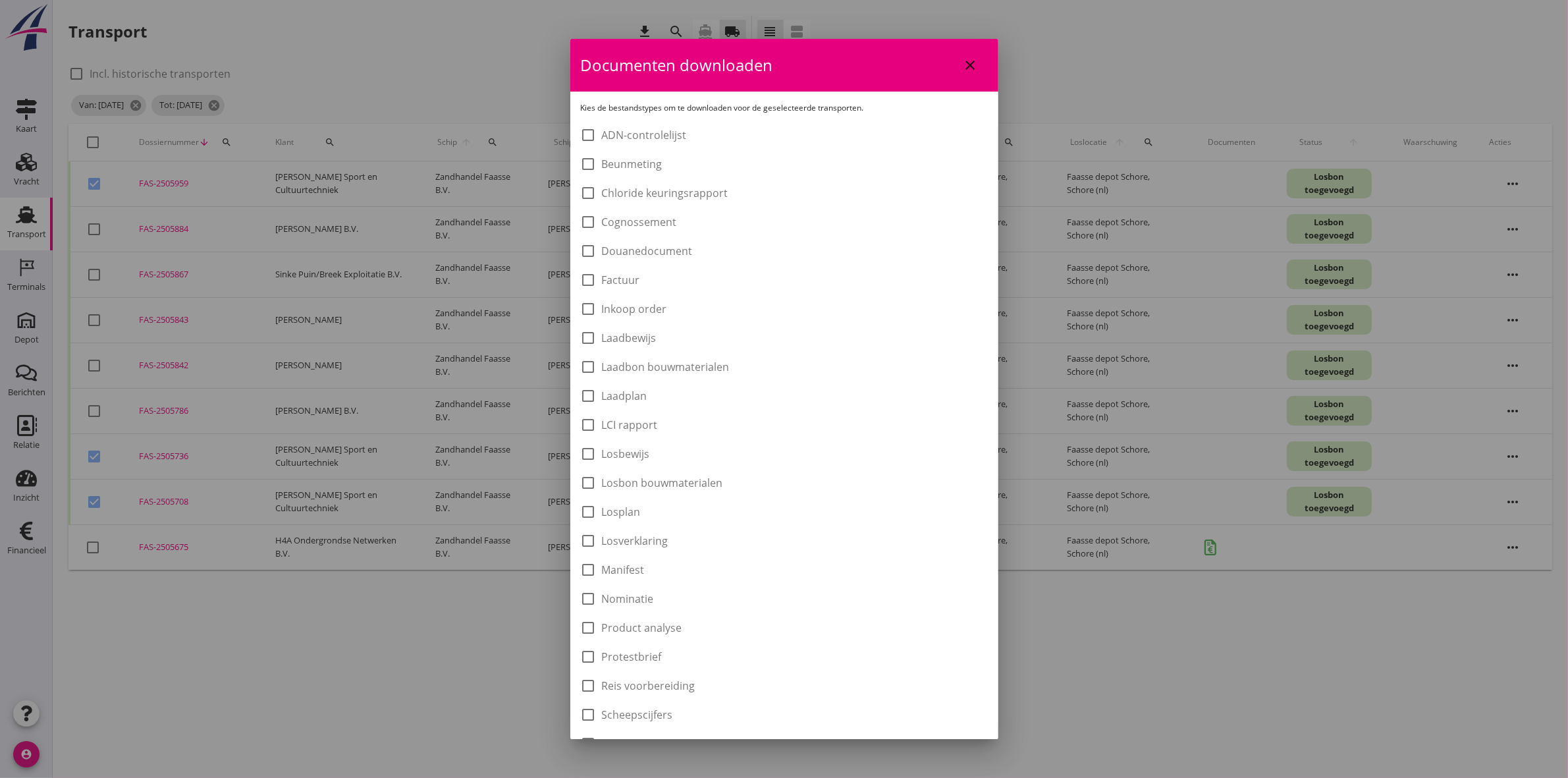
click at [654, 366] on label "Laadbon bouwmaterialen" at bounding box center [666, 366] width 128 height 14
checkbox input "true"
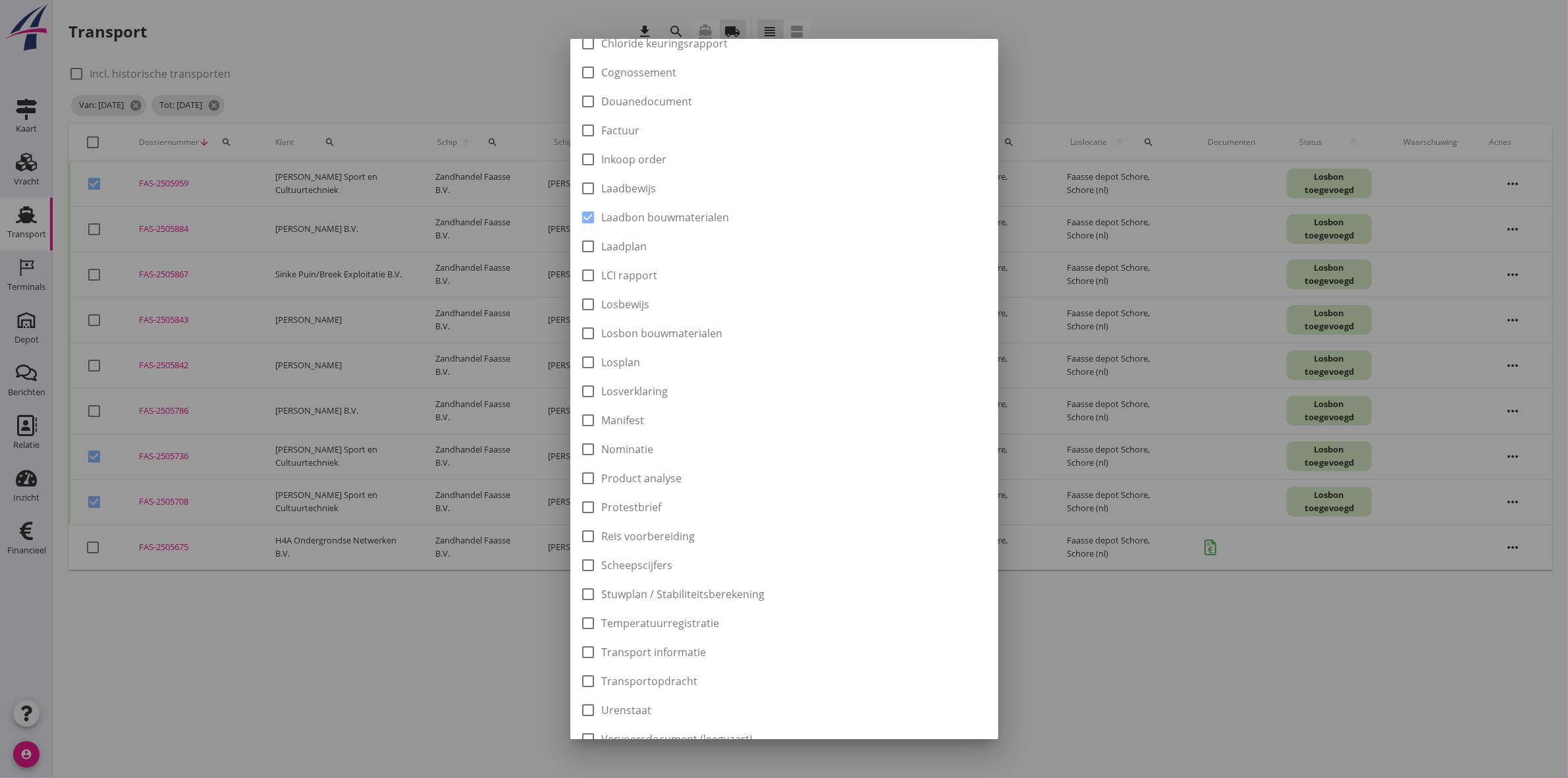
scroll to position [211, 0]
click at [916, 725] on button "Downloaden" at bounding box center [943, 718] width 88 height 23
checkbox input "false"
